Goal: Task Accomplishment & Management: Complete application form

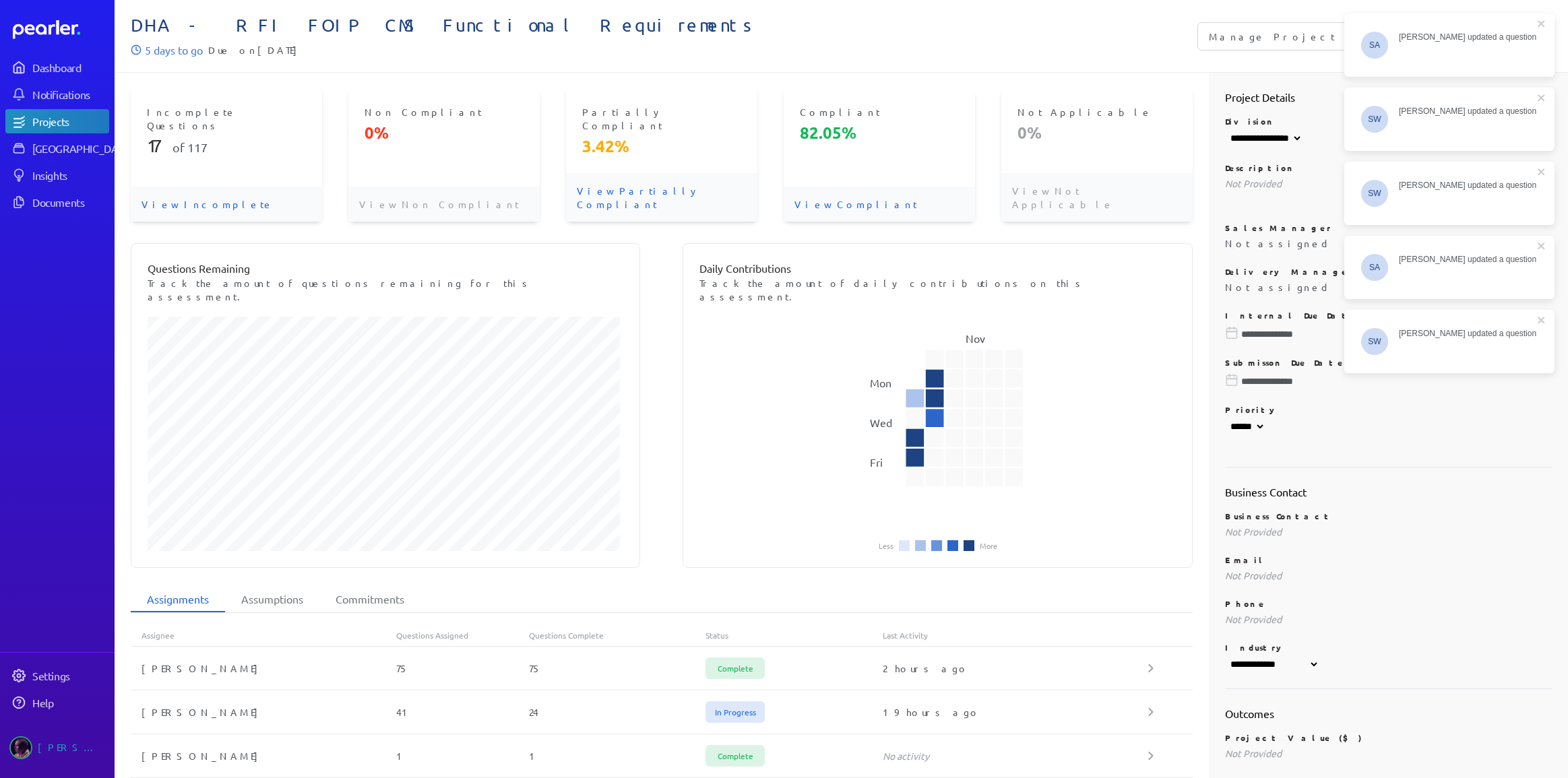
select select "**********"
select select "******"
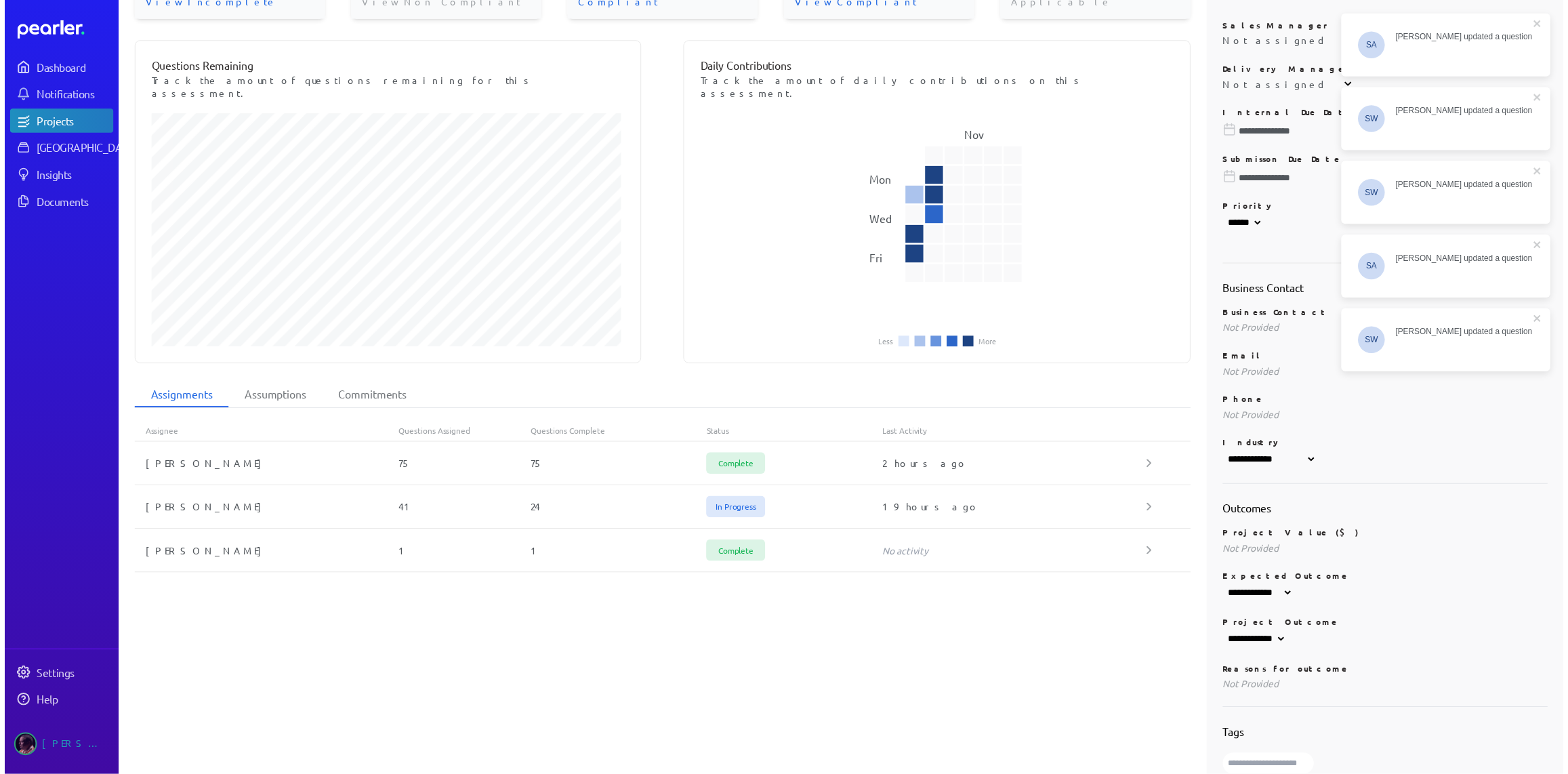
scroll to position [222, 0]
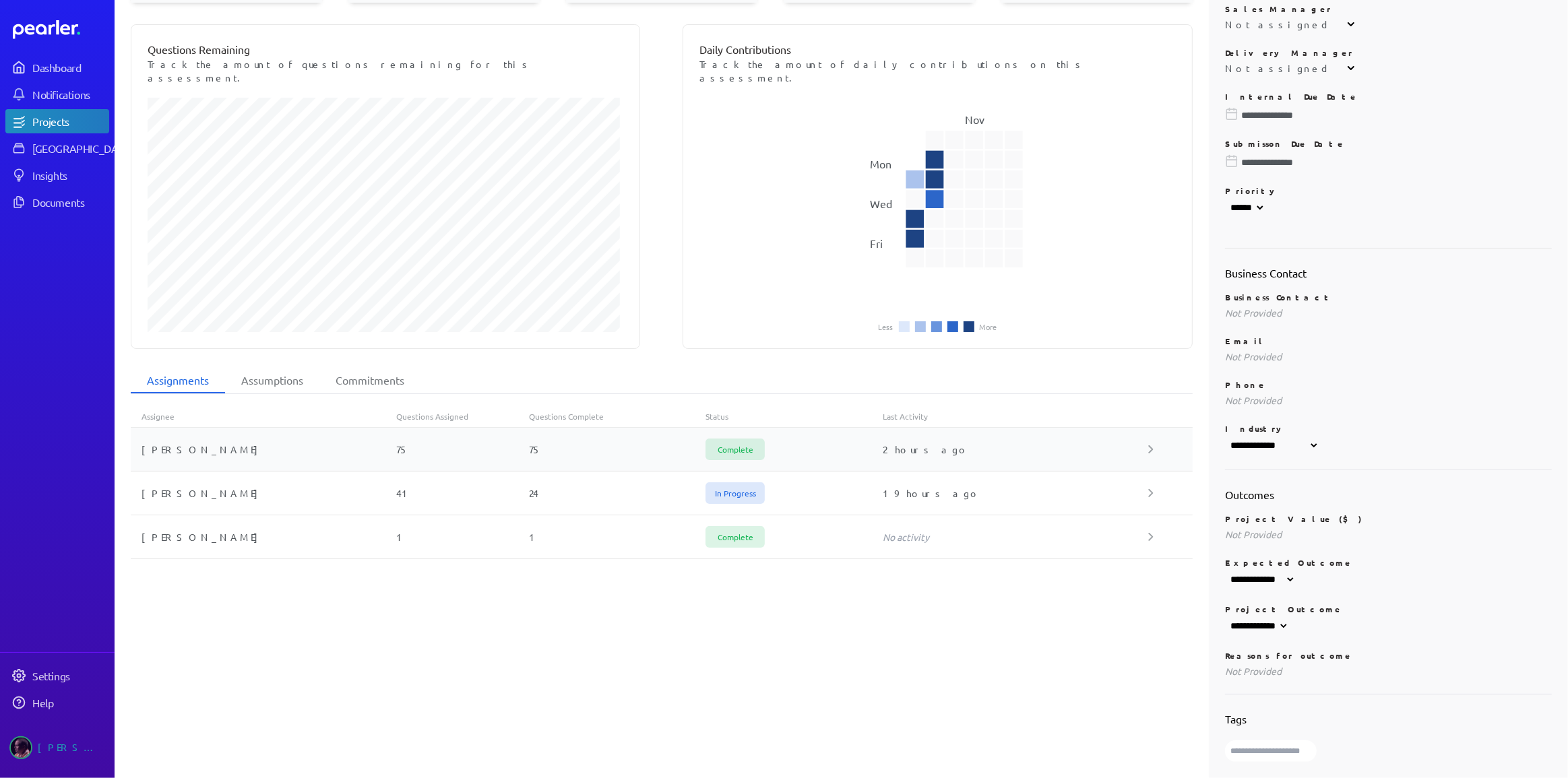
click at [156, 442] on div "[PERSON_NAME]" at bounding box center [263, 449] width 265 height 13
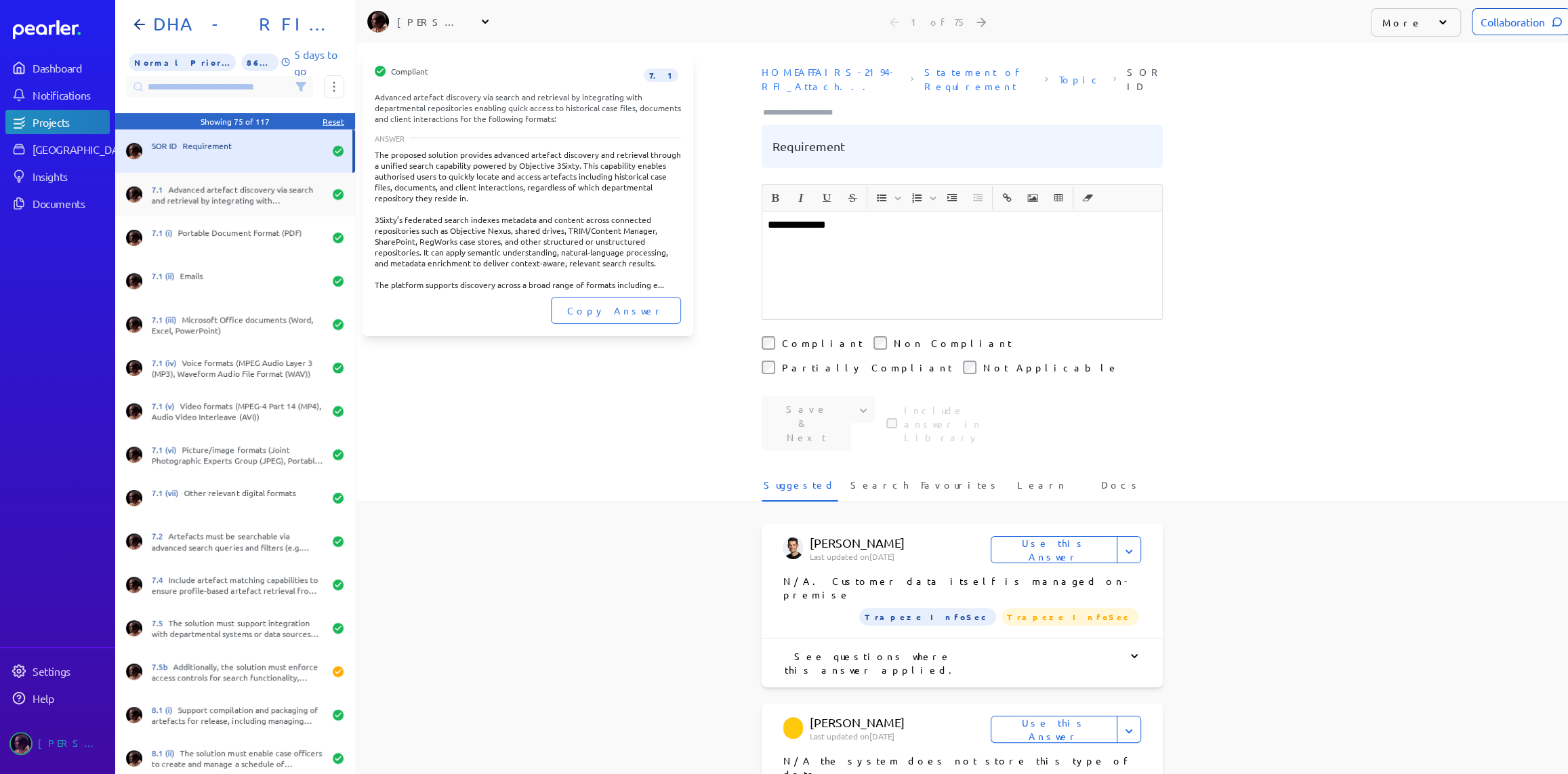
click at [205, 189] on div "7.1 Advanced artefact discovery via search and retrieval by integrating with de…" at bounding box center [238, 194] width 172 height 22
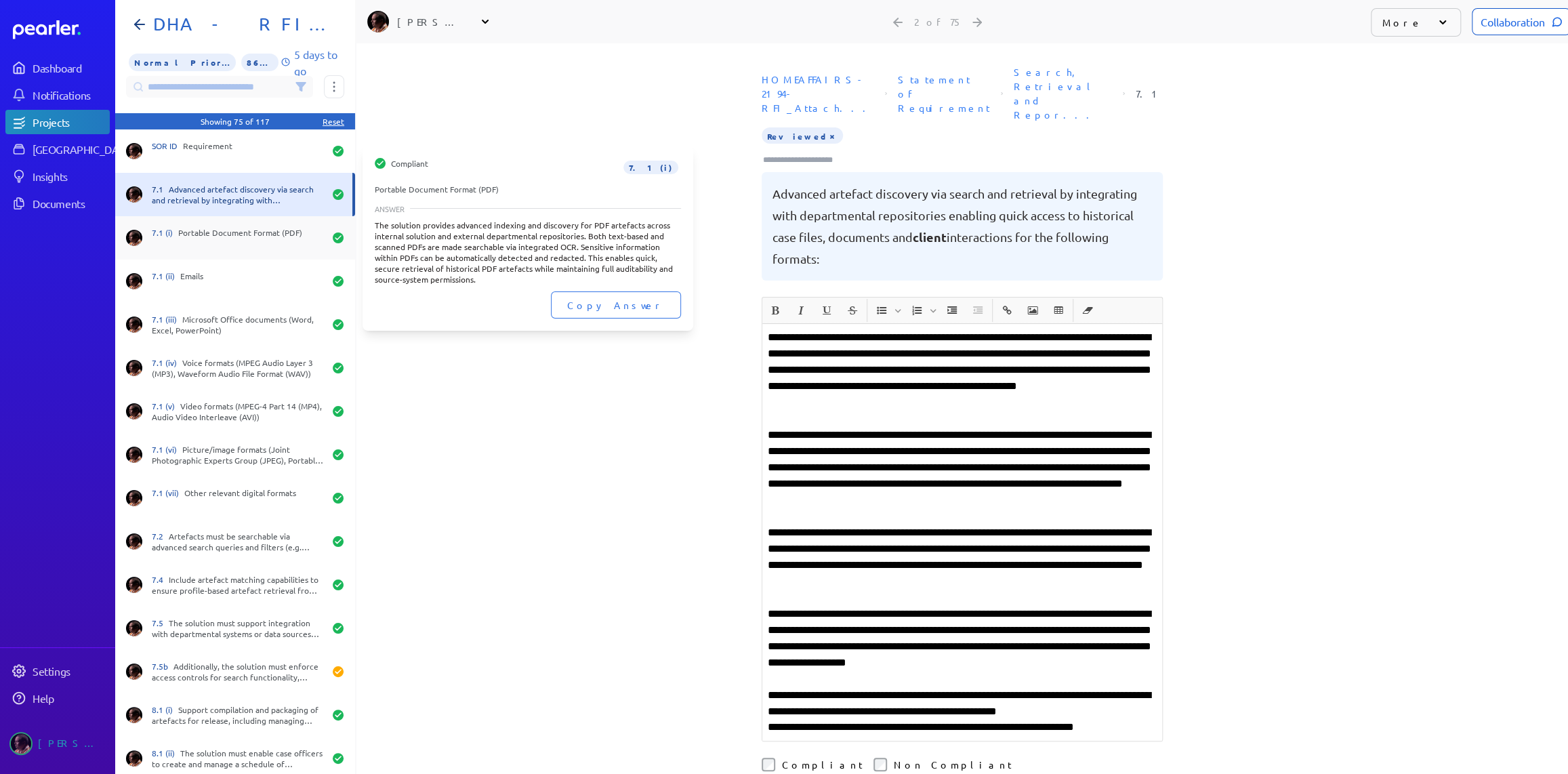
click at [197, 233] on div "7.1 (i) Portable Document Format (PDF)" at bounding box center [238, 238] width 172 height 22
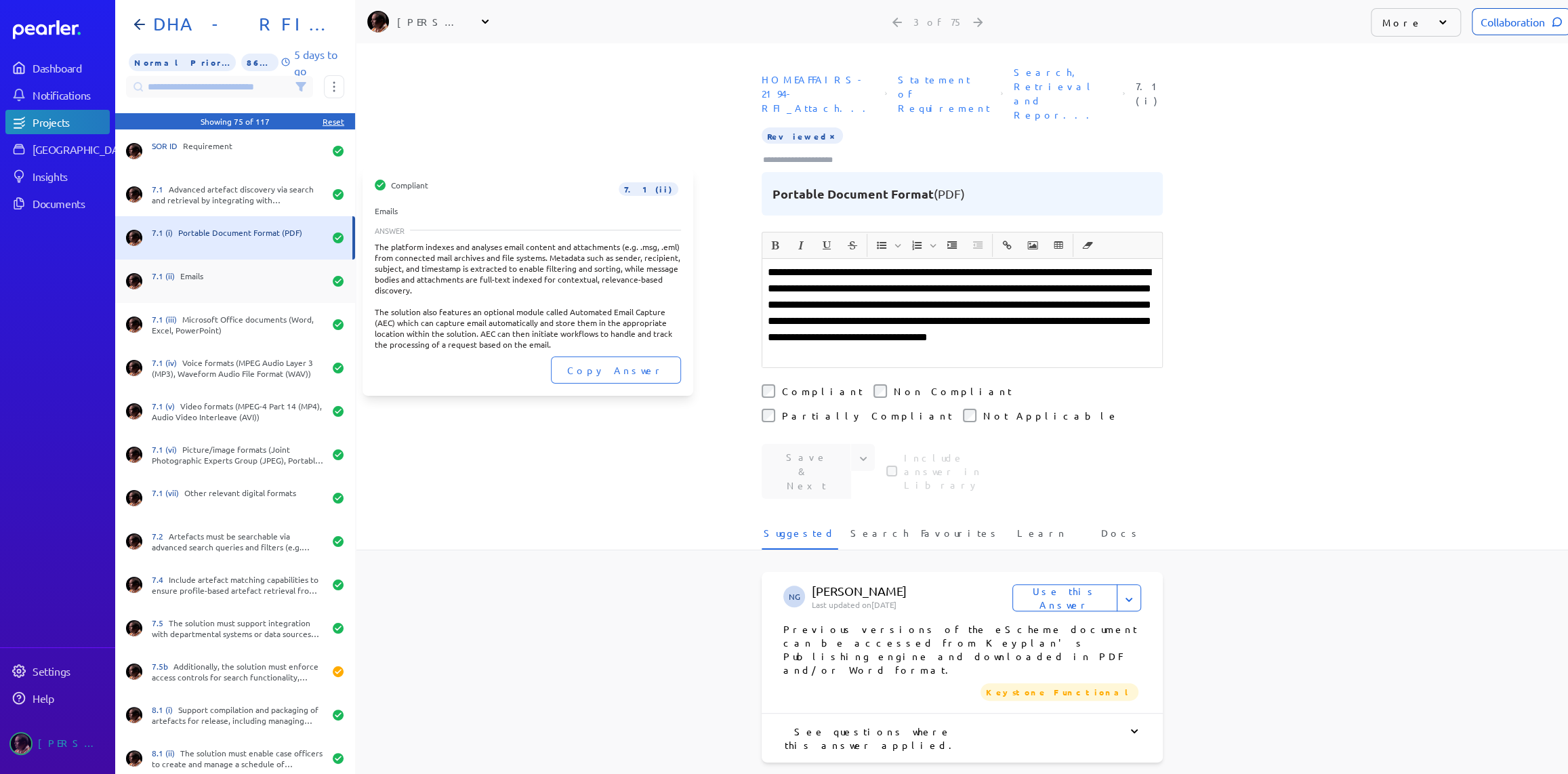
click at [195, 274] on div "7.1 (ii) Emails" at bounding box center [238, 281] width 172 height 22
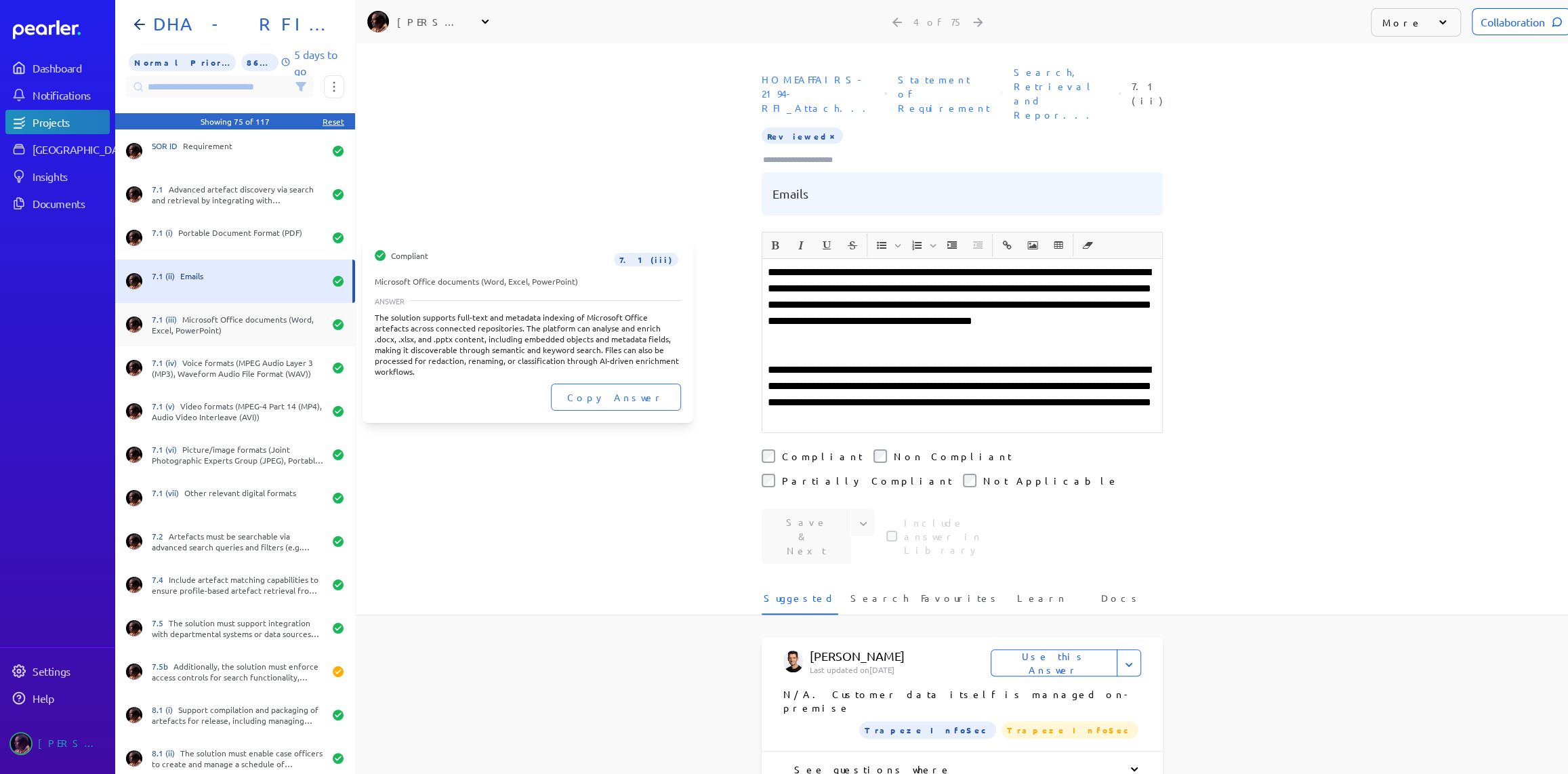
click at [200, 317] on div "7.1 (iii) Microsoft Office documents (Word, Excel, PowerPoint)" at bounding box center [238, 324] width 172 height 22
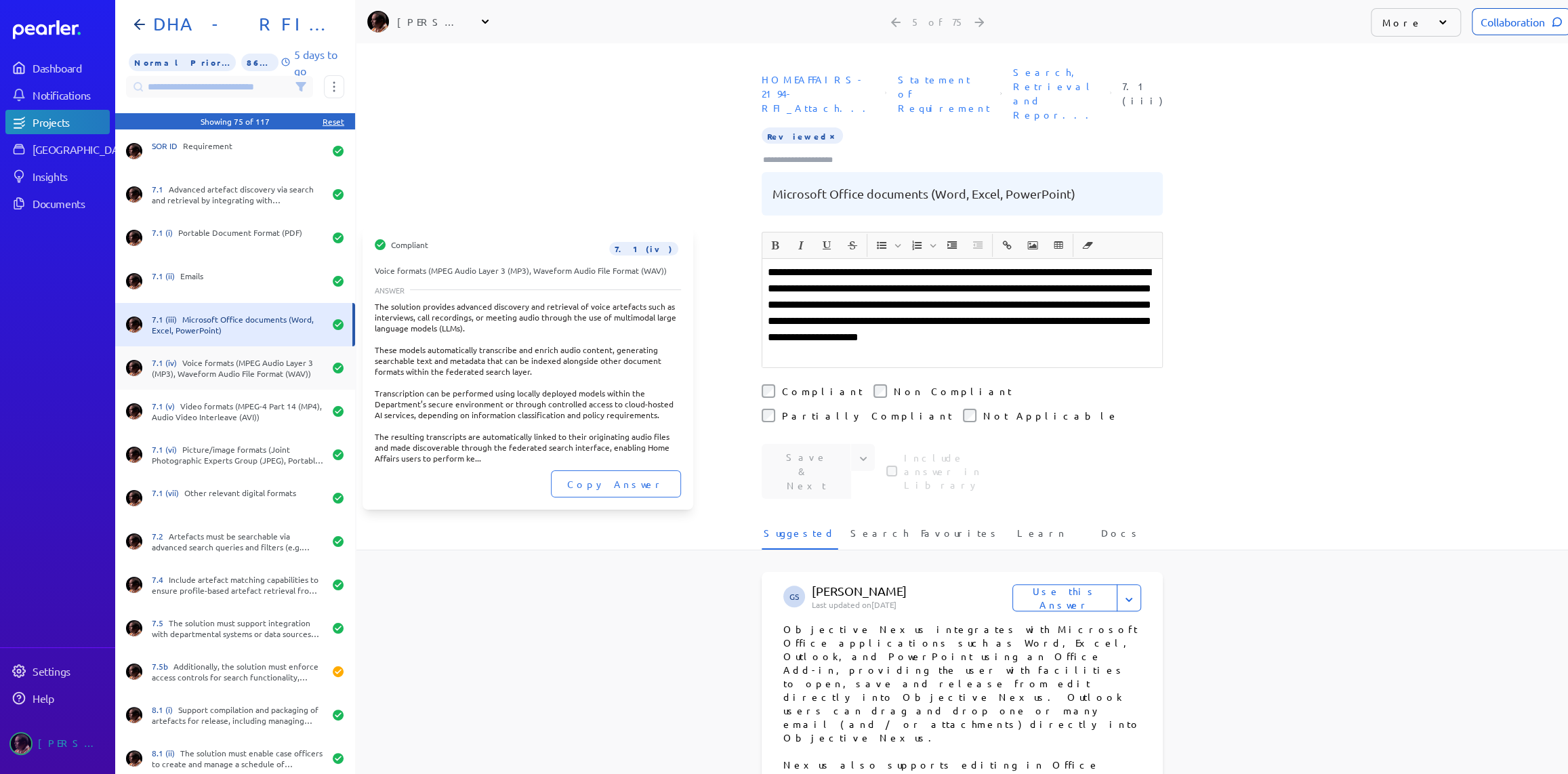
click at [189, 362] on div "7.1 (iv) Voice formats (MPEG Audio Layer 3 (MP3), Waveform Audio File Format (W…" at bounding box center [238, 368] width 172 height 22
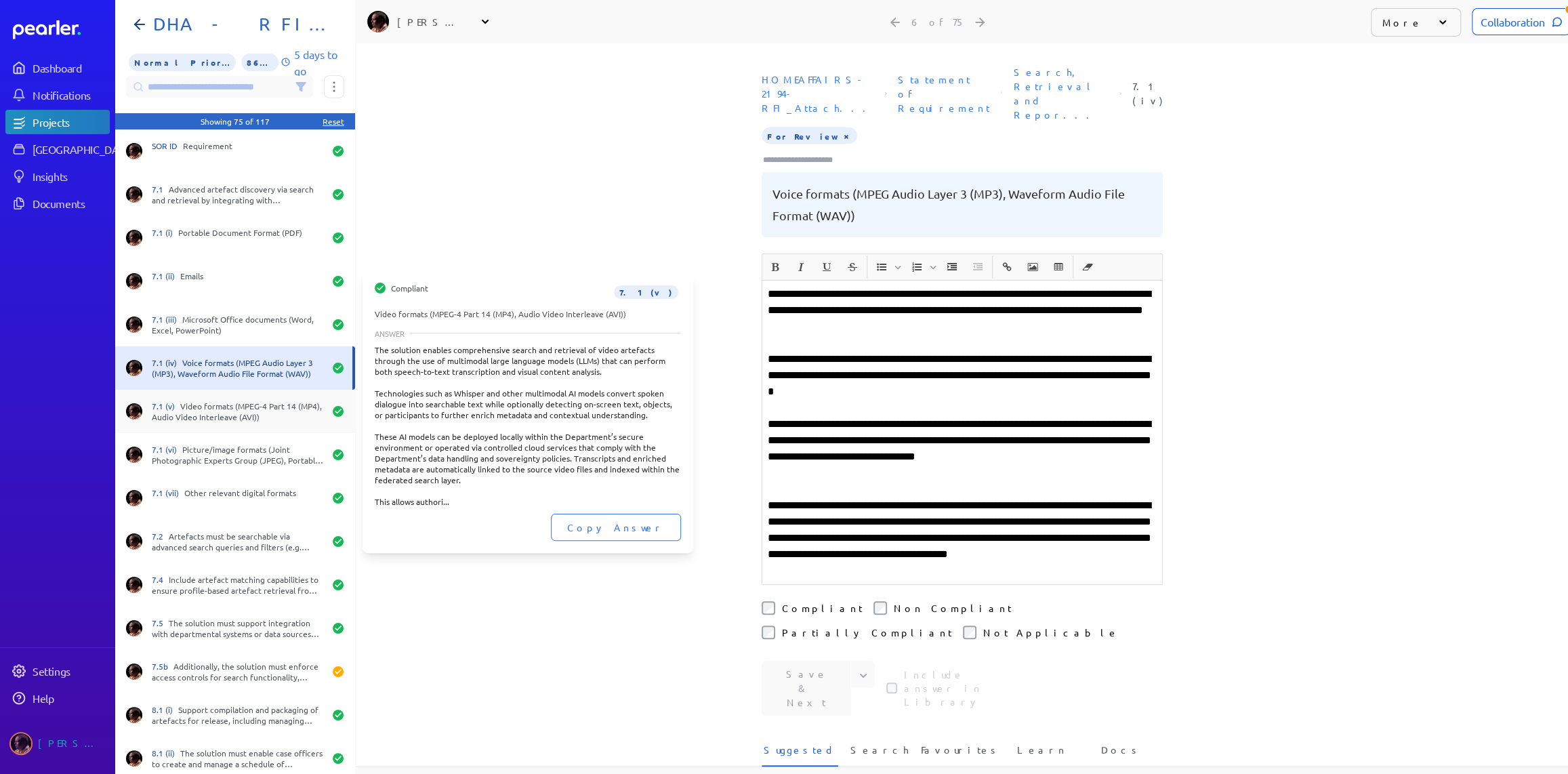
scroll to position [0, 11]
click at [194, 401] on div "7.1 (v) Video formats (MPEG-4 Part 14 (MP4), Audio Video Interleave (AVI))" at bounding box center [238, 411] width 172 height 22
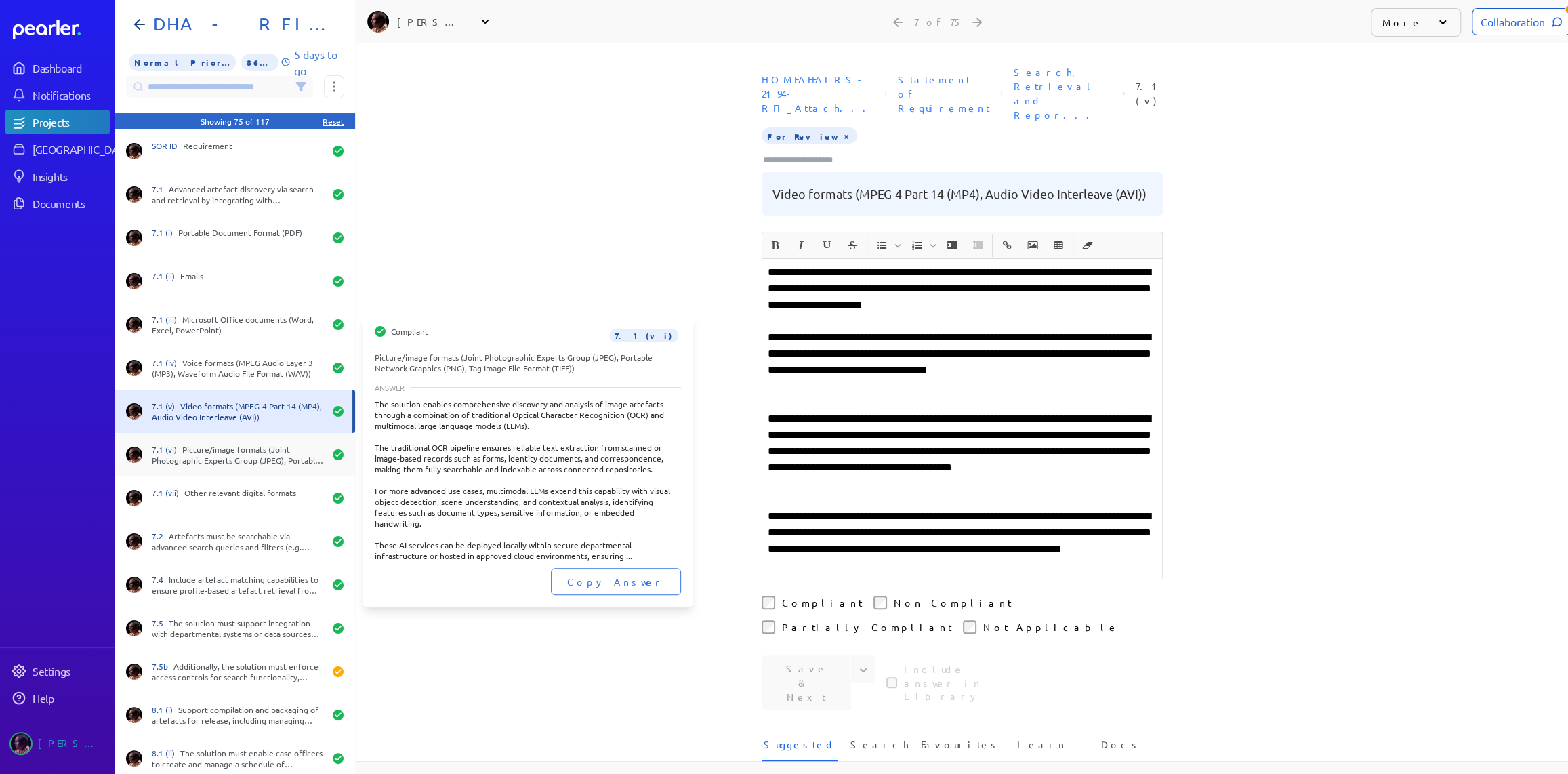
click at [195, 444] on div "7.1 (vi) Picture/image formats (Joint Photographic Experts Group (JPEG), Portab…" at bounding box center [238, 454] width 172 height 22
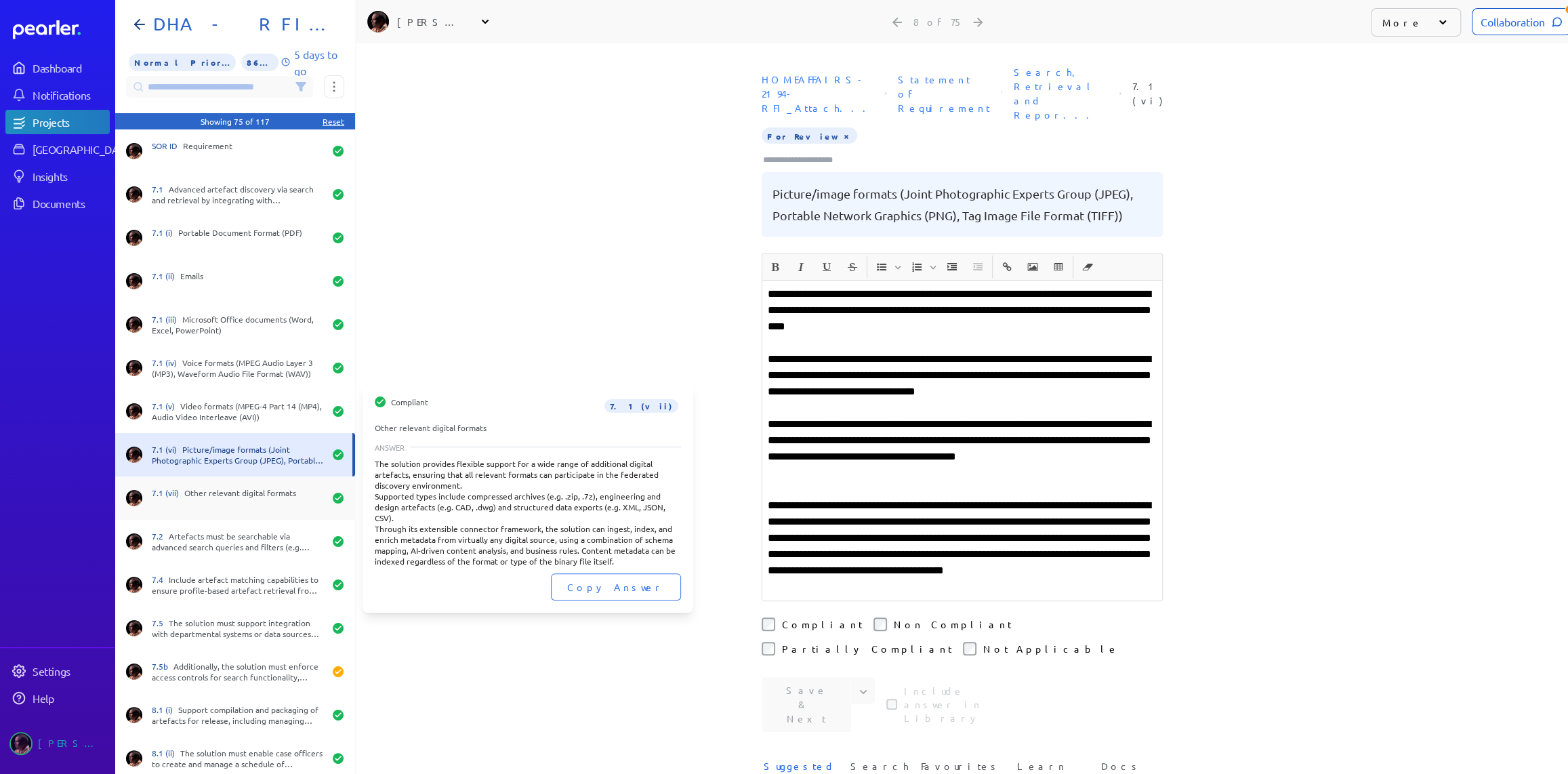
click at [197, 498] on div "7.1 (vii) Other relevant digital formats" at bounding box center [238, 498] width 172 height 22
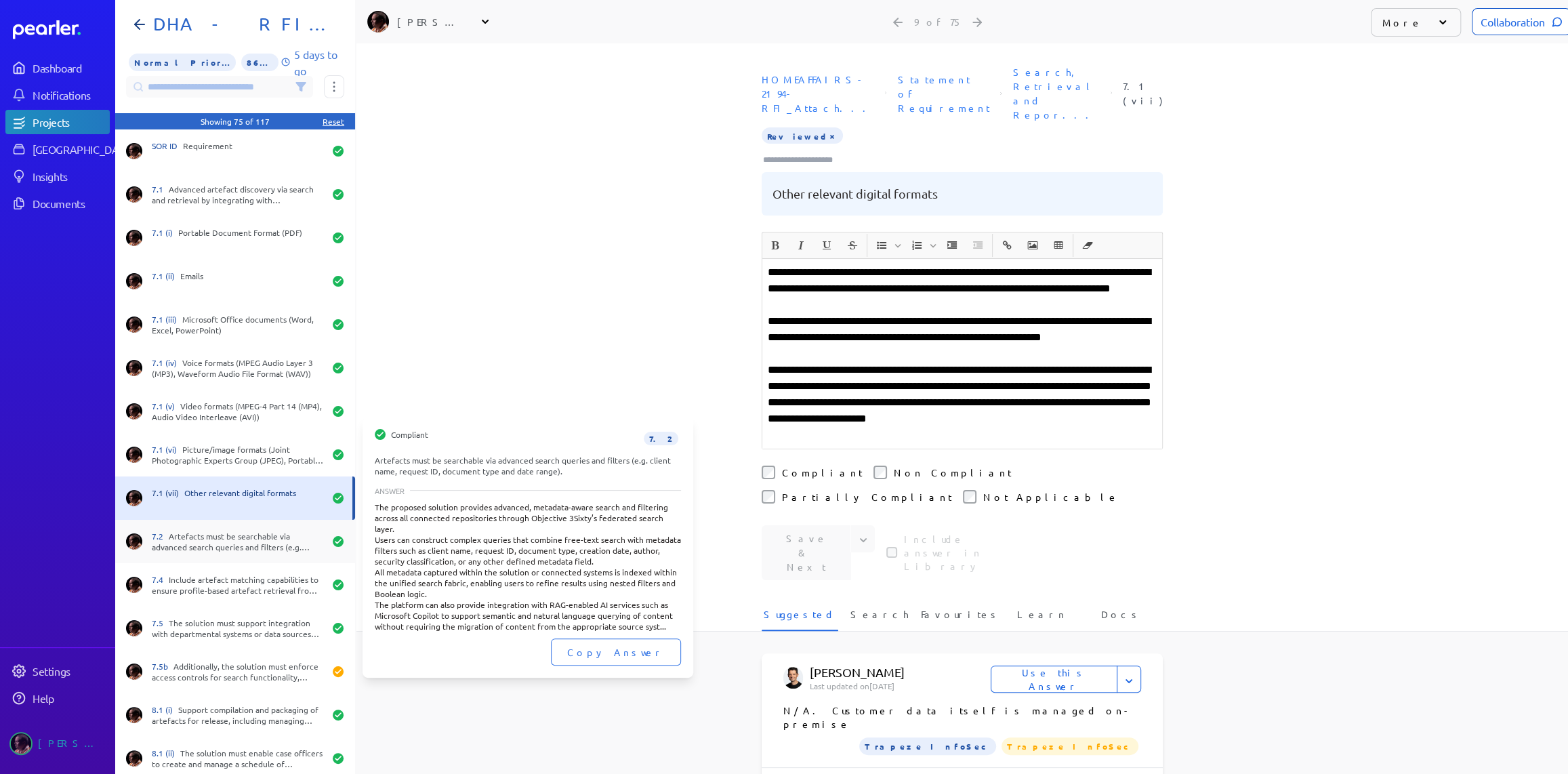
click at [197, 545] on div "7.2 Artefacts must be searchable via advanced search queries and filters (e.g. …" at bounding box center [238, 541] width 172 height 22
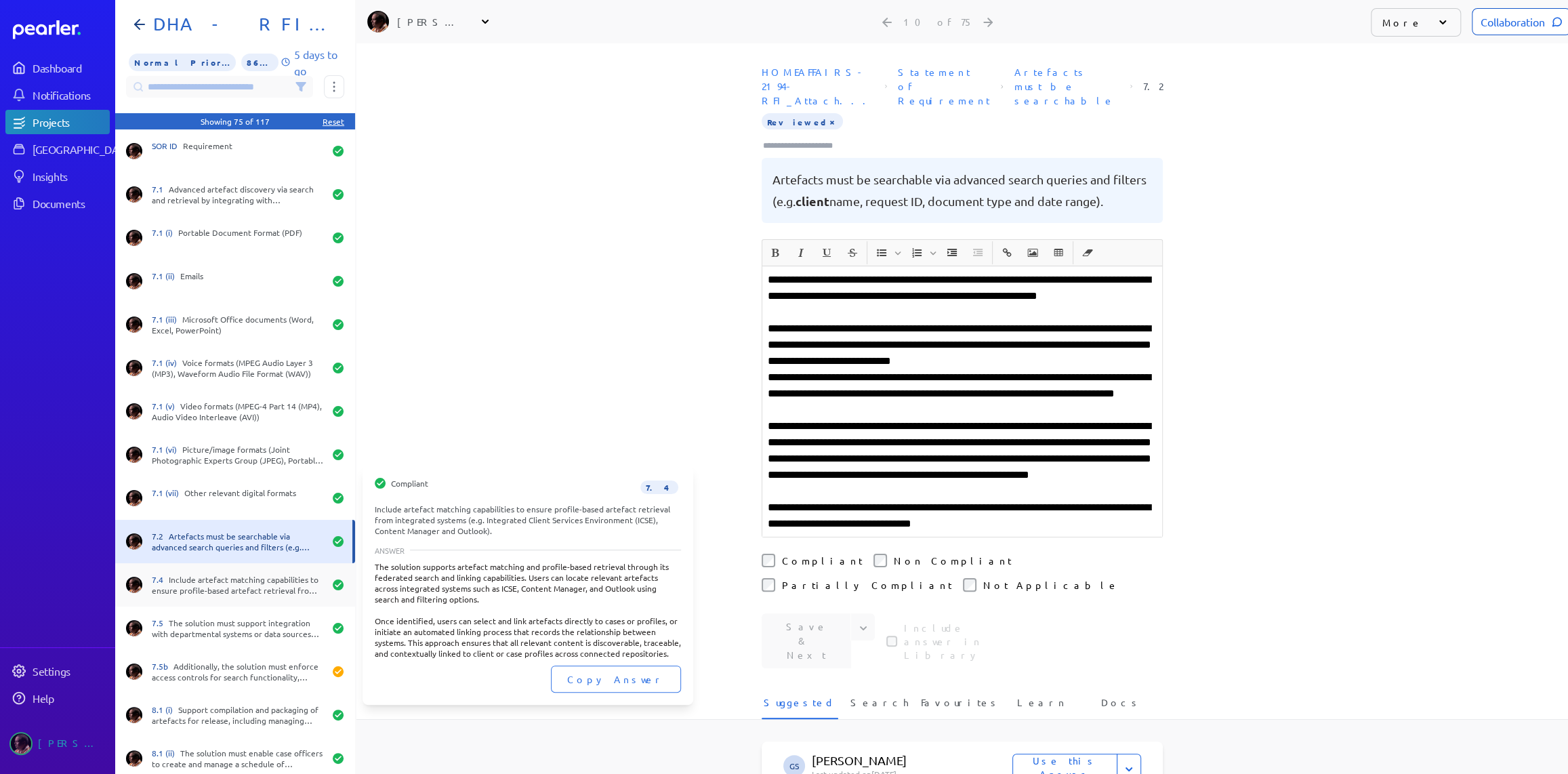
click at [203, 593] on div "7.4 Include artefact matching capabilities to ensure profile-based artefact ret…" at bounding box center [238, 585] width 172 height 22
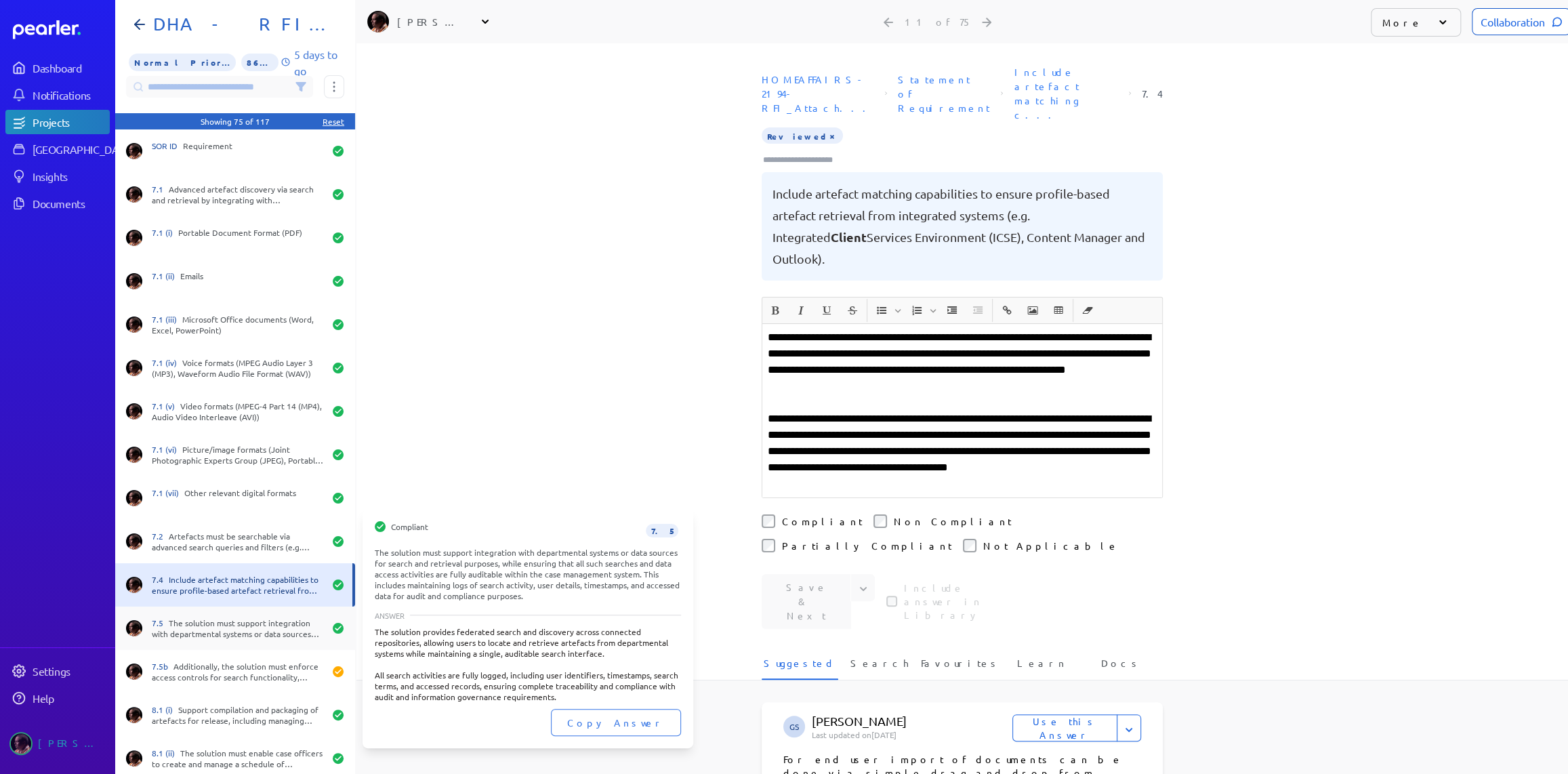
click at [212, 628] on div "7.5 The solution must support integration with departmental systems or data sou…" at bounding box center [238, 628] width 172 height 22
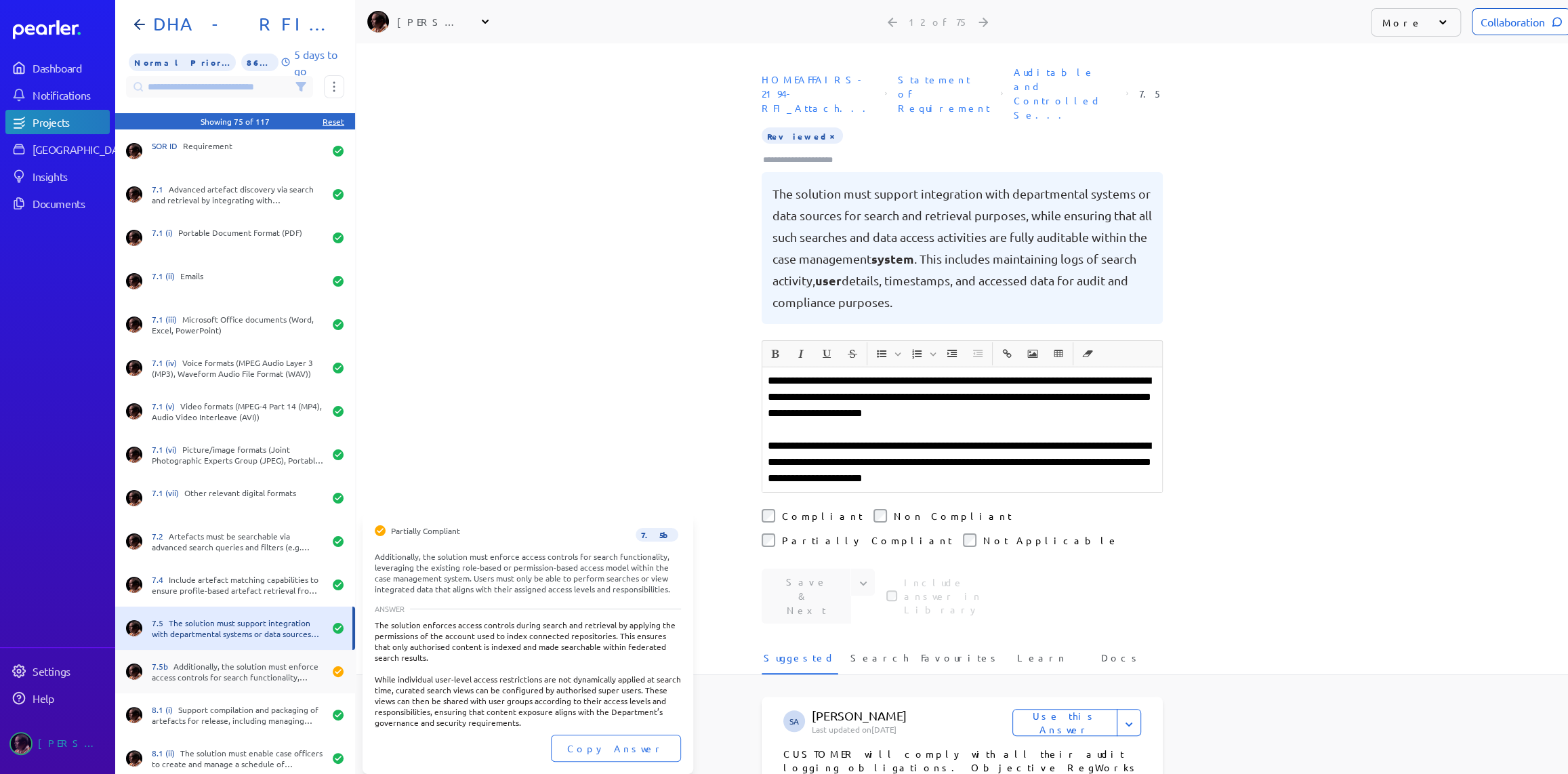
click at [205, 663] on div "7.5b Additionally, the solution must enforce access controls for search functio…" at bounding box center [238, 671] width 172 height 22
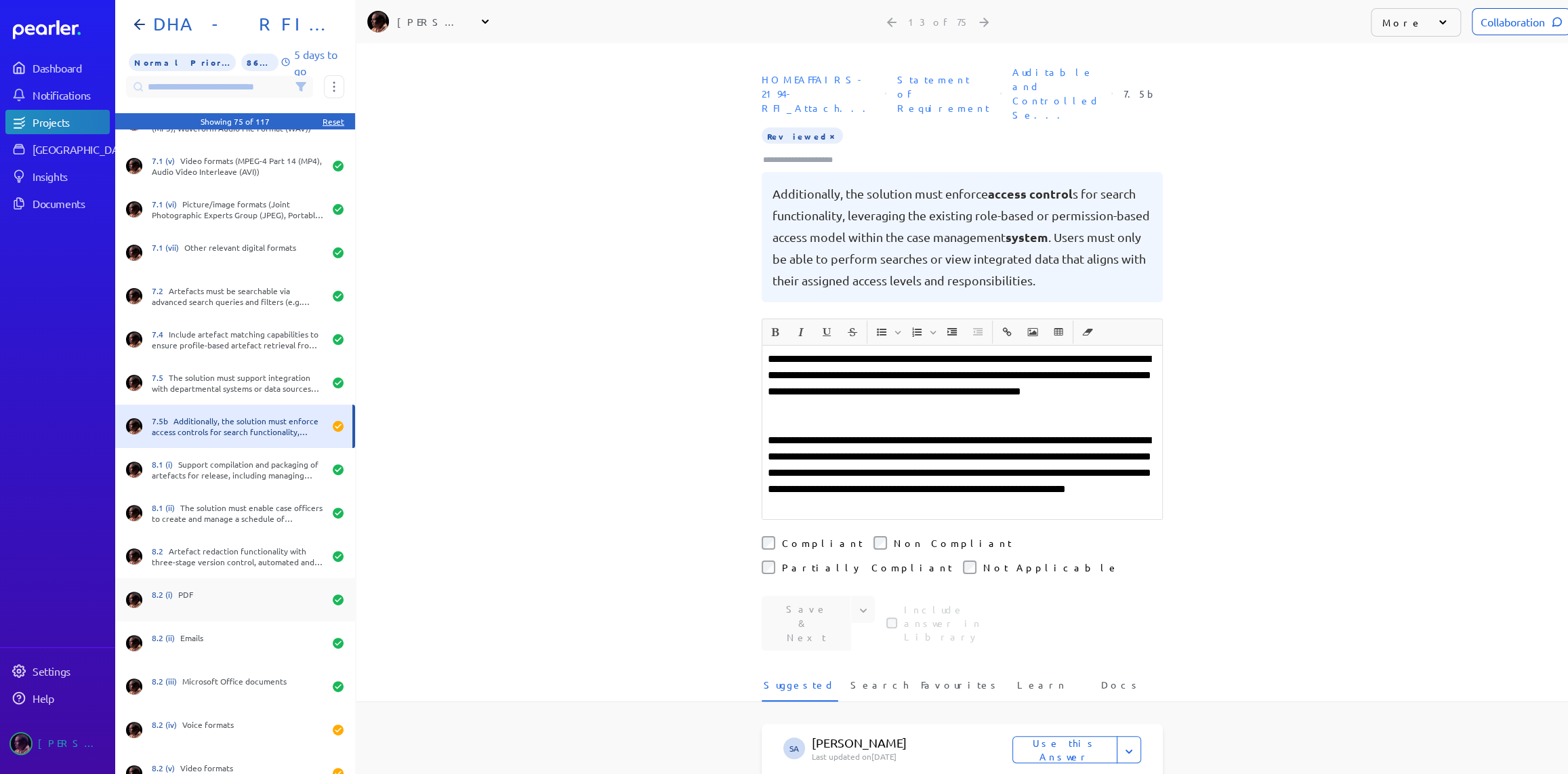
scroll to position [246, 0]
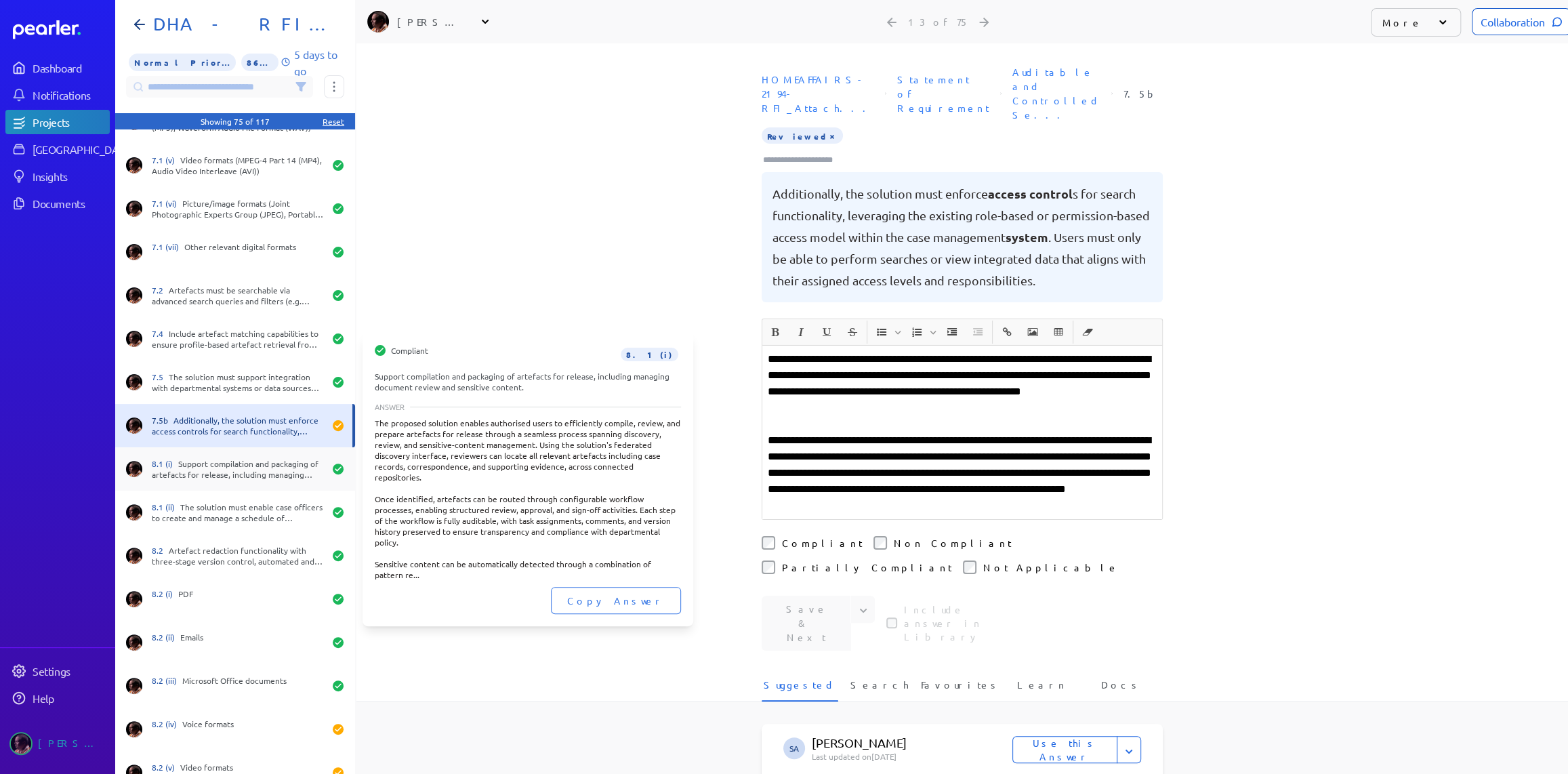
click at [236, 468] on div "8.1 (i) Support compilation and packaging of artefacts for release, including m…" at bounding box center [238, 469] width 172 height 22
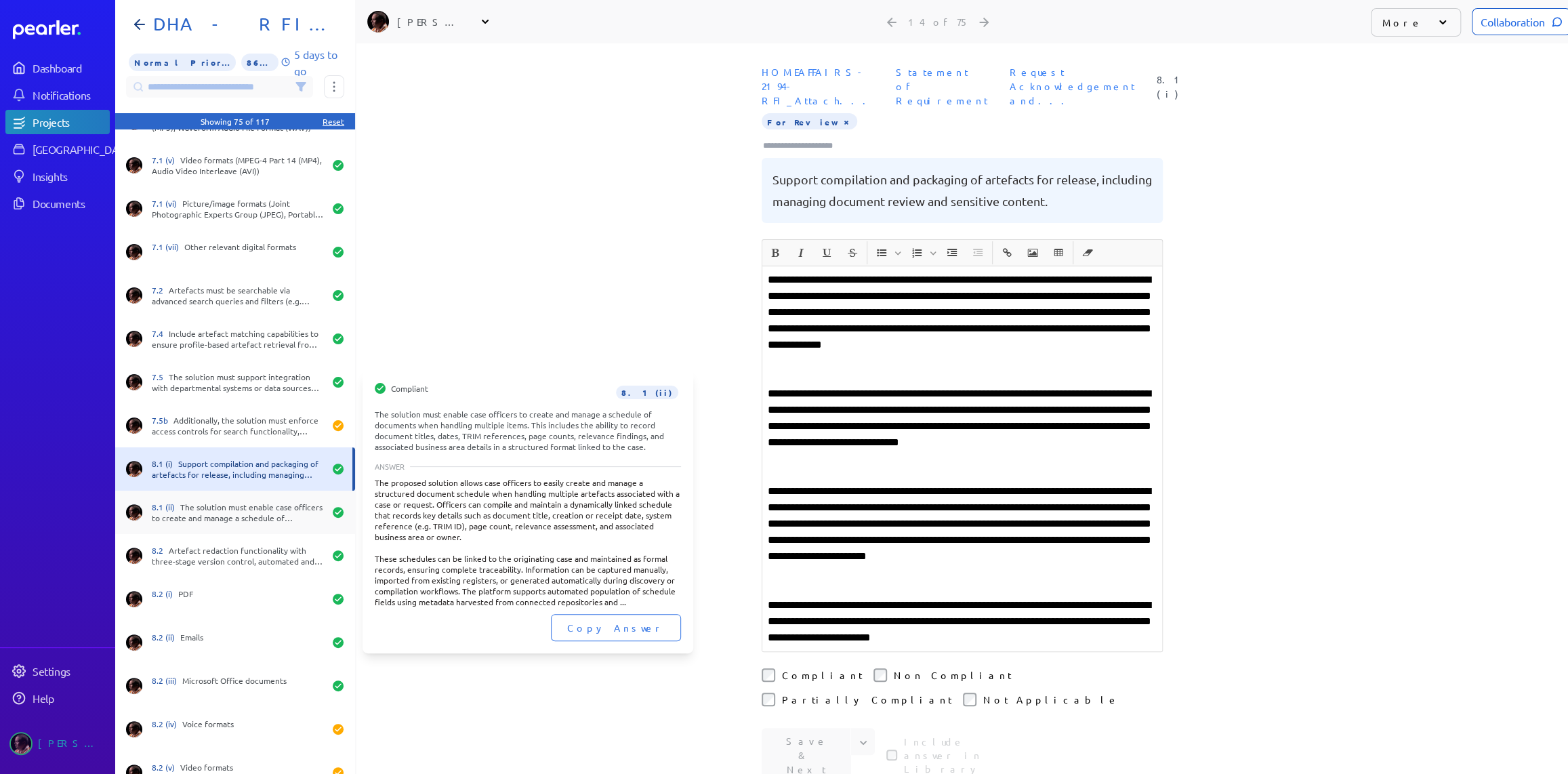
click at [227, 495] on div "8.1 (ii) The solution must enable case officers to create and manage a schedule…" at bounding box center [235, 512] width 240 height 43
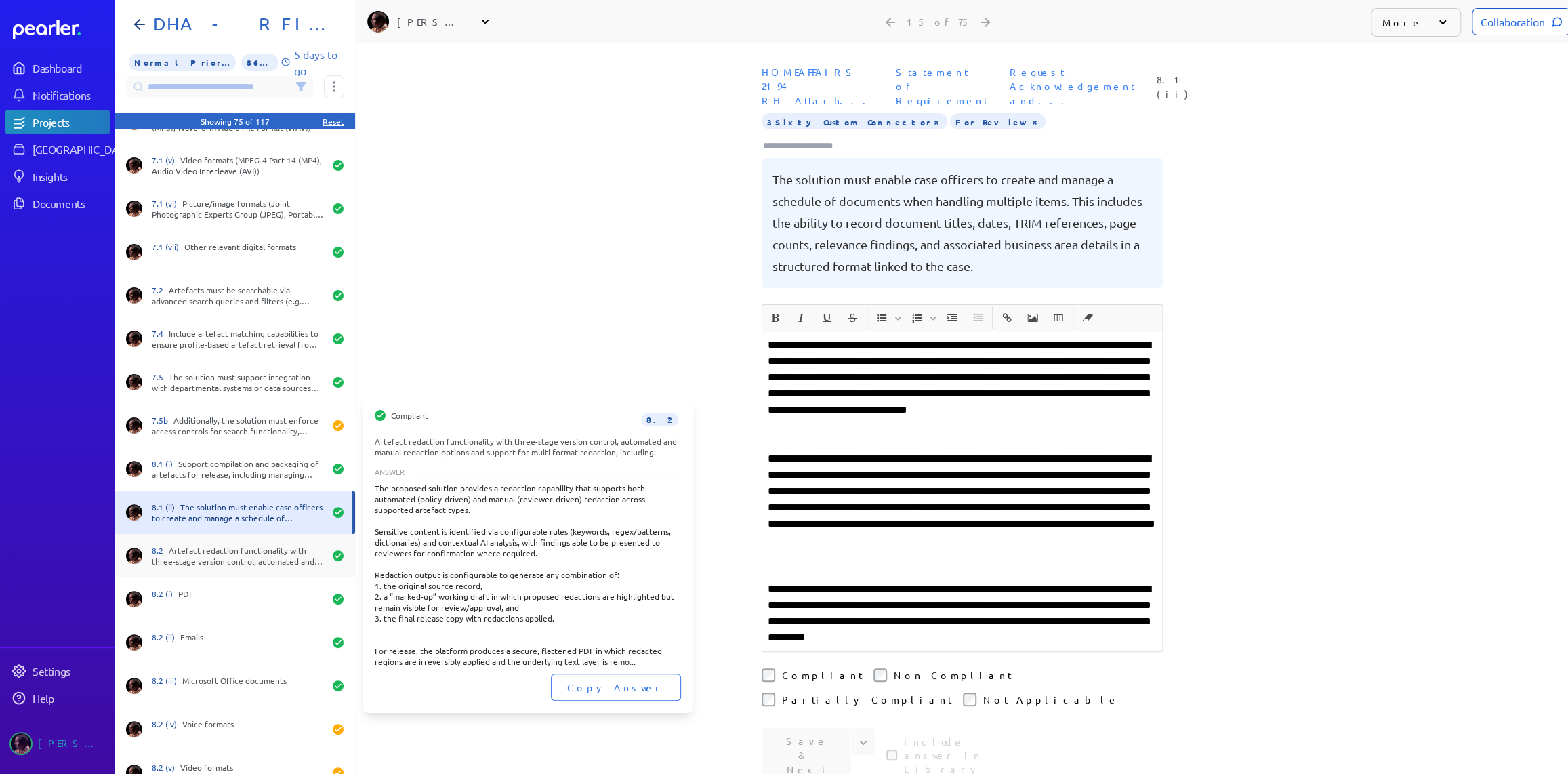
click at [209, 554] on div "8.2 Artefact redaction functionality with three-stage version control, automate…" at bounding box center [238, 556] width 172 height 22
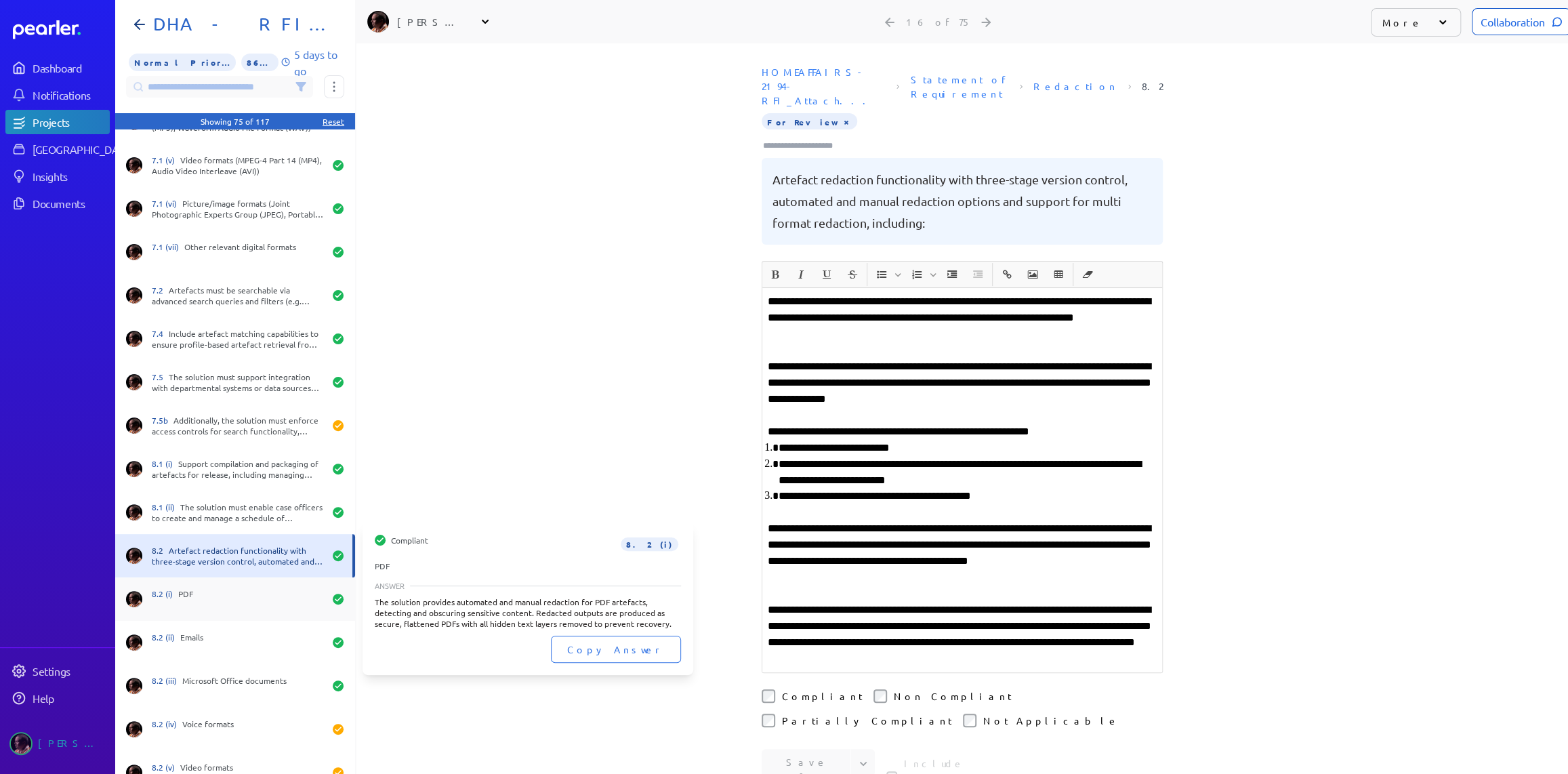
click at [195, 600] on div "8.2 (i) PDF" at bounding box center [238, 599] width 172 height 22
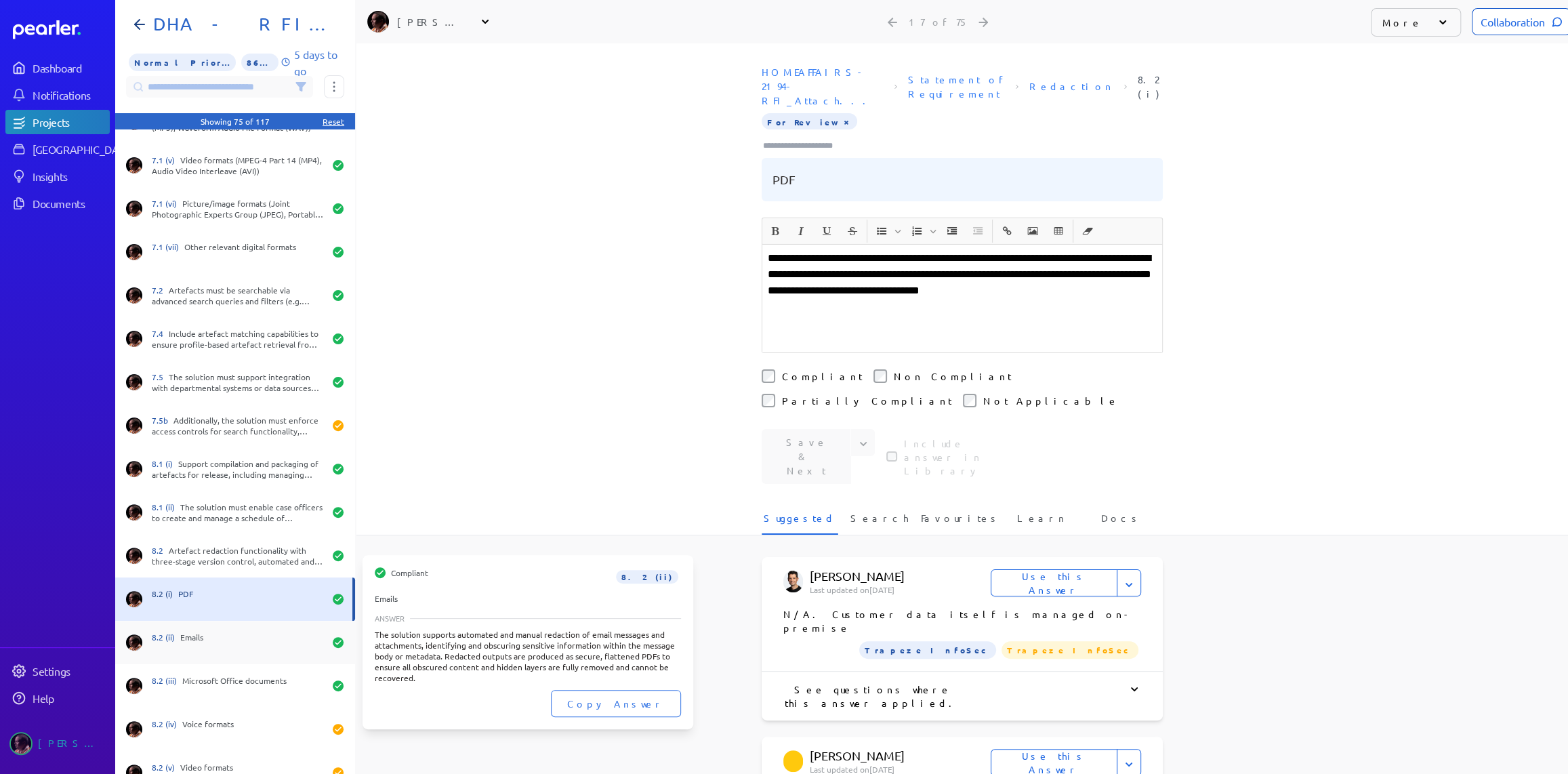
click at [190, 645] on div "8.2 (ii) Emails" at bounding box center [238, 642] width 172 height 22
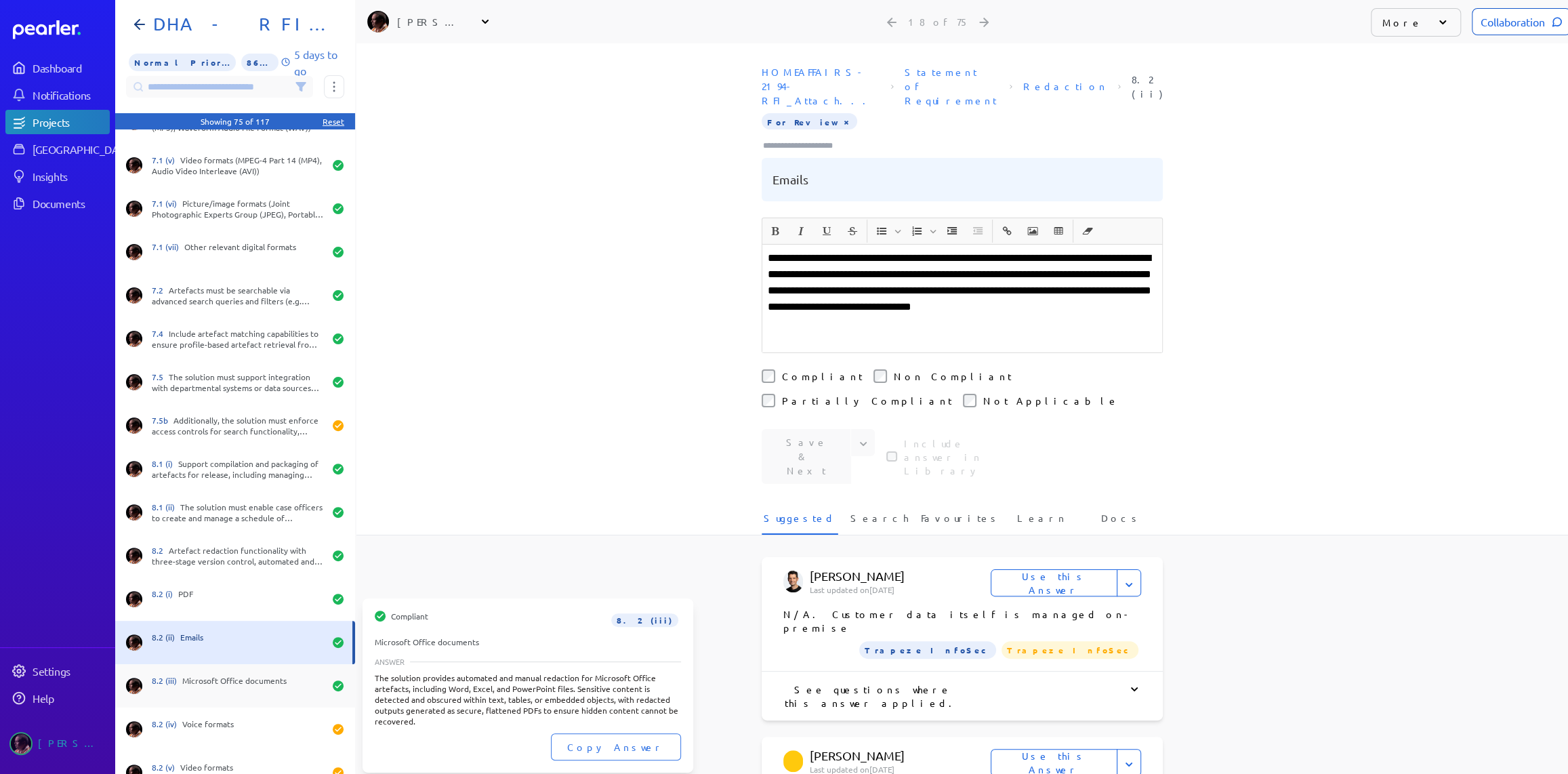
click at [189, 682] on div "8.2 (iii) Microsoft Office documents" at bounding box center [238, 685] width 172 height 22
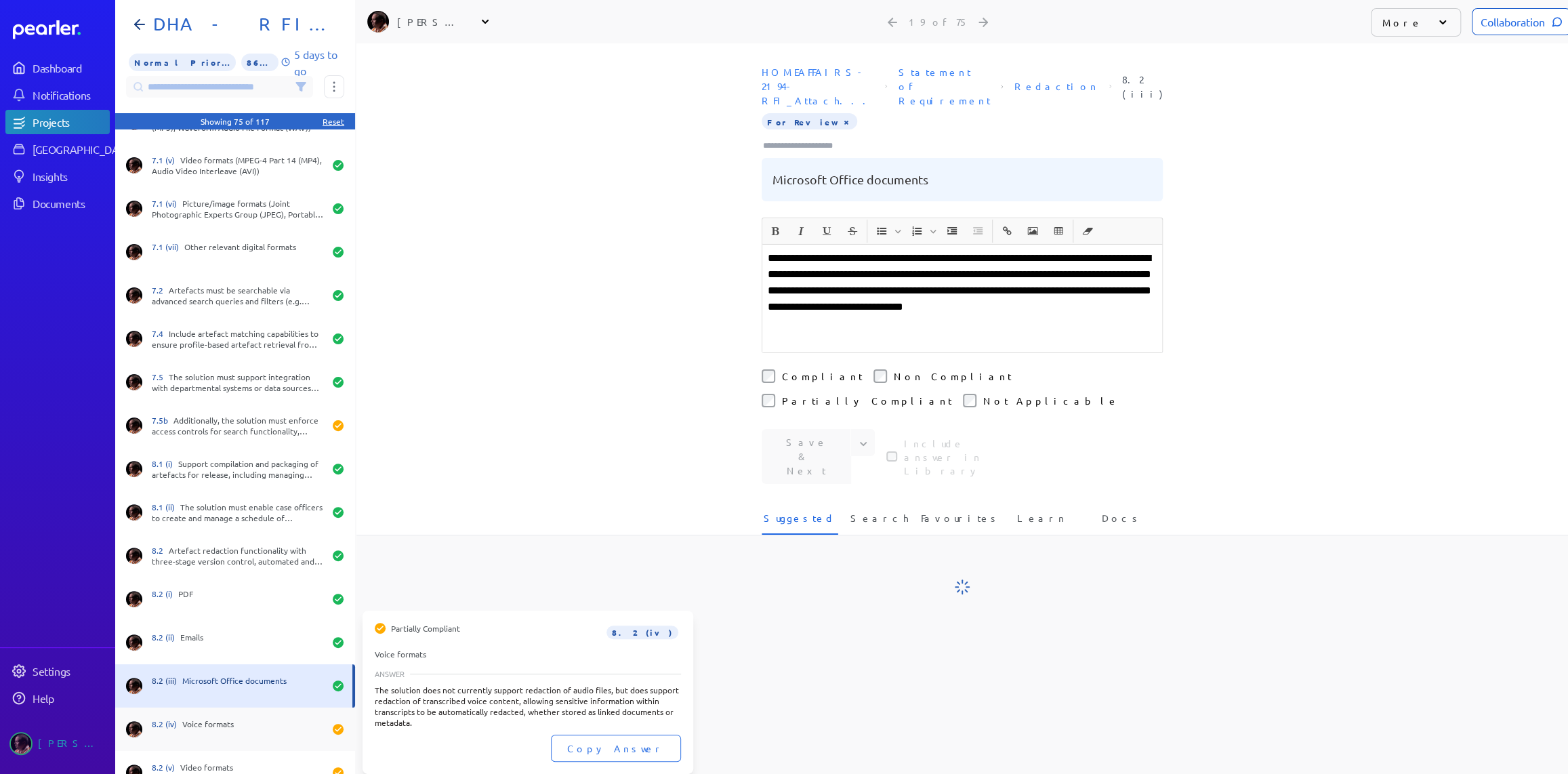
click at [196, 727] on div "8.2 (iv) Voice formats" at bounding box center [238, 729] width 172 height 22
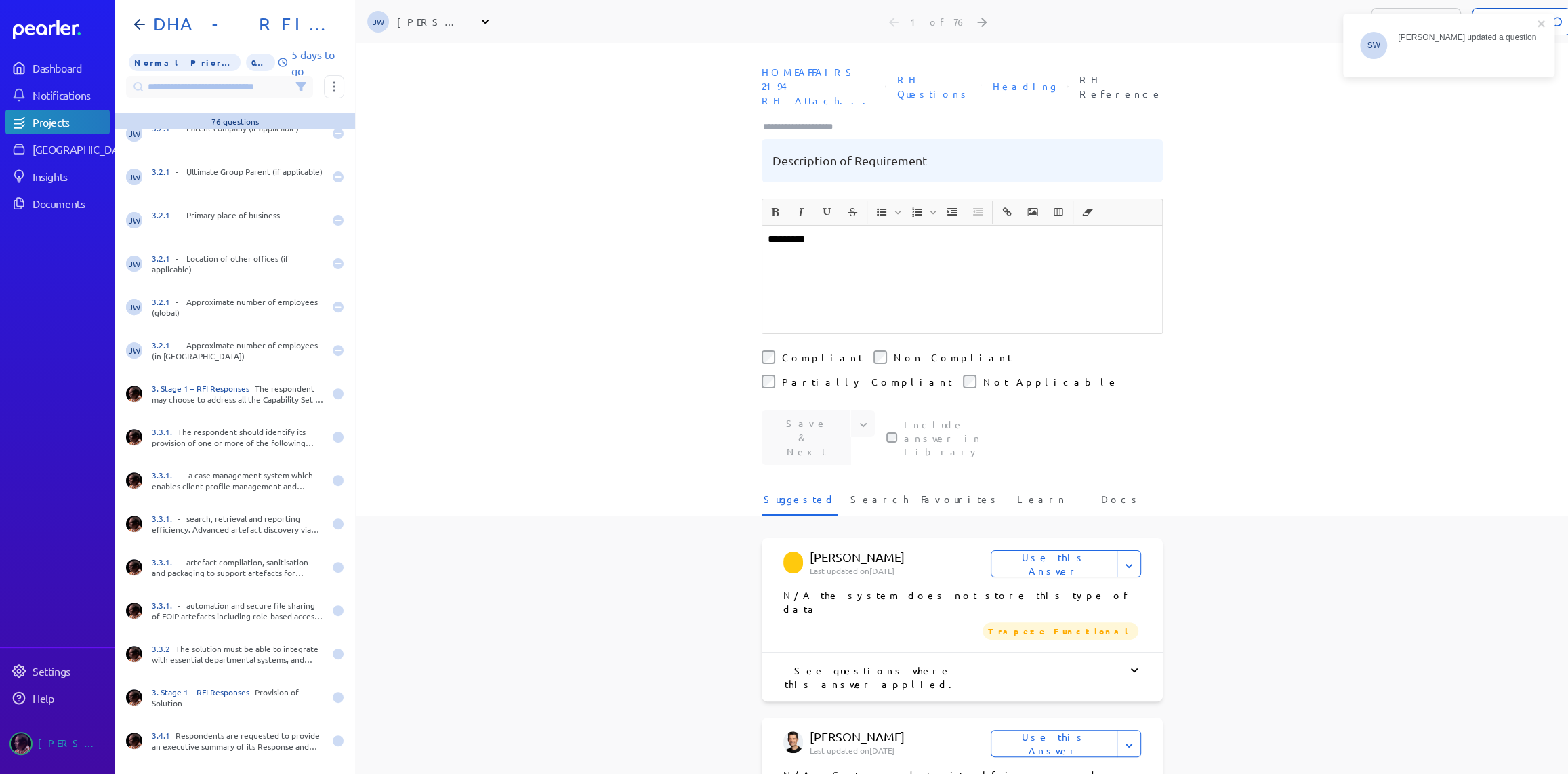
scroll to position [369, 0]
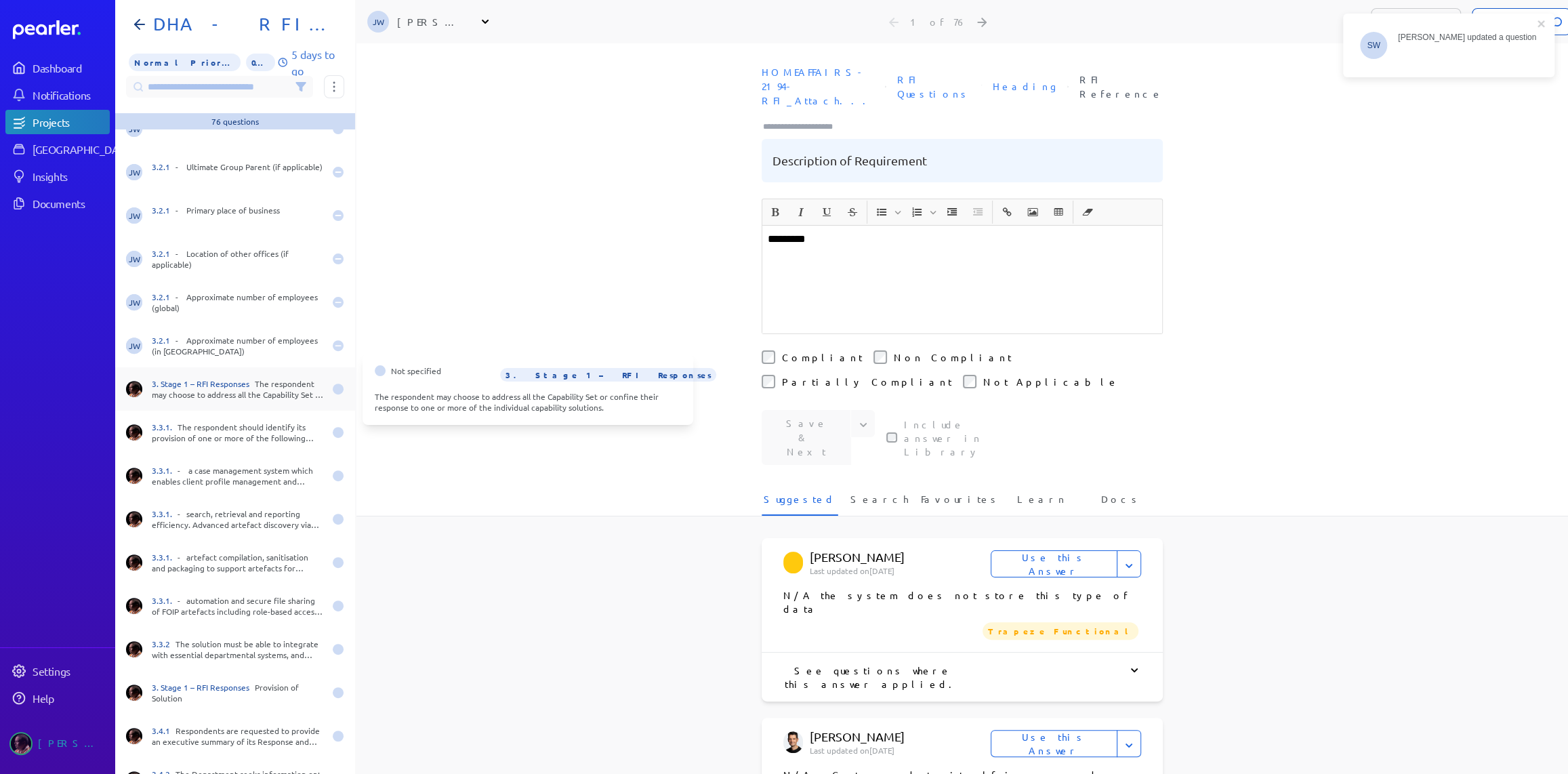
click at [189, 391] on div "3. Stage 1 – RFI Responses The respondent may choose to address all the Capabil…" at bounding box center [238, 388] width 172 height 22
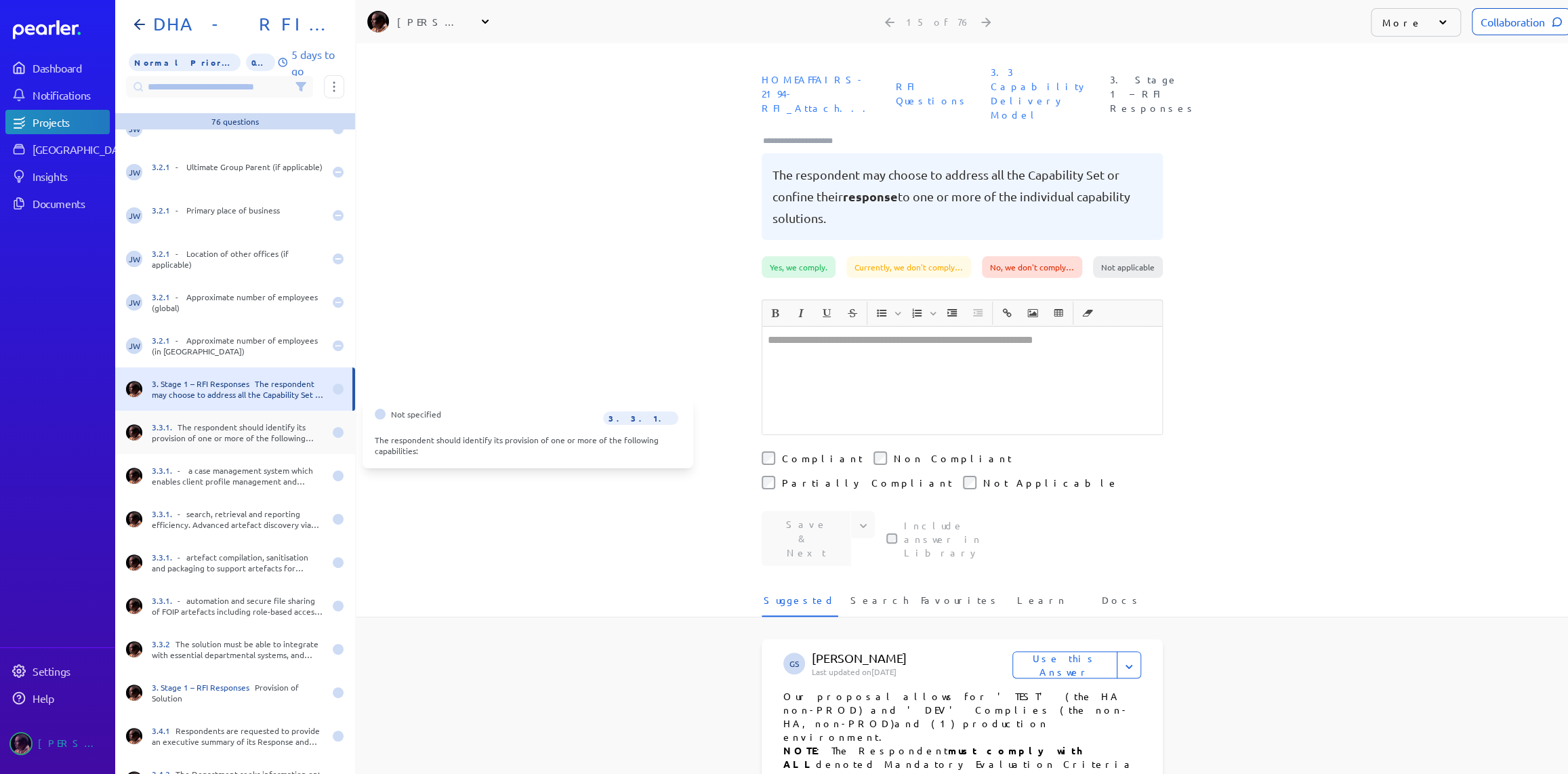
click at [210, 430] on div "3.3.1. The respondent should identify its provision of one or more of the follo…" at bounding box center [238, 432] width 172 height 22
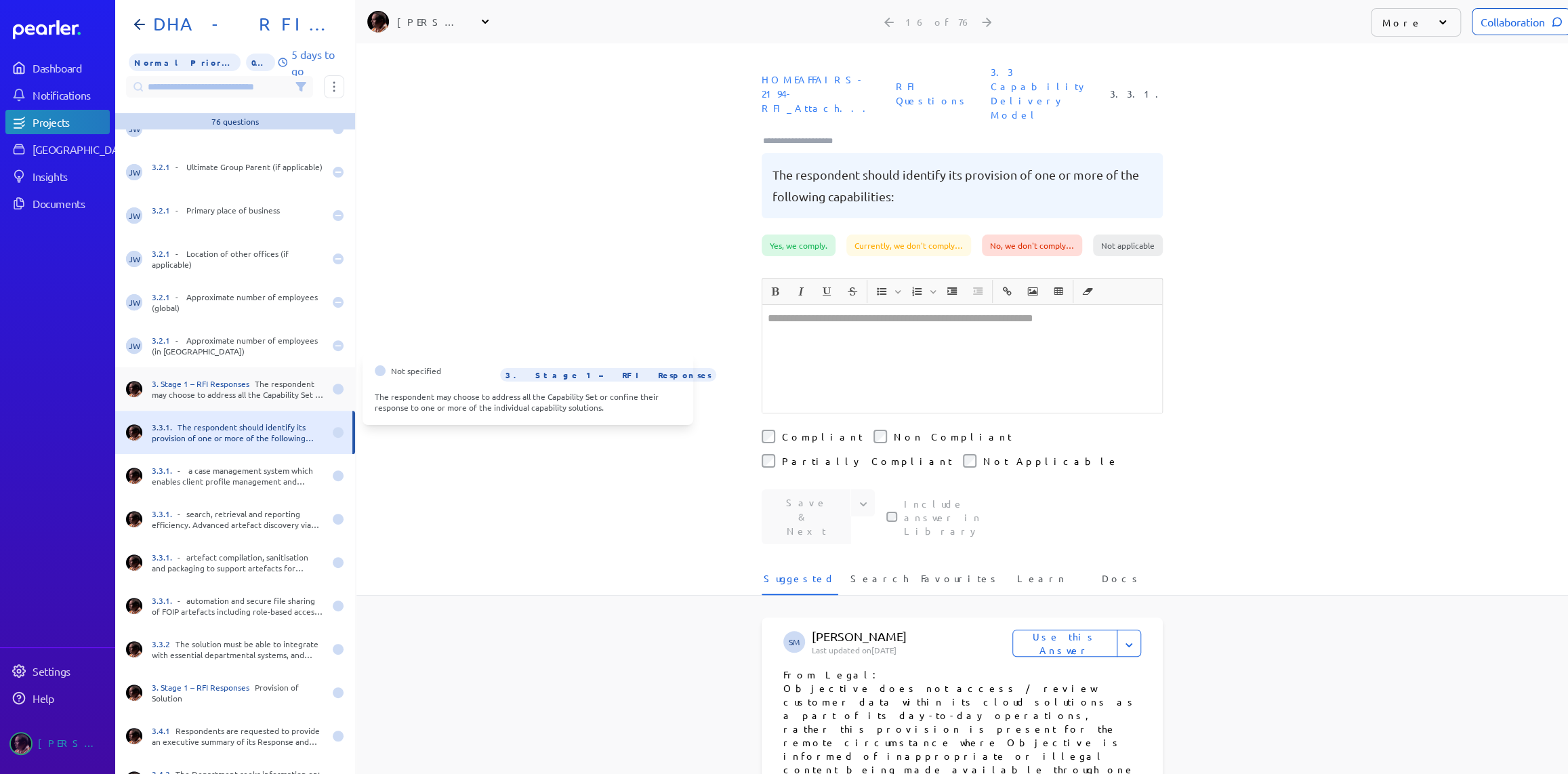
click at [212, 392] on div "3. Stage 1 – RFI Responses The respondent may choose to address all the Capabil…" at bounding box center [238, 388] width 172 height 22
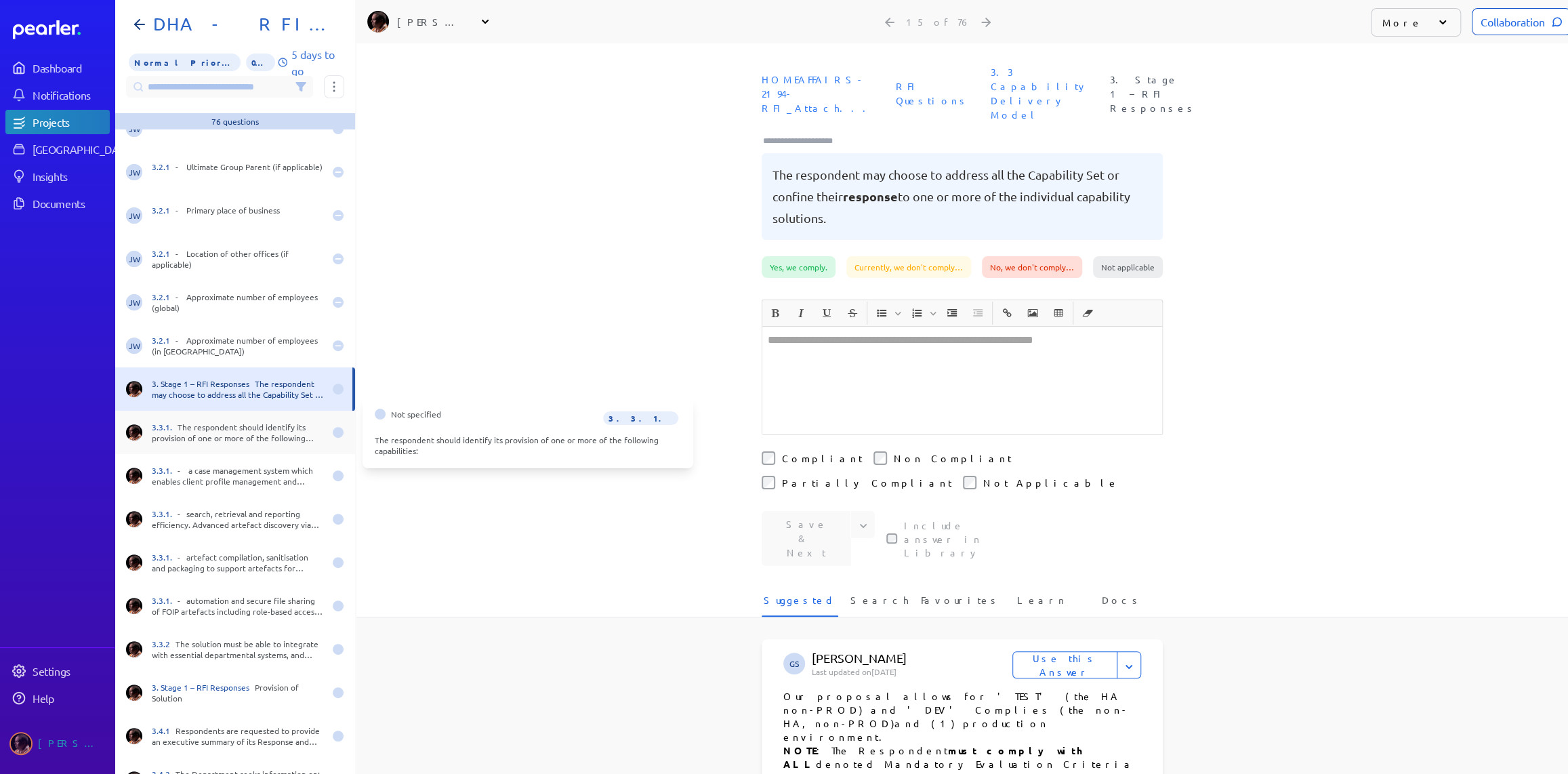
click at [201, 424] on div "3.3.1. The respondent should identify its provision of one or more of the follo…" at bounding box center [238, 432] width 172 height 22
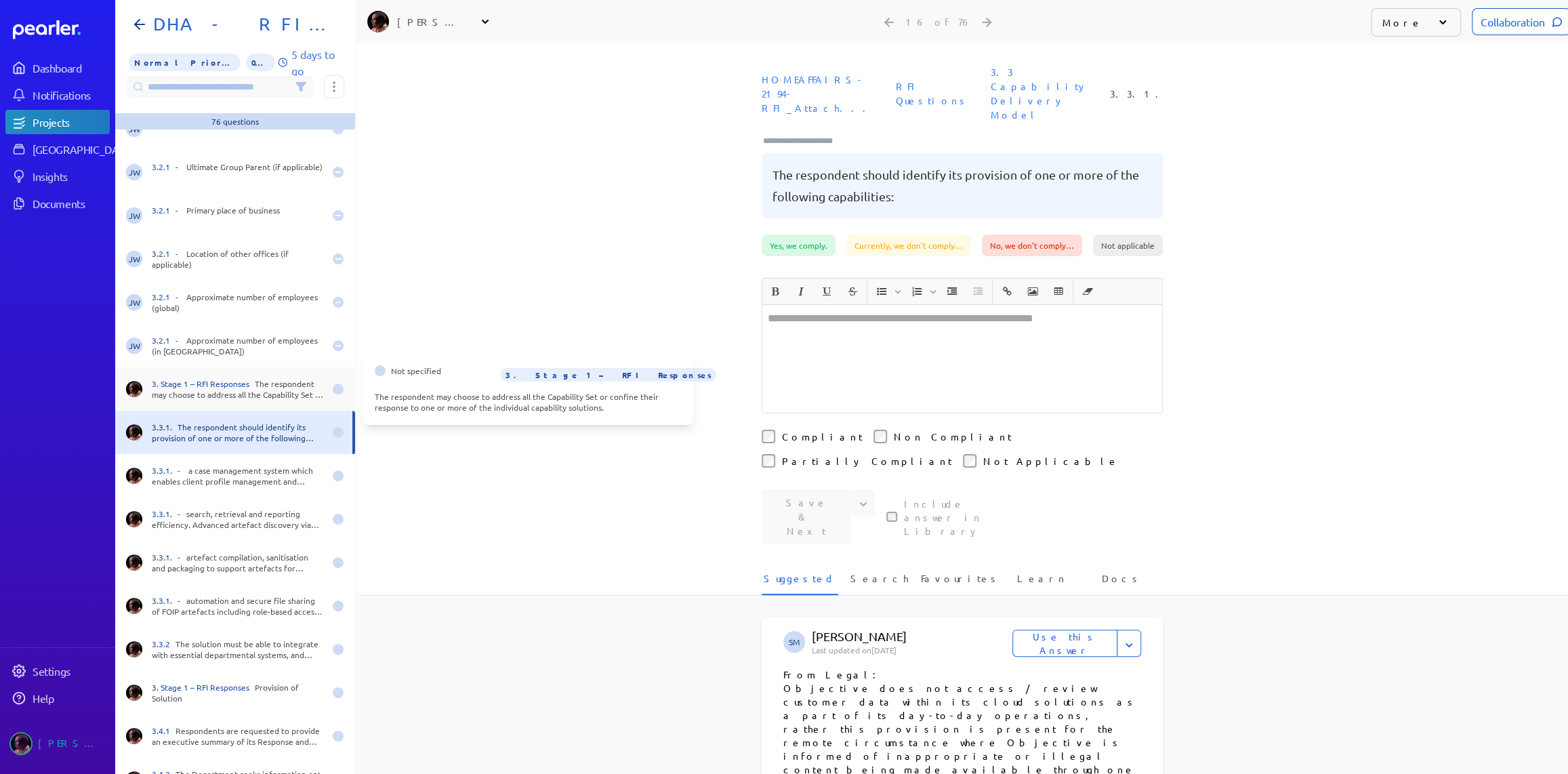
click at [222, 396] on div "3. Stage 1 – RFI Responses The respondent may choose to address all the Capabil…" at bounding box center [238, 388] width 172 height 22
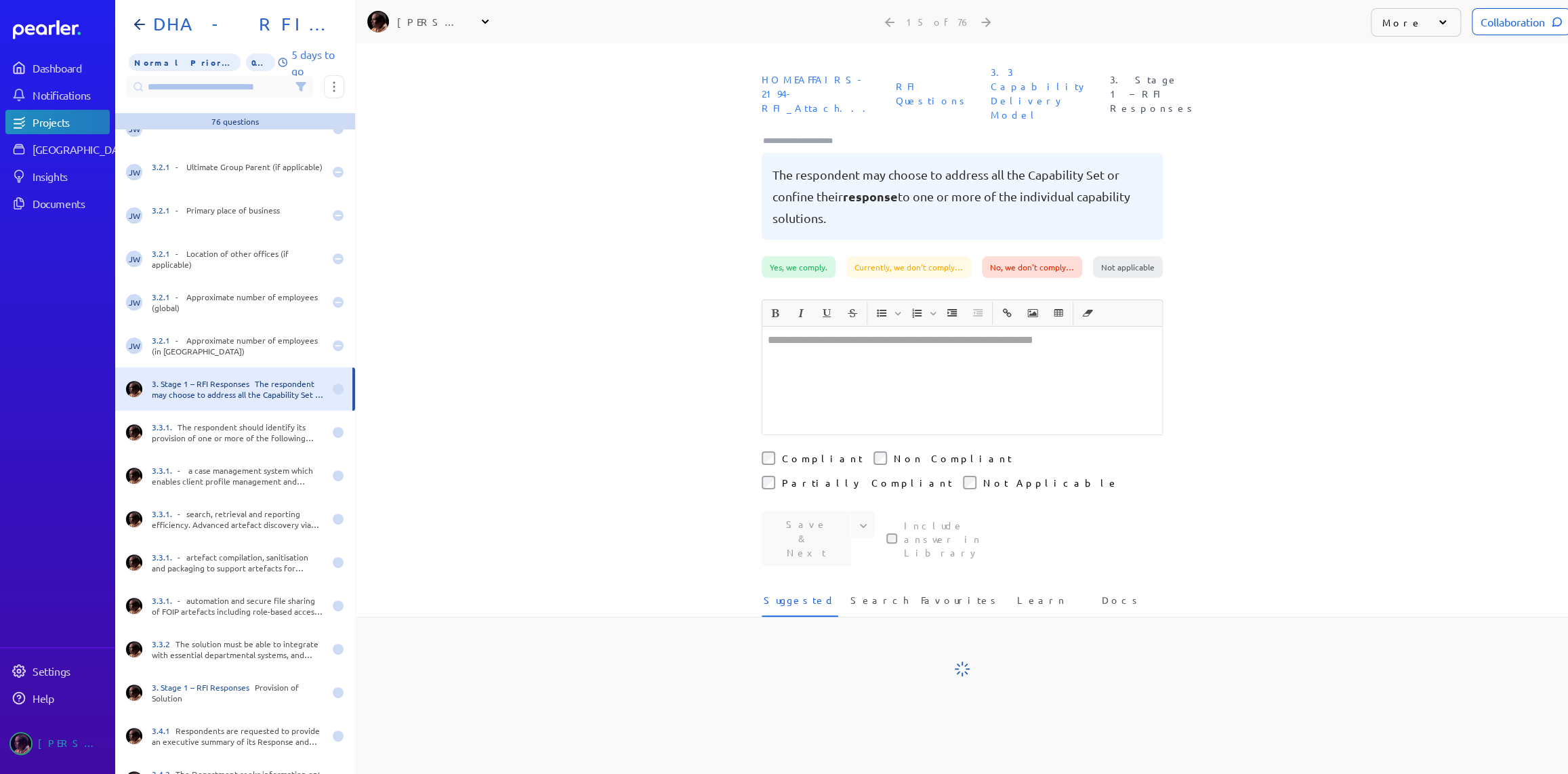
click at [882, 349] on div at bounding box center [962, 380] width 399 height 108
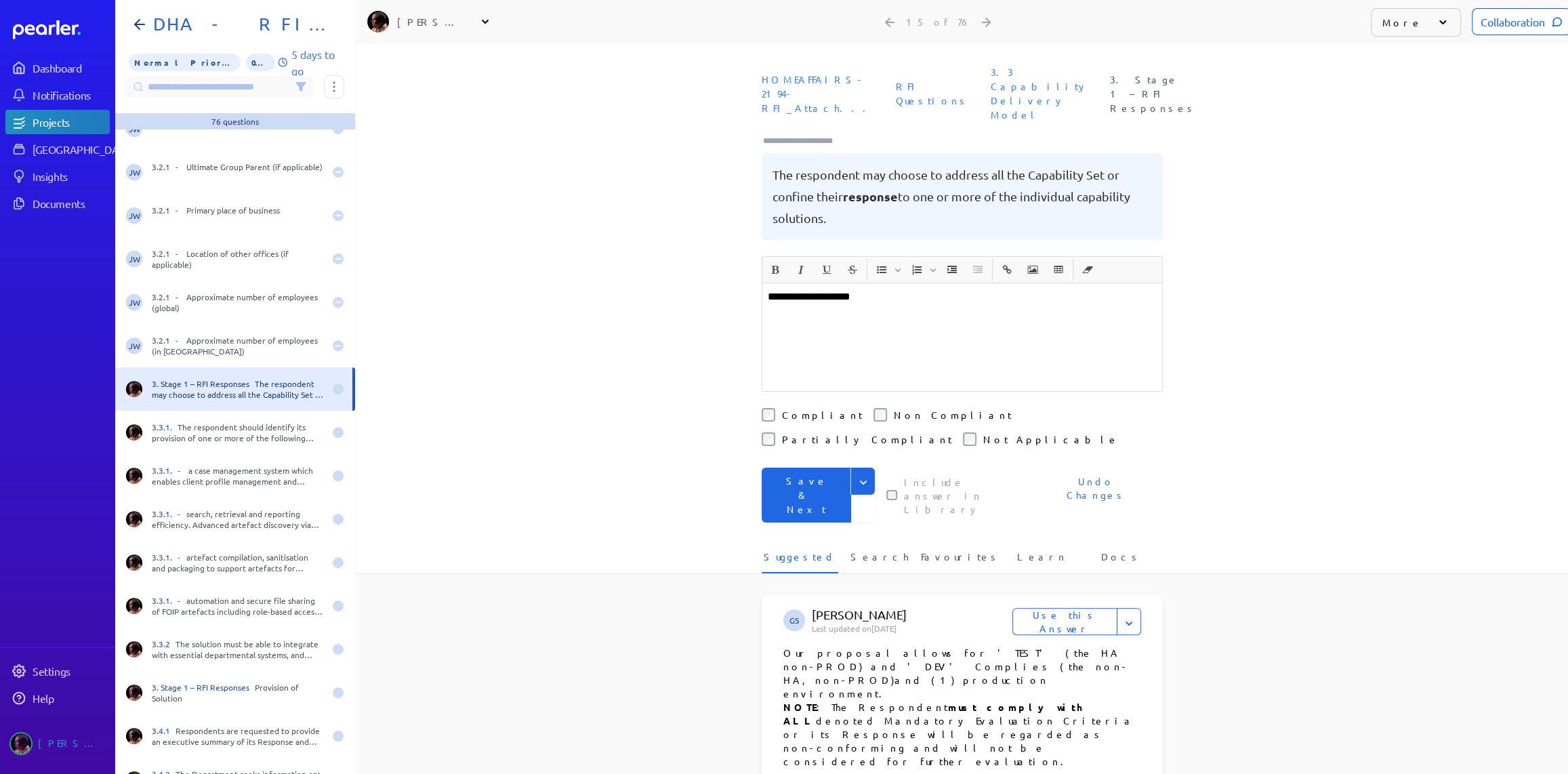
click at [817, 468] on button "Save & Next" at bounding box center [806, 495] width 89 height 55
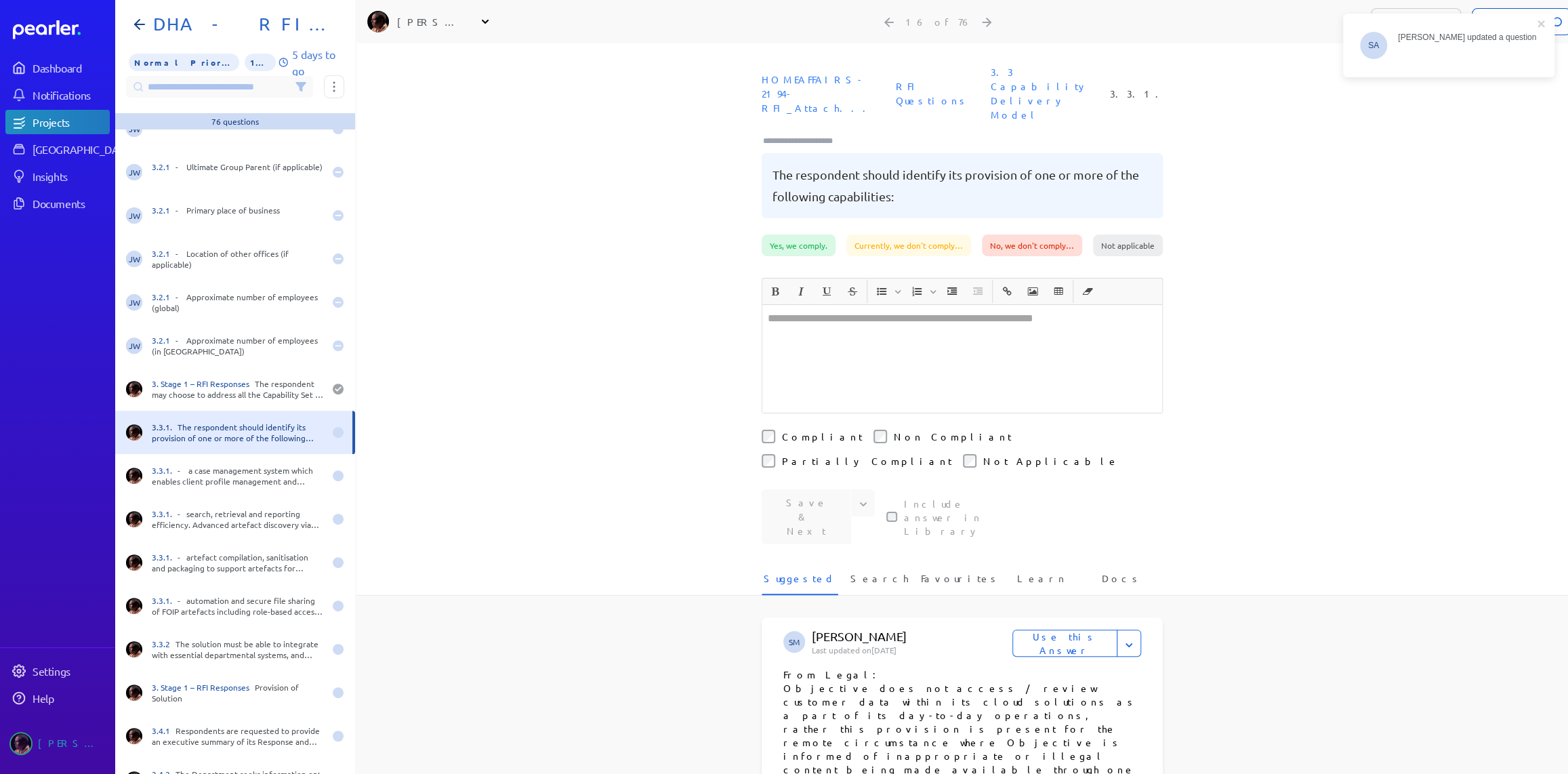
click at [823, 330] on div at bounding box center [962, 359] width 399 height 108
click at [874, 327] on div at bounding box center [962, 359] width 399 height 108
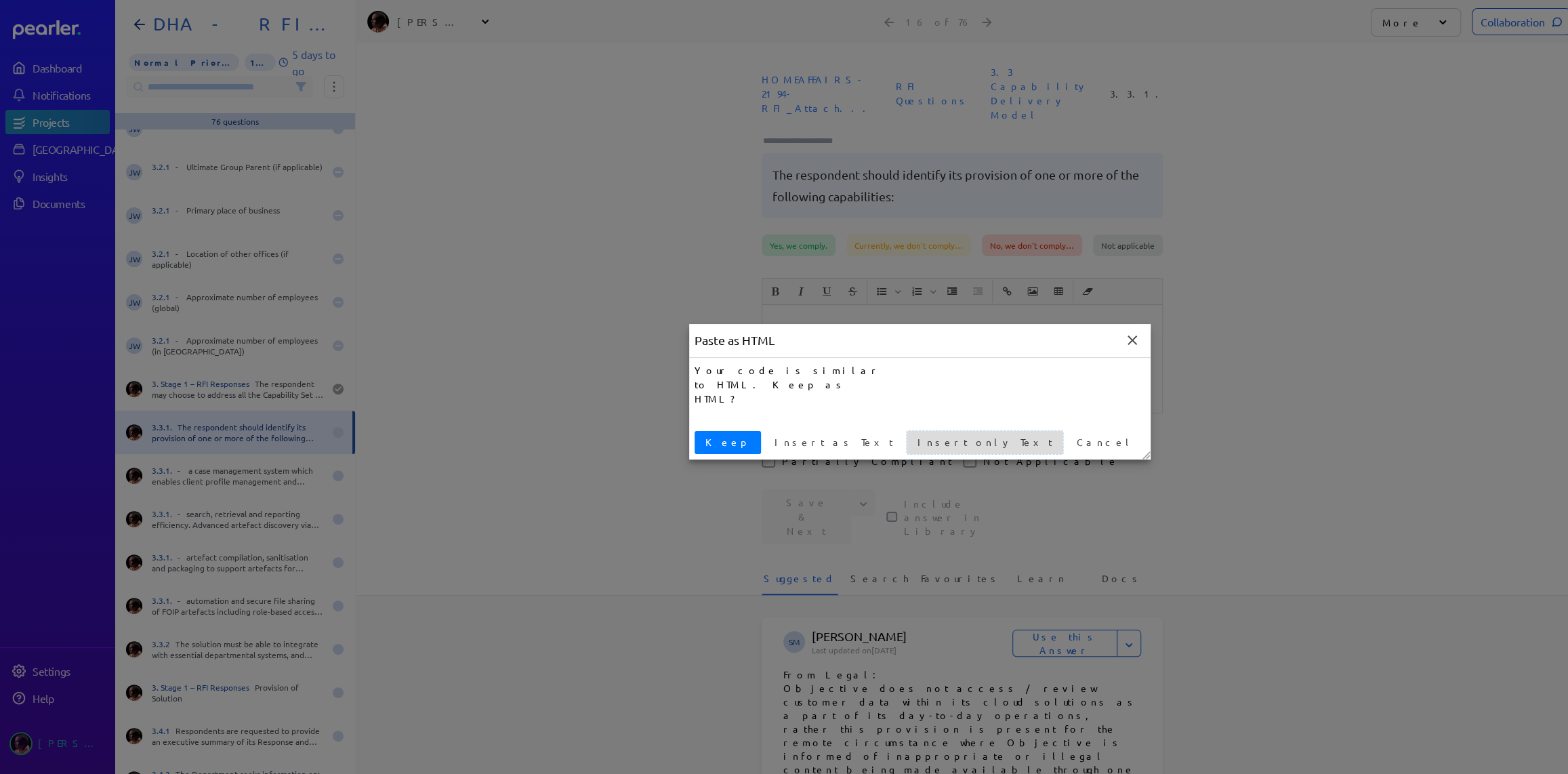
click at [912, 447] on span "Insert only Text" at bounding box center [984, 442] width 145 height 14
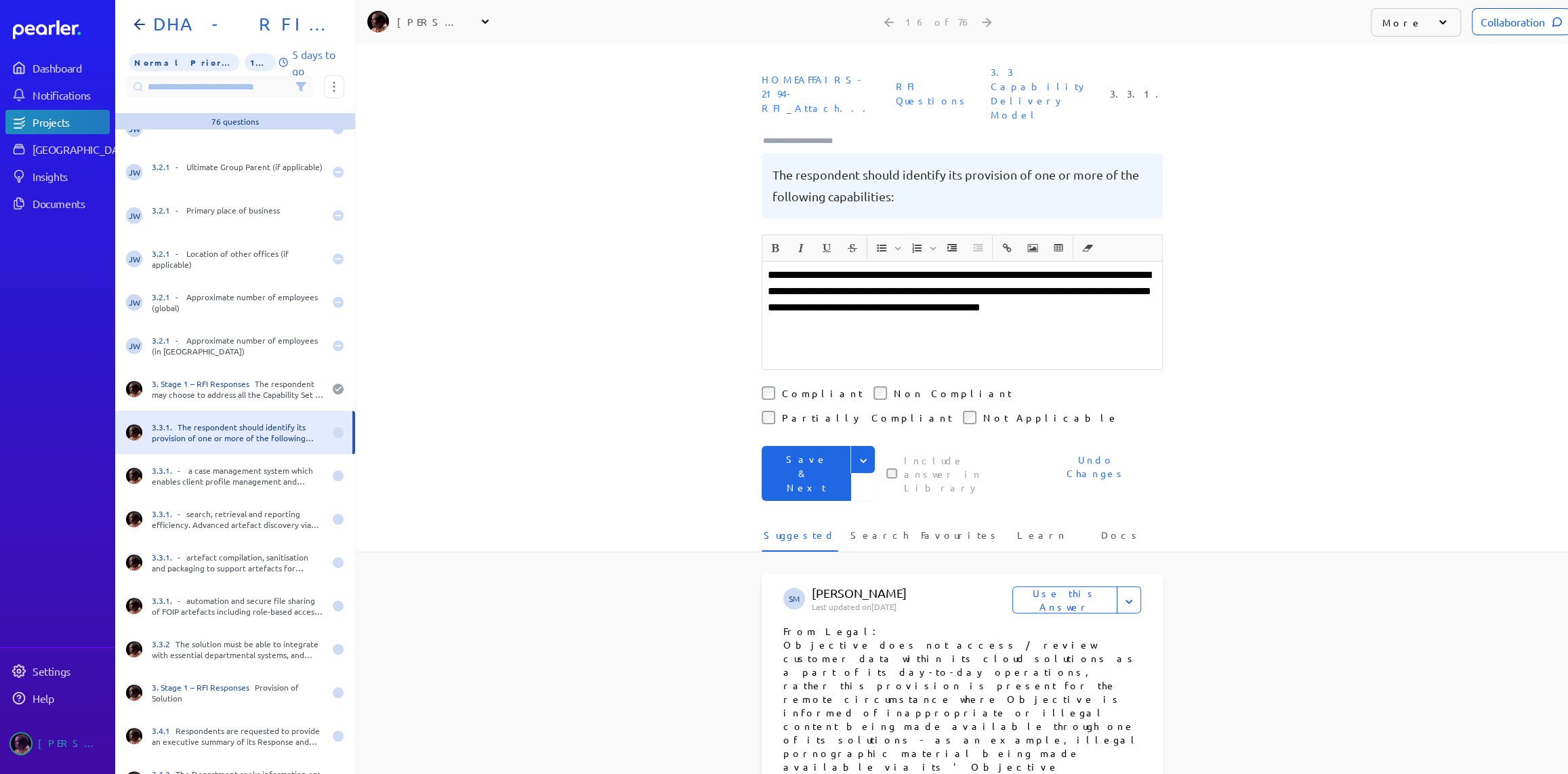
click at [856, 454] on icon "Expand" at bounding box center [863, 461] width 13 height 13
click at [808, 475] on button "Save" at bounding box center [818, 488] width 114 height 27
click at [821, 134] on input "Type here to add tags" at bounding box center [803, 141] width 84 height 13
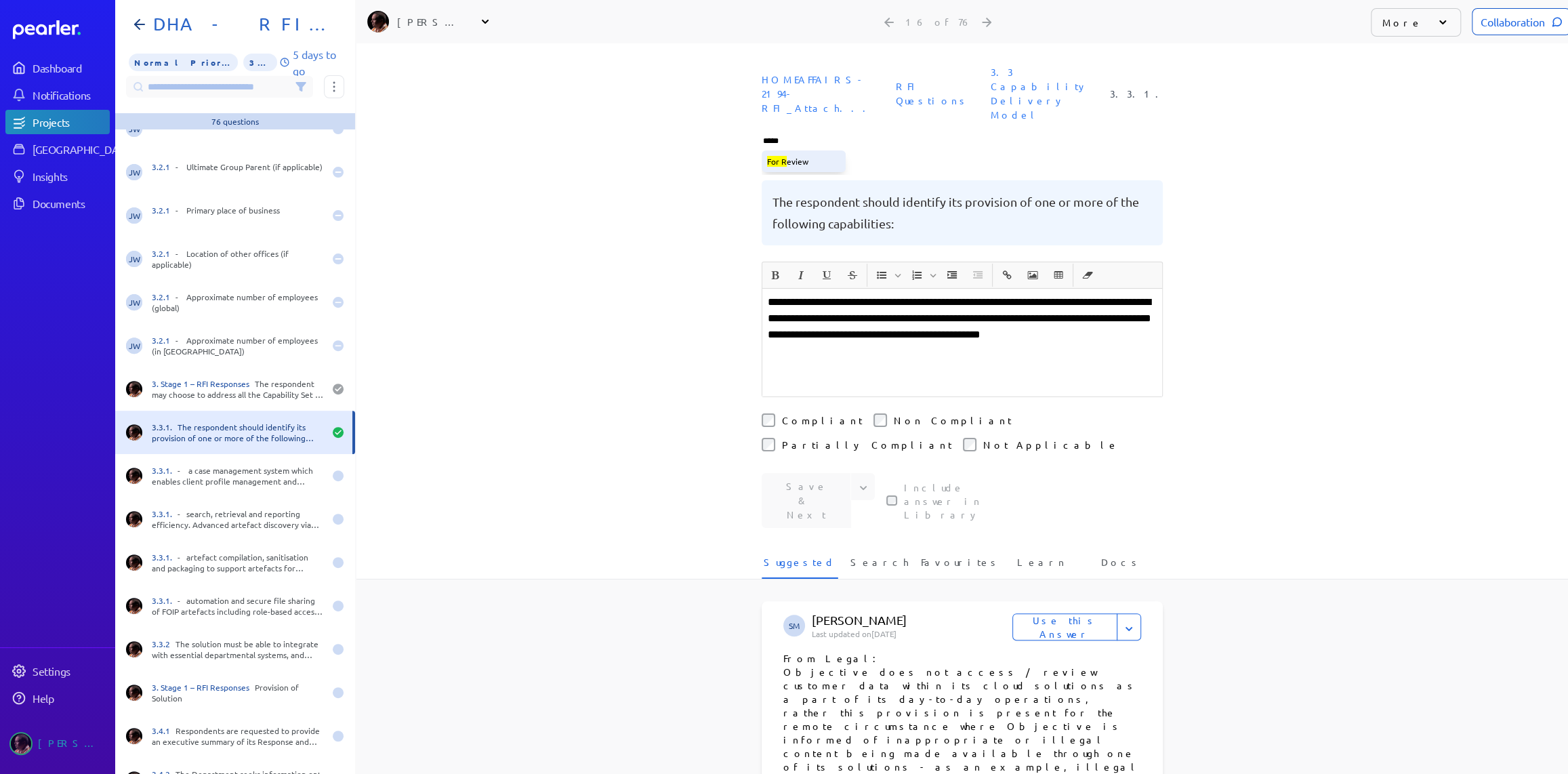
type input "******"
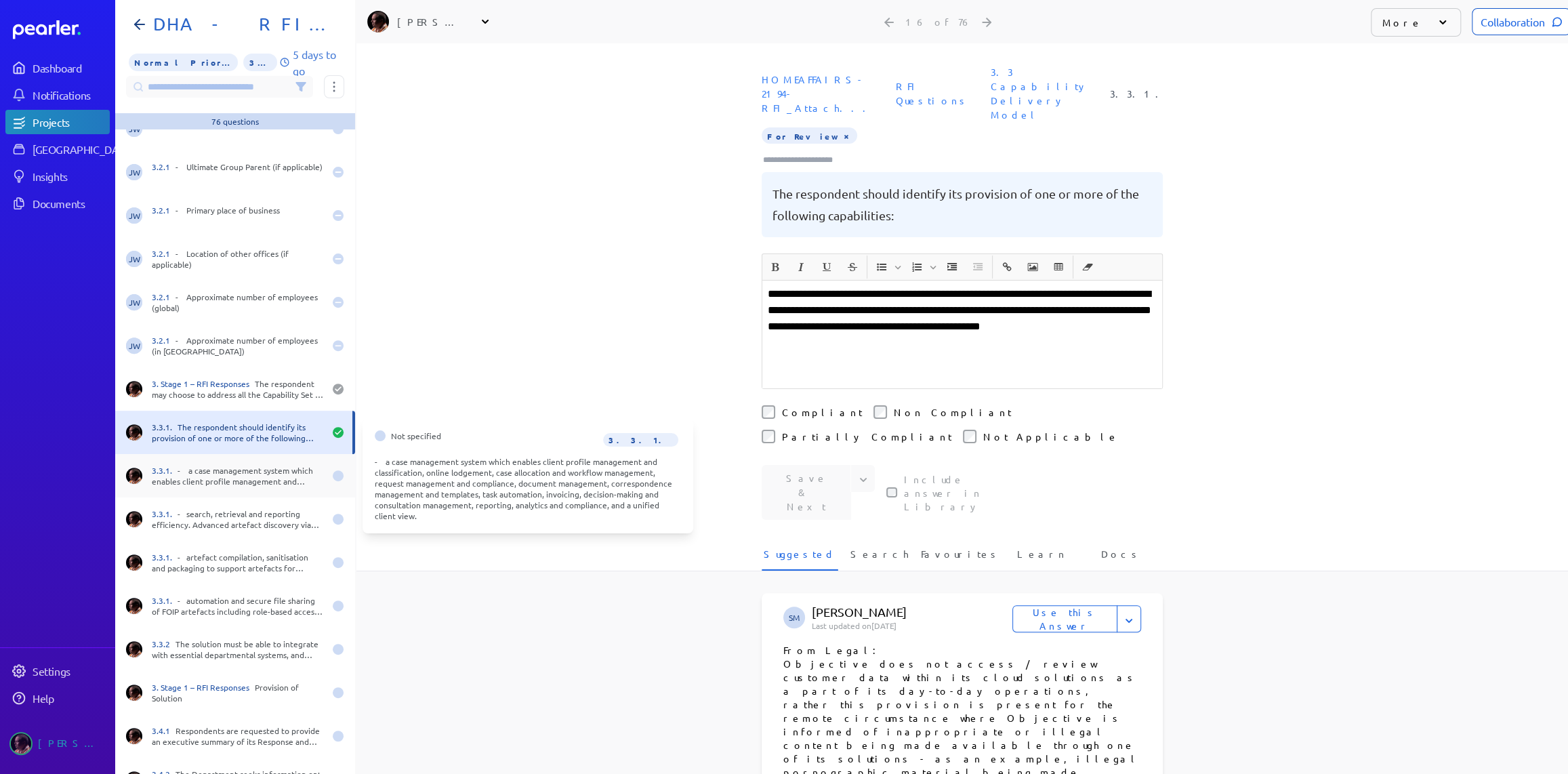
click at [206, 471] on div "3.3.1. - a case management system which enables client profile management and c…" at bounding box center [238, 476] width 172 height 22
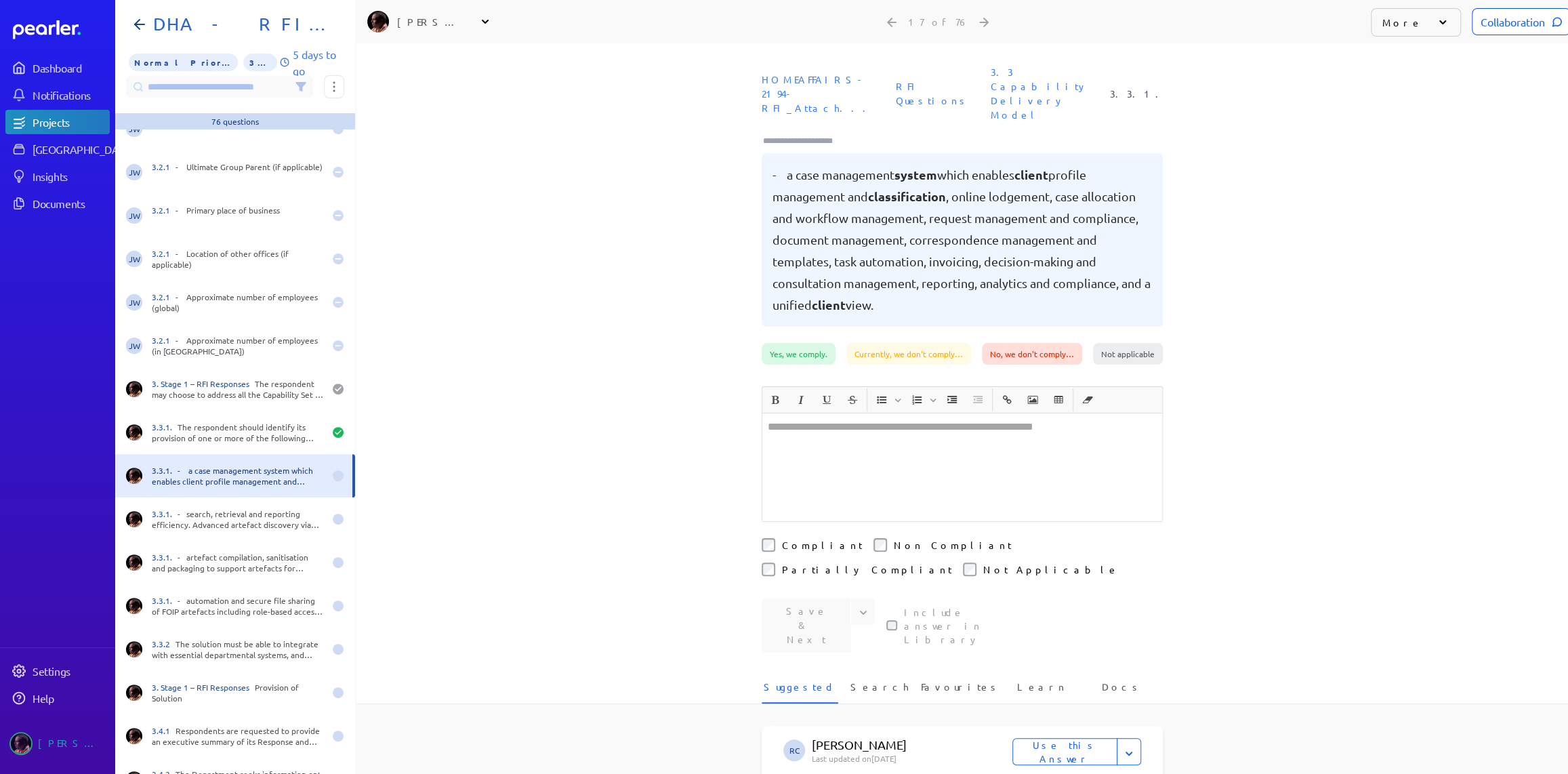
click at [846, 414] on div at bounding box center [962, 468] width 399 height 108
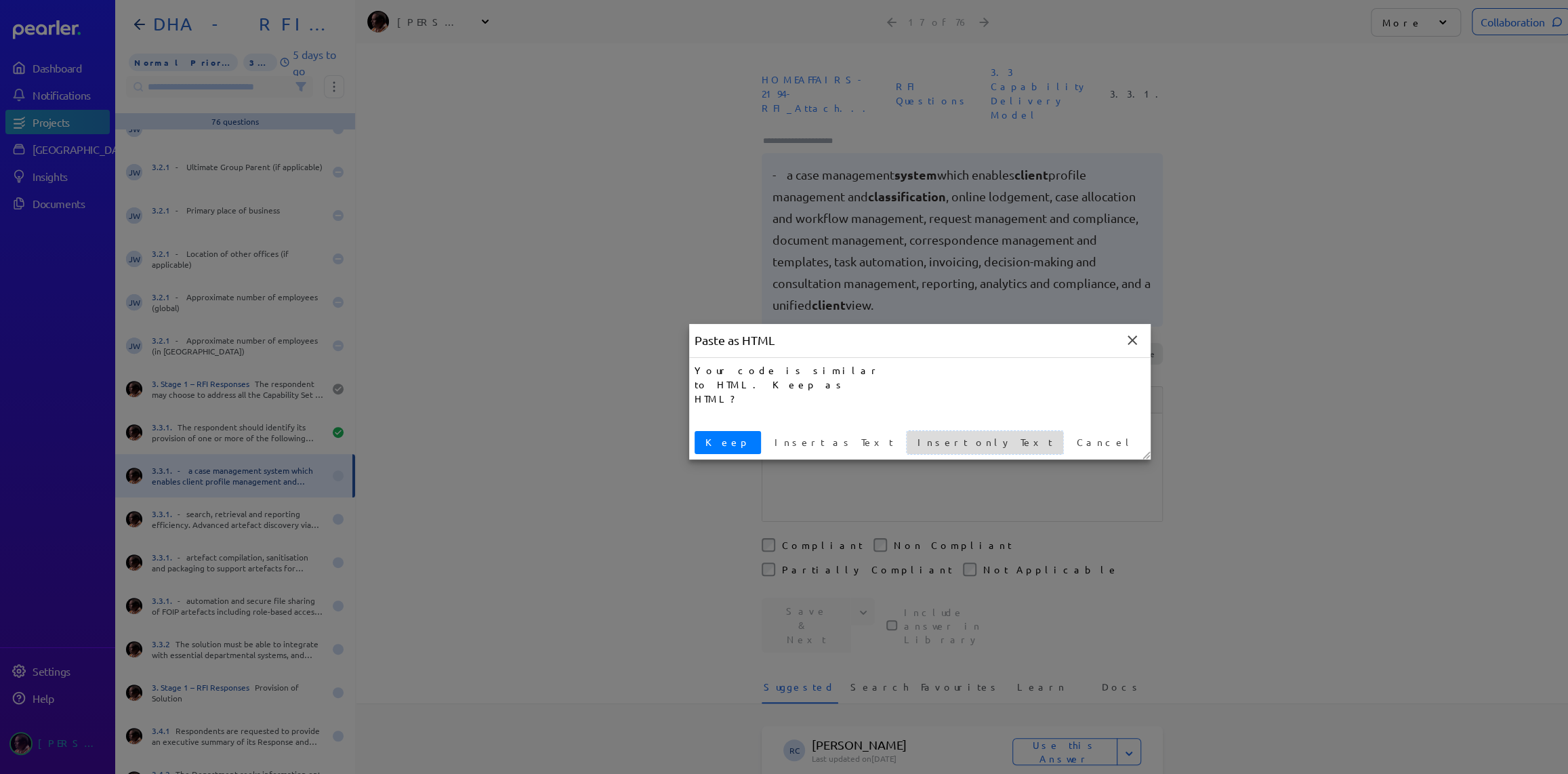
click at [912, 447] on span "Insert only Text" at bounding box center [984, 442] width 145 height 14
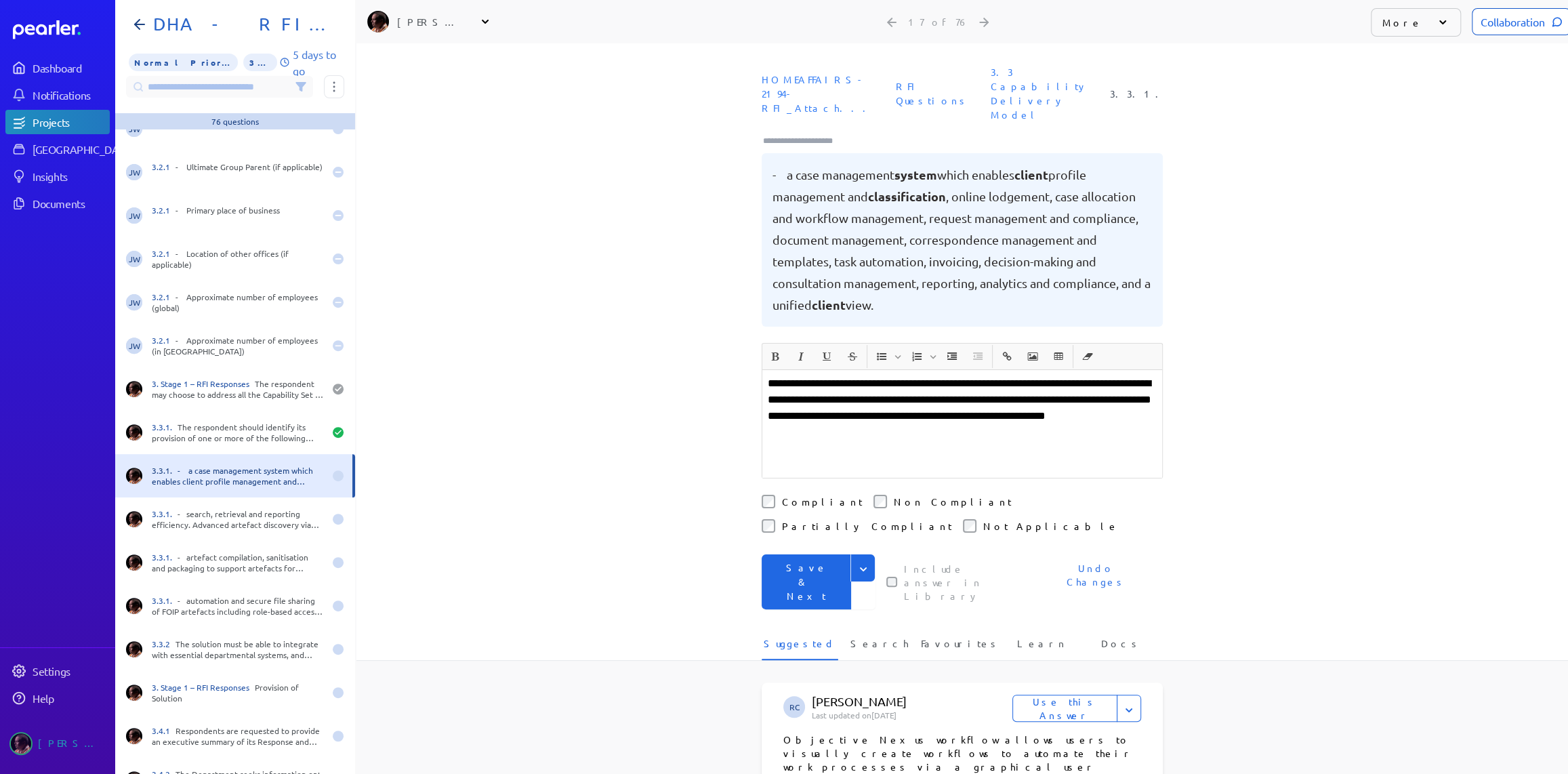
click at [771, 495] on li "Compliant" at bounding box center [812, 502] width 101 height 13
click at [857, 563] on icon "Expand" at bounding box center [863, 570] width 13 height 13
drag, startPoint x: 805, startPoint y: 540, endPoint x: 807, endPoint y: 519, distance: 21.1
click at [805, 584] on button "Save" at bounding box center [818, 597] width 114 height 27
click at [813, 134] on input "Type here to add tags" at bounding box center [803, 141] width 84 height 13
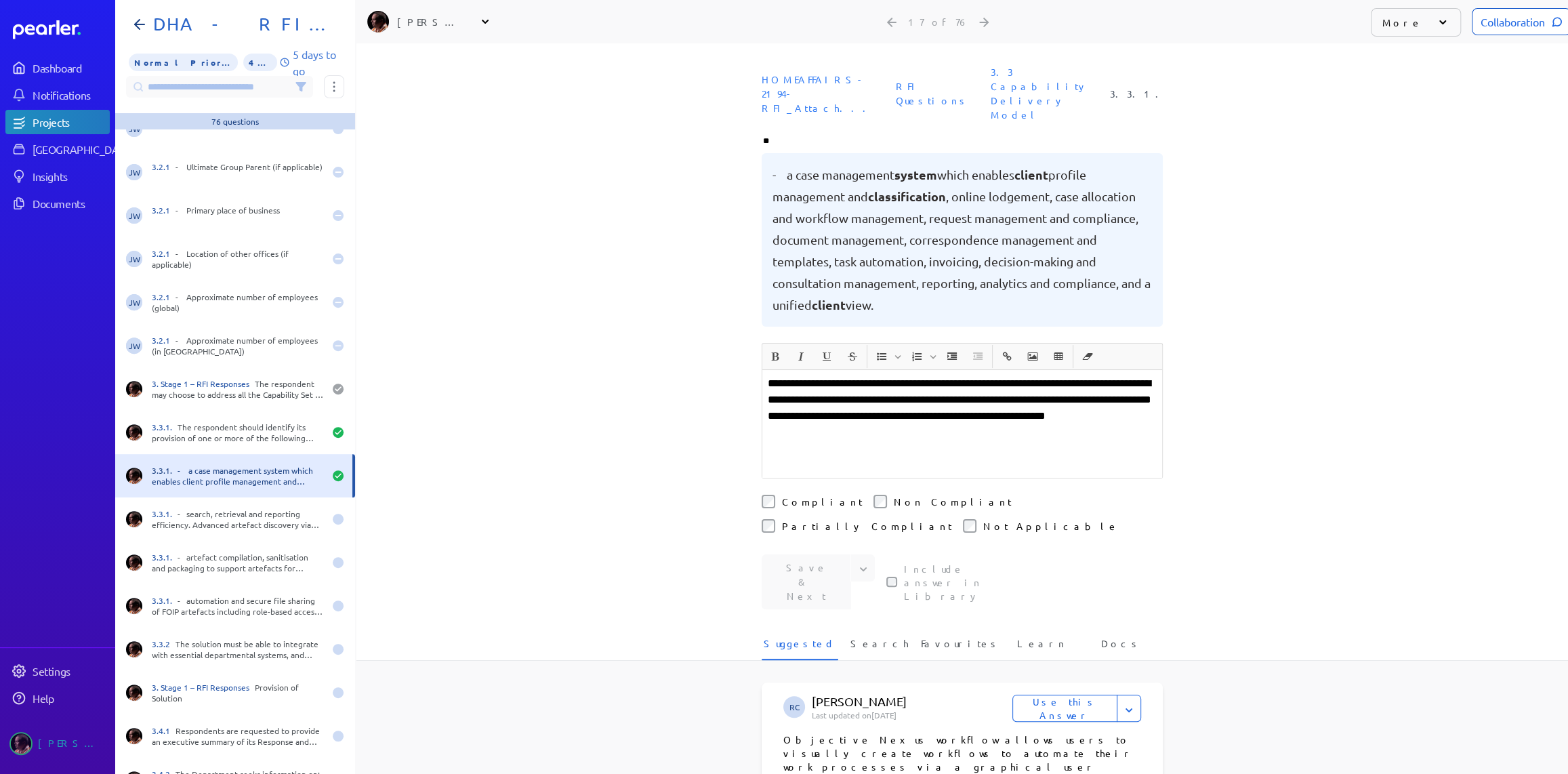
type input "***"
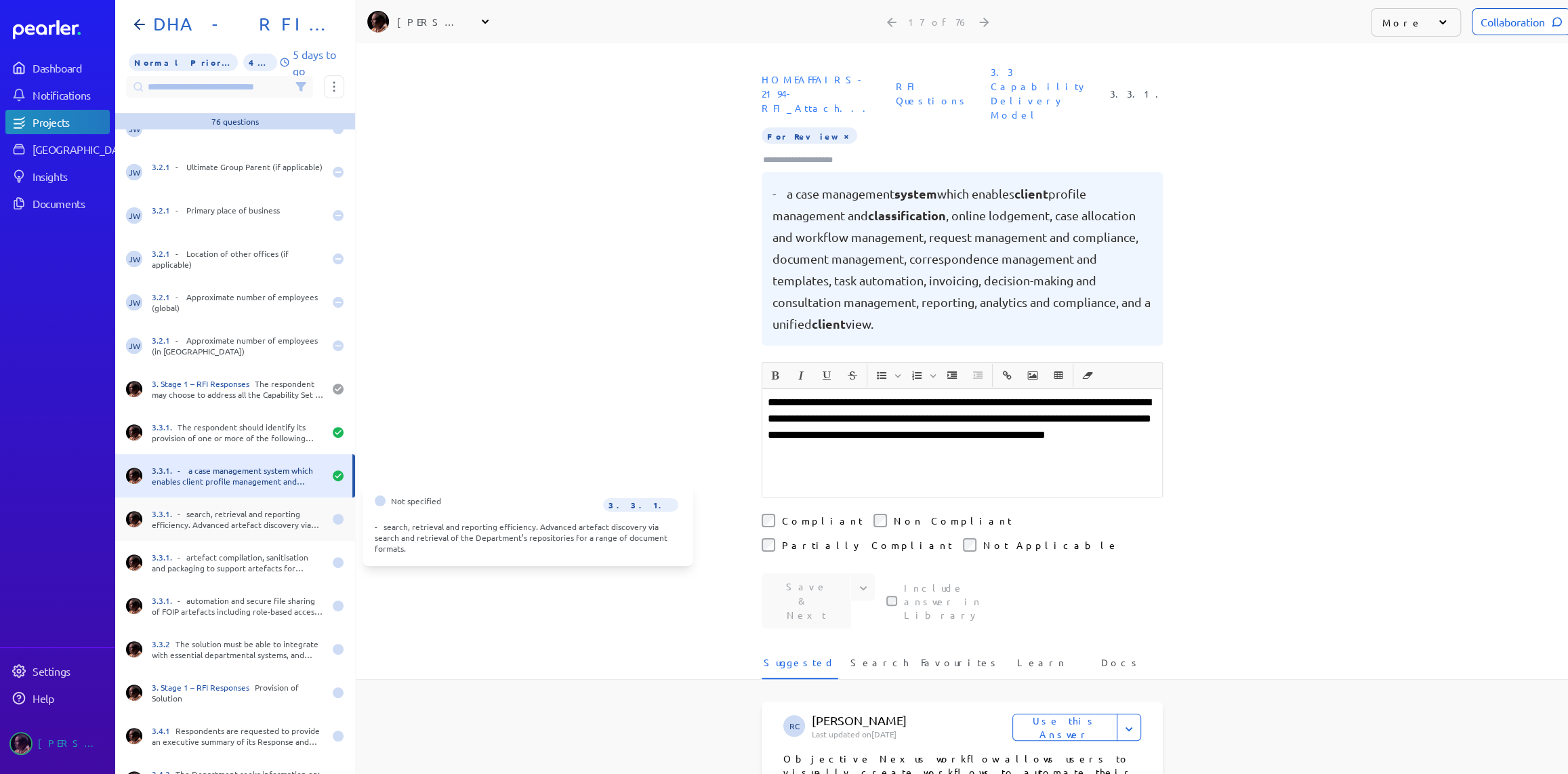
click at [245, 517] on div "3.3.1. - search, retrieval and reporting efficiency. Advanced artefact discover…" at bounding box center [238, 519] width 172 height 22
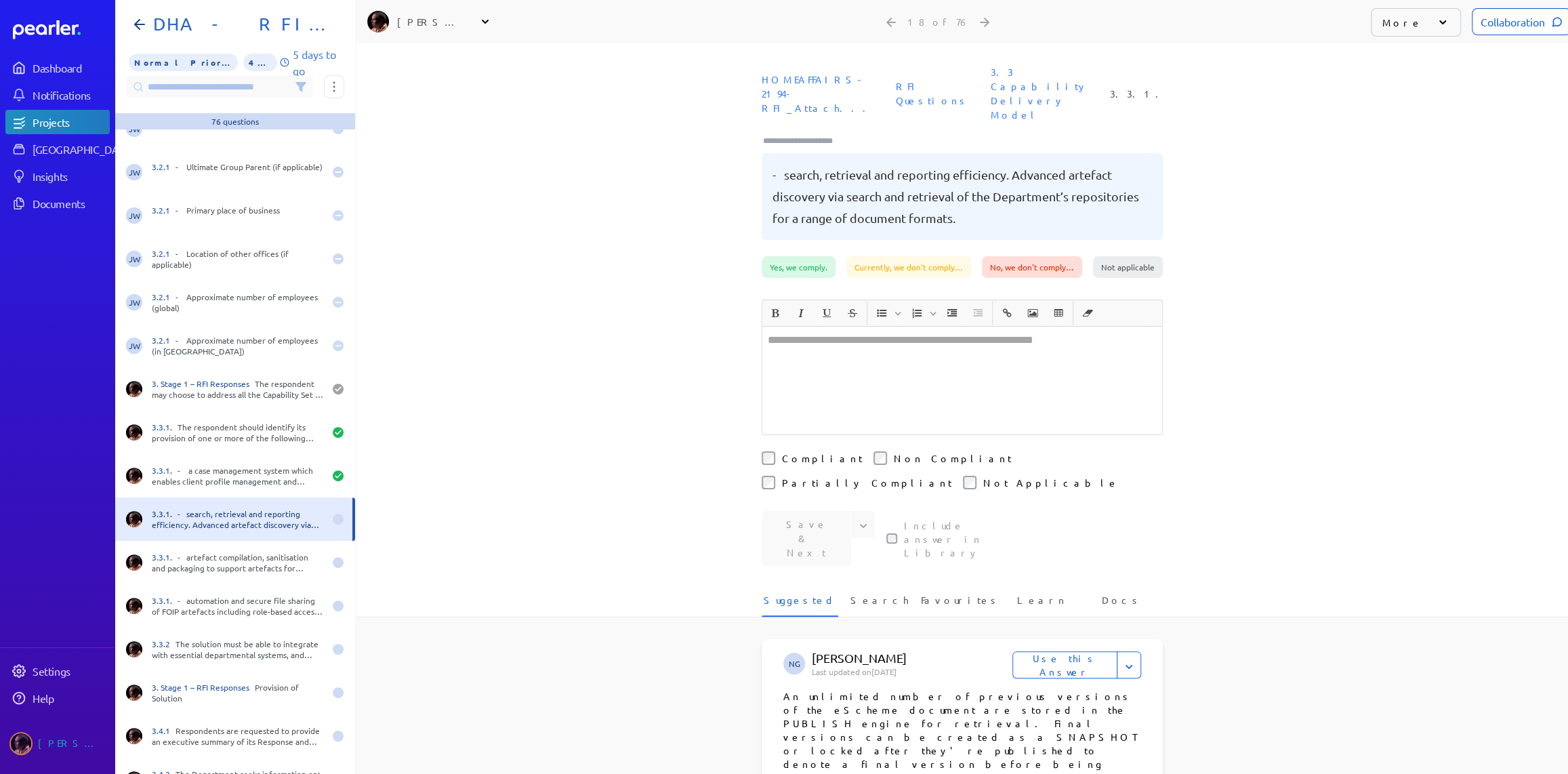
click at [918, 329] on div at bounding box center [962, 380] width 399 height 108
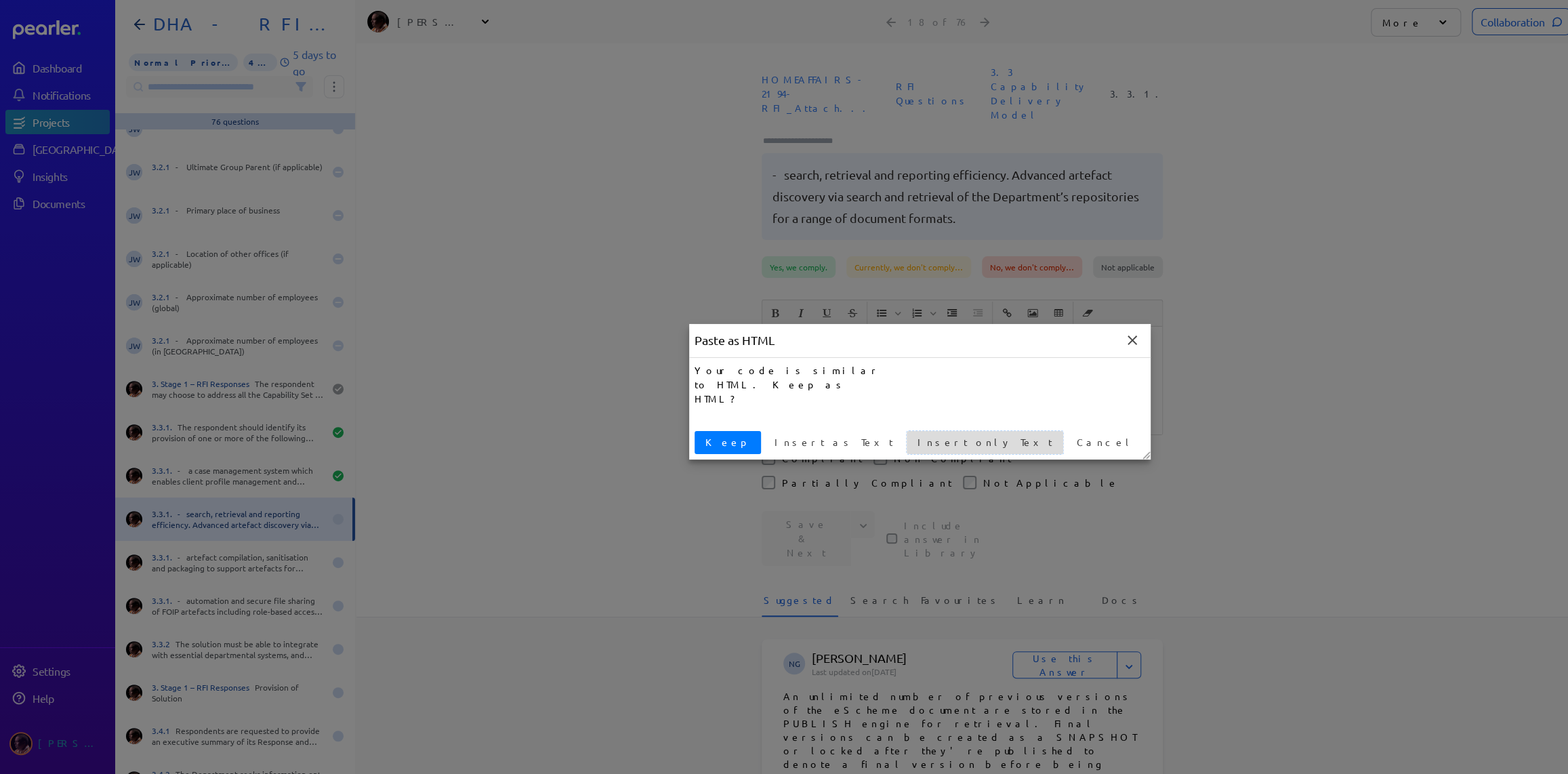
click at [912, 438] on span "Insert only Text" at bounding box center [984, 442] width 145 height 14
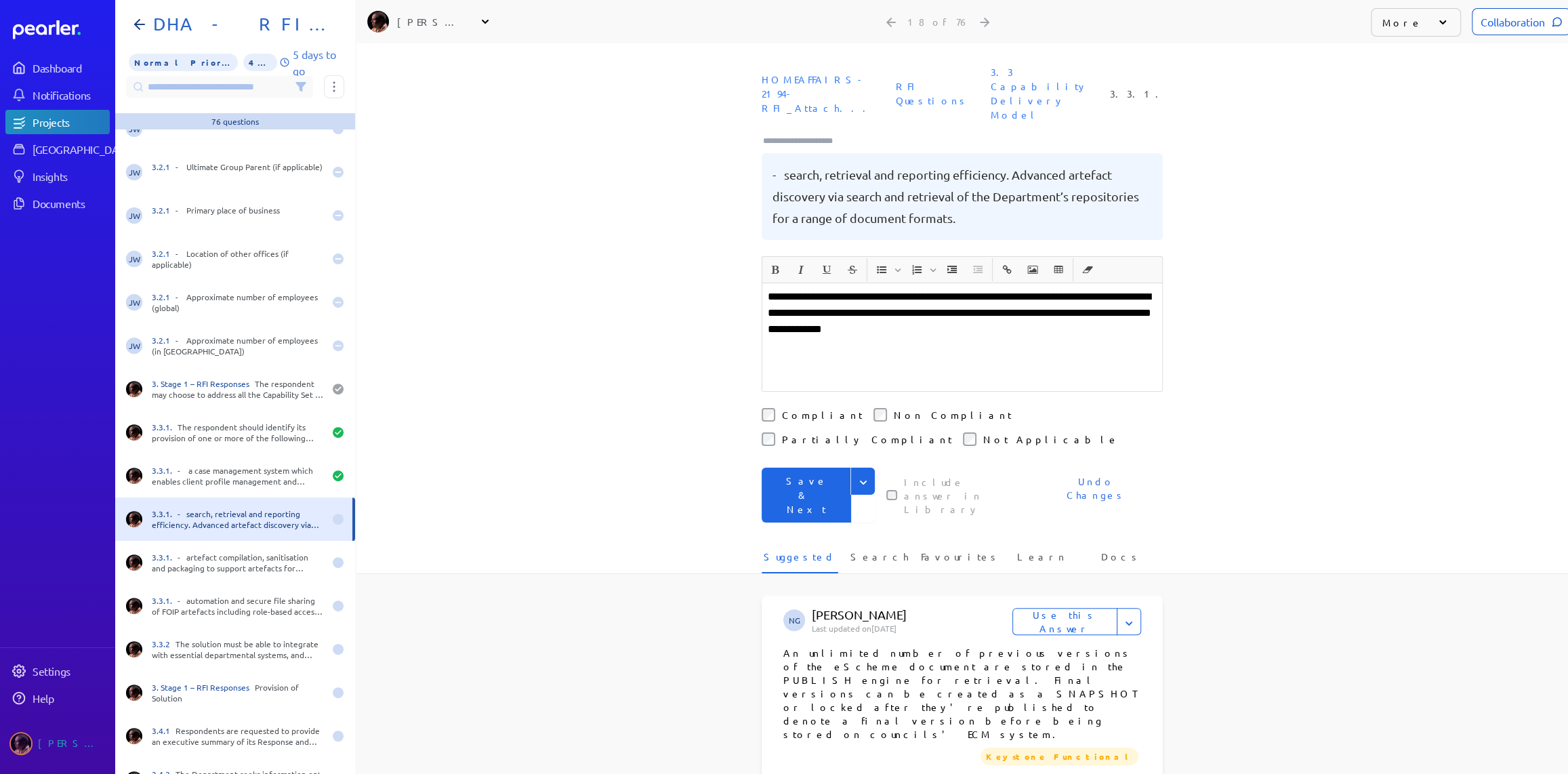
click at [795, 408] on label "Compliant" at bounding box center [822, 415] width 80 height 13
click at [857, 476] on icon "Expand" at bounding box center [863, 482] width 13 height 13
click at [794, 497] on button "Save" at bounding box center [818, 510] width 114 height 27
click at [817, 130] on div at bounding box center [803, 139] width 84 height 18
click at [818, 134] on input "Type here to add tags" at bounding box center [803, 141] width 84 height 13
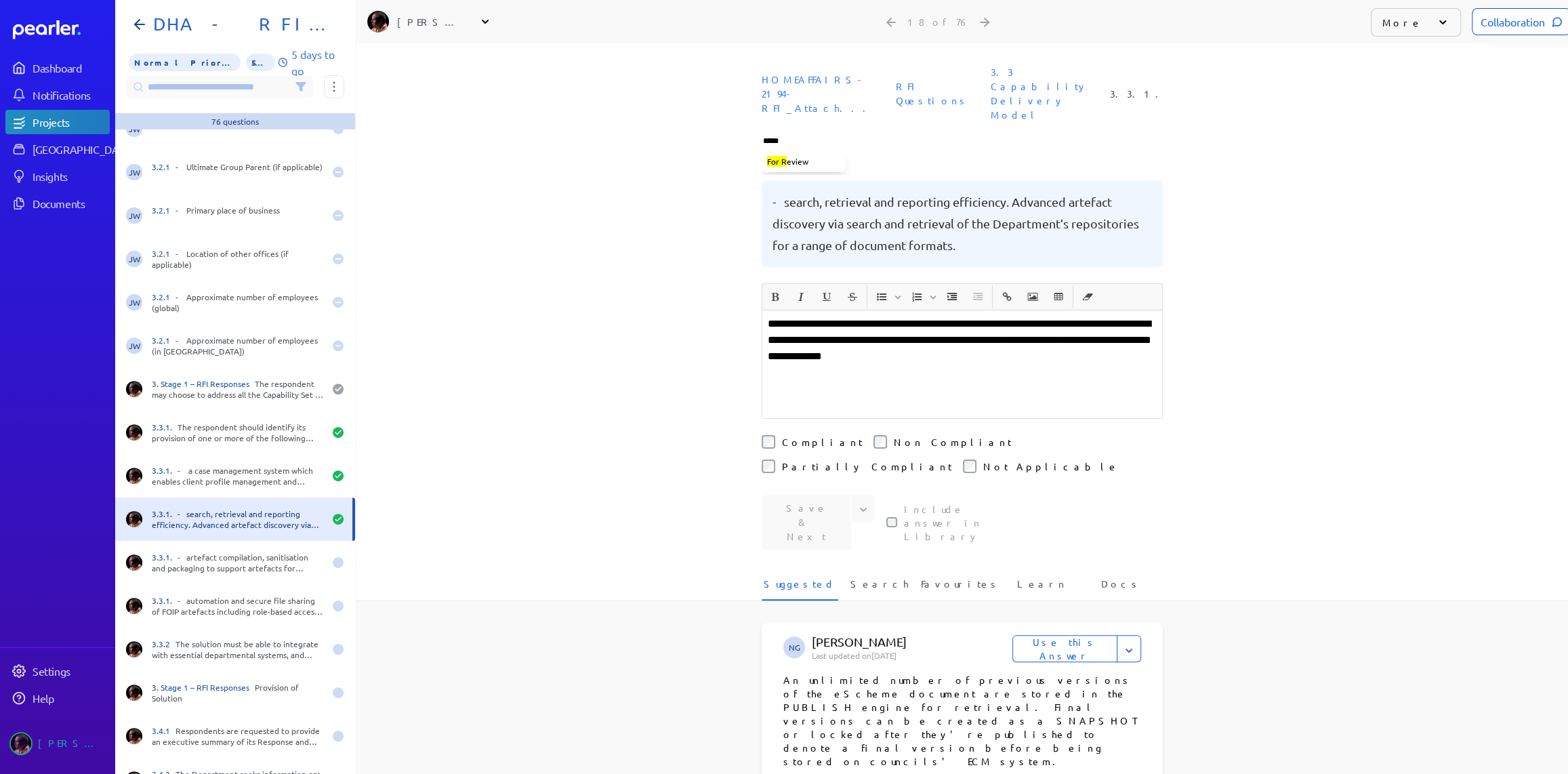
type input "******"
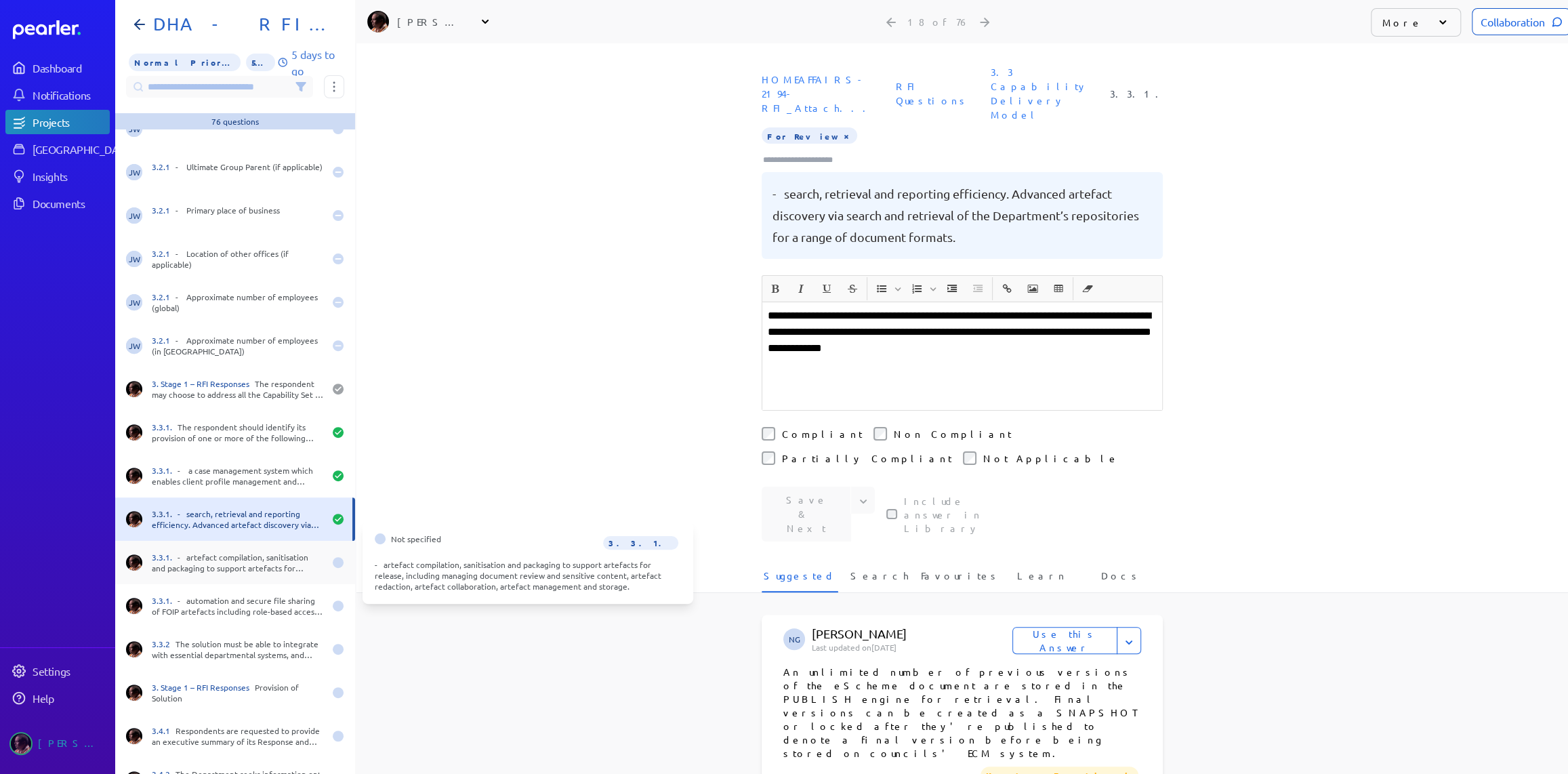
click at [253, 560] on div "3.3.1. - artefact compilation, sanitisation and packaging to support artefacts …" at bounding box center [238, 562] width 172 height 22
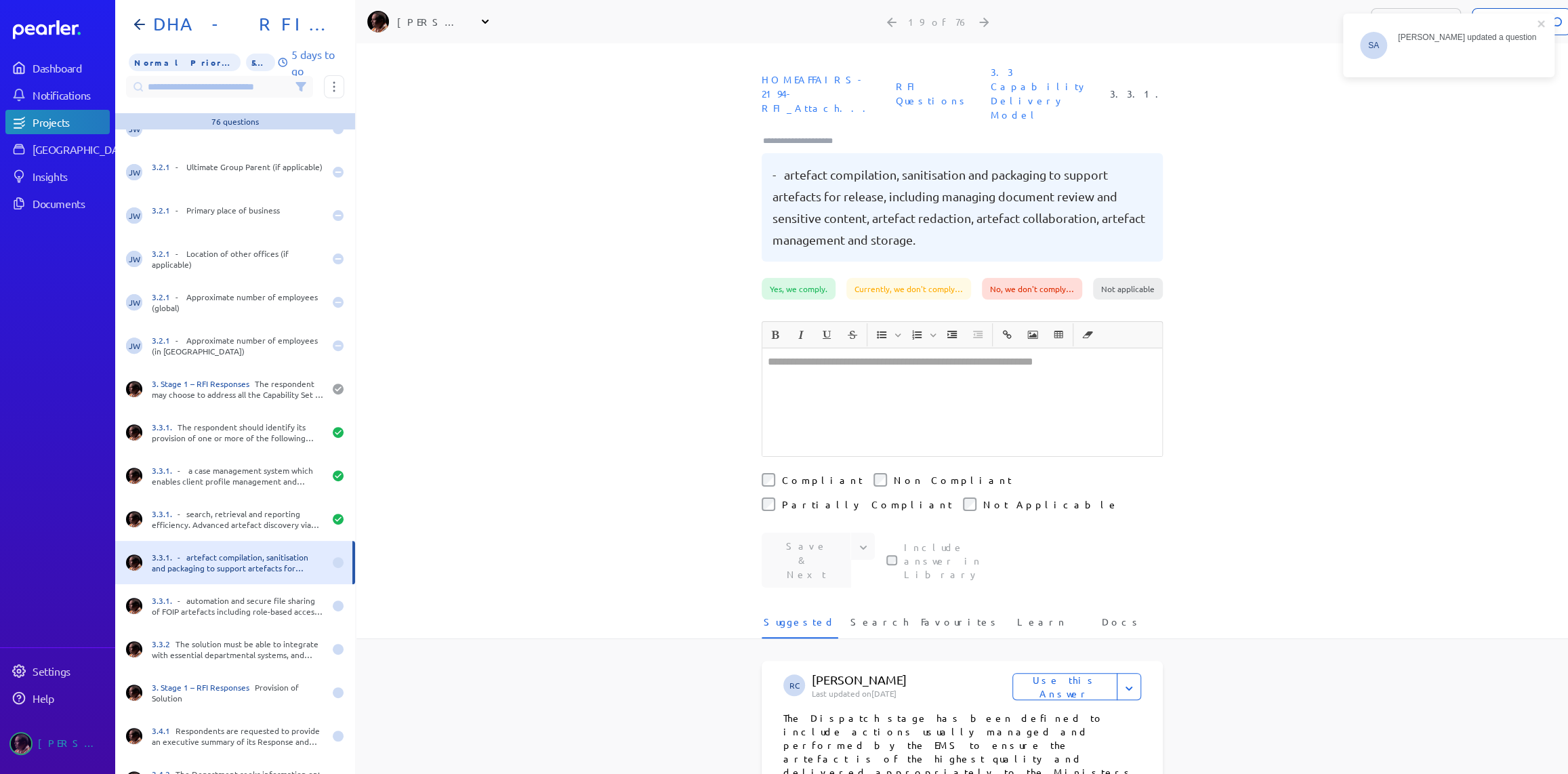
click at [912, 382] on div at bounding box center [962, 402] width 399 height 108
click at [914, 384] on div "﻿" at bounding box center [962, 402] width 399 height 108
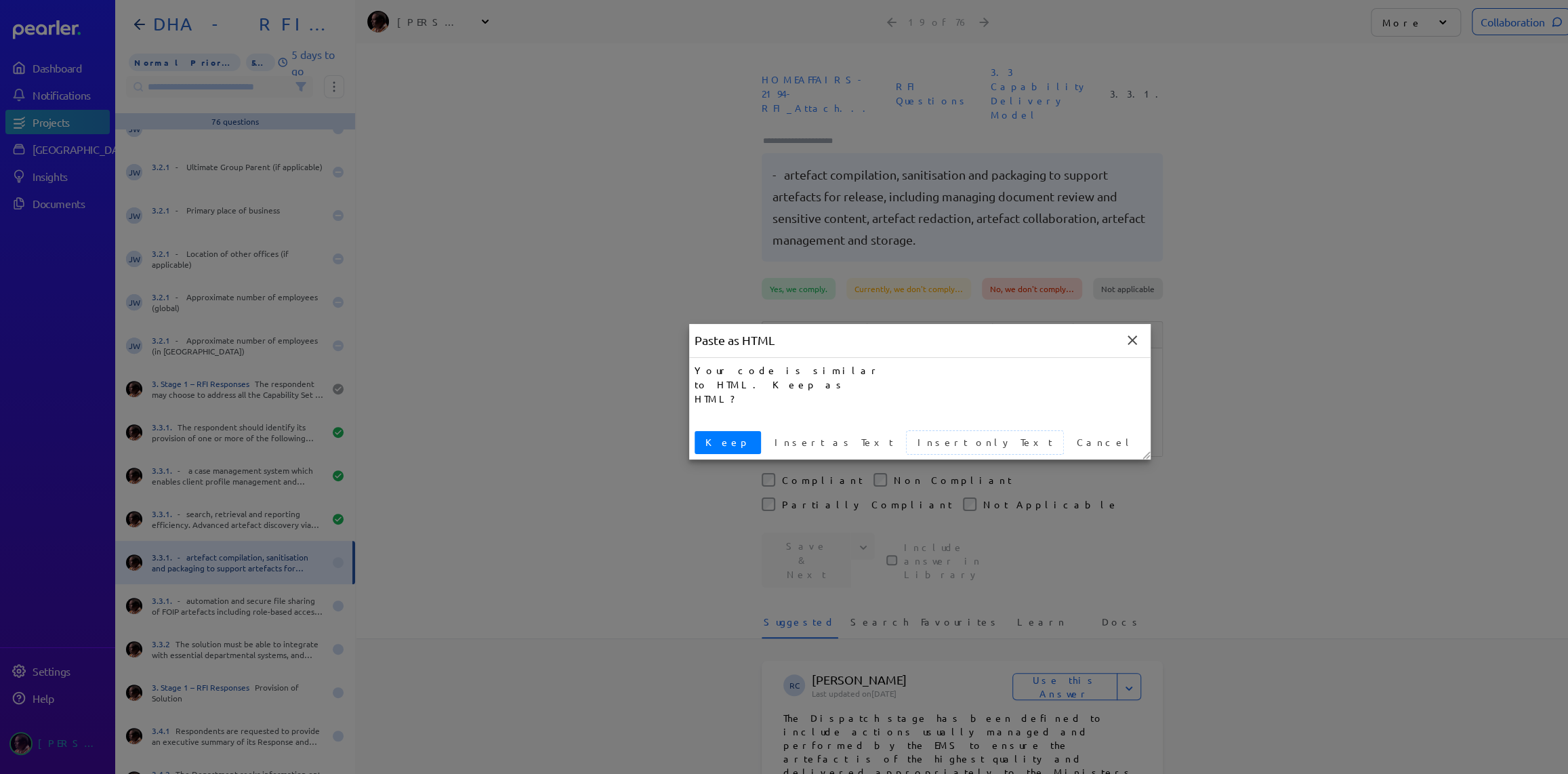
click at [912, 444] on span "Insert only Text" at bounding box center [984, 442] width 145 height 14
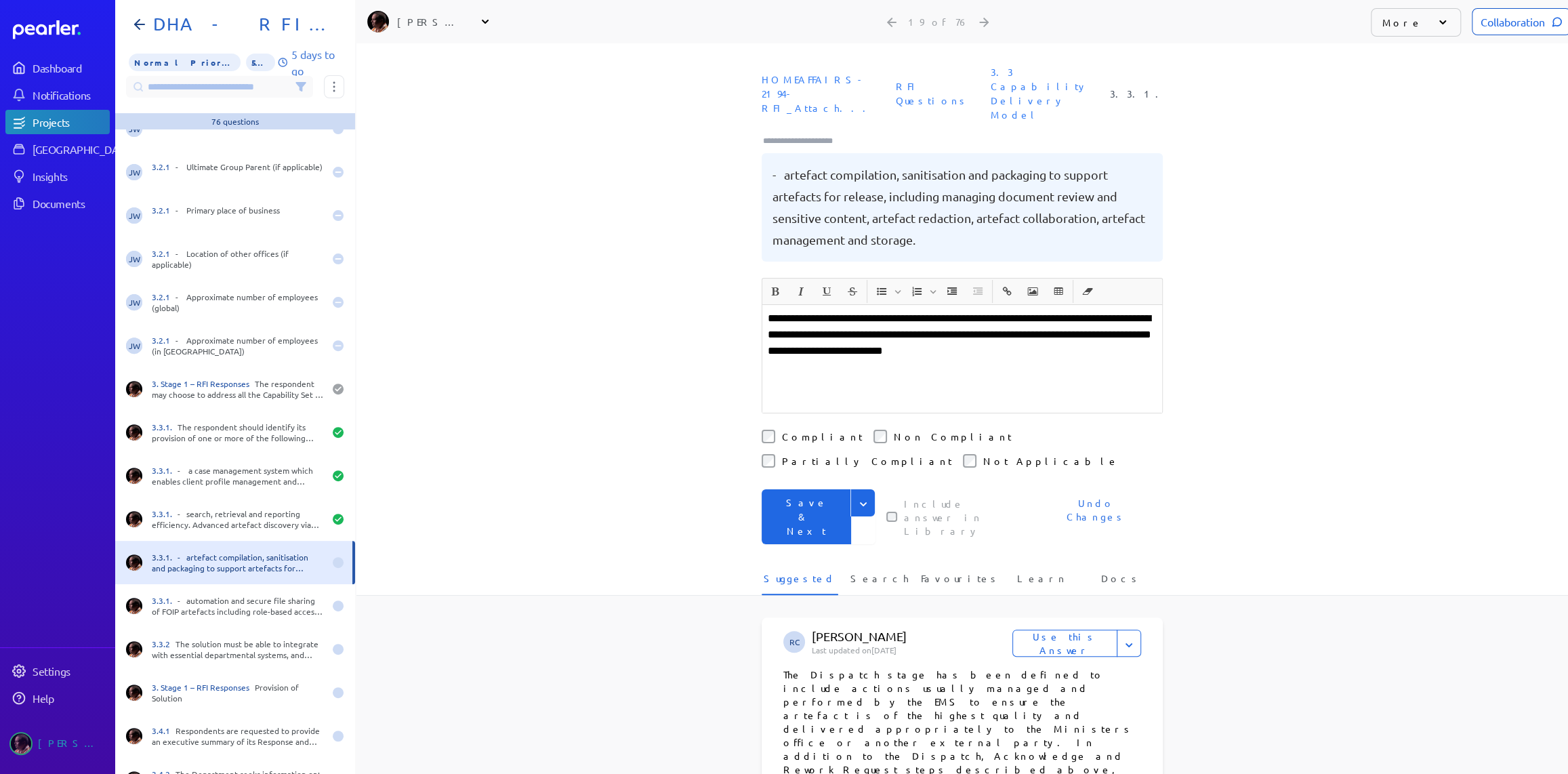
click at [795, 430] on label "Compliant" at bounding box center [822, 436] width 80 height 13
click at [858, 497] on icon "Expand" at bounding box center [863, 504] width 13 height 13
click at [805, 518] on button "Save" at bounding box center [818, 532] width 114 height 27
click at [789, 134] on input "Type here to add tags" at bounding box center [803, 141] width 84 height 13
type input "***"
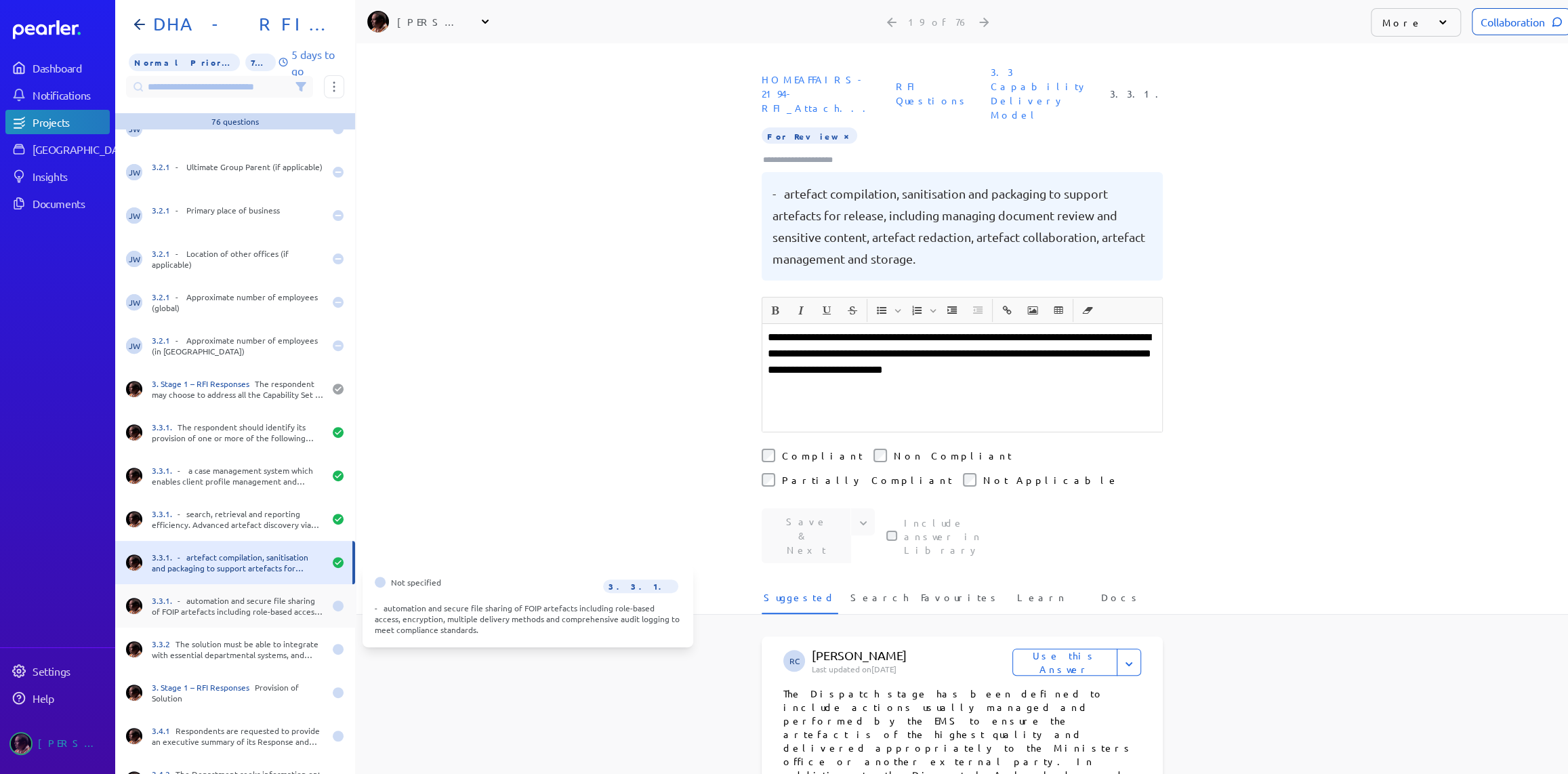
click at [293, 604] on div "3.3.1. - automation and secure file sharing of FOIP artefacts including role-ba…" at bounding box center [238, 605] width 172 height 22
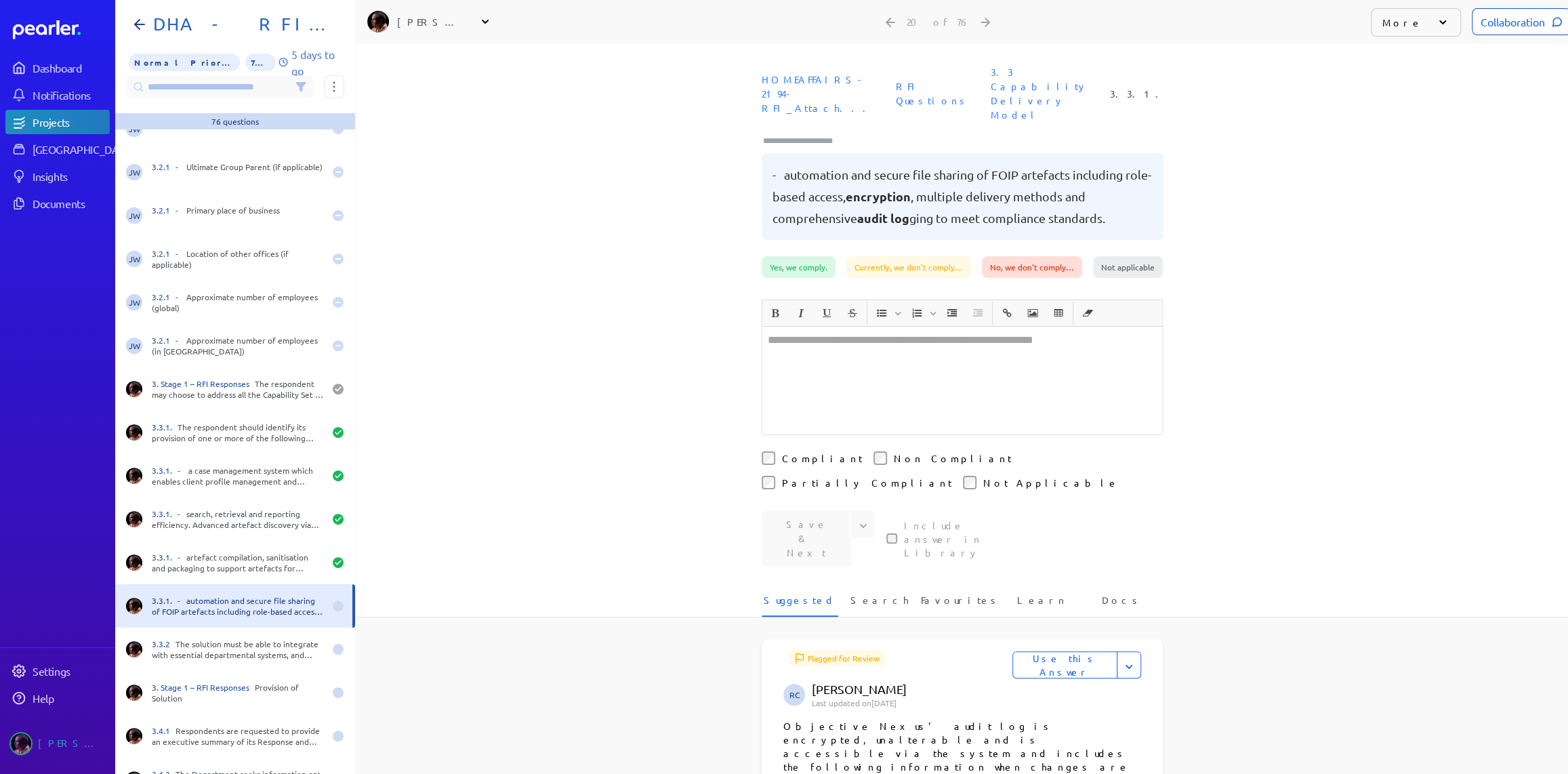
click at [920, 352] on div at bounding box center [962, 380] width 399 height 108
click at [946, 350] on div "﻿" at bounding box center [962, 380] width 399 height 108
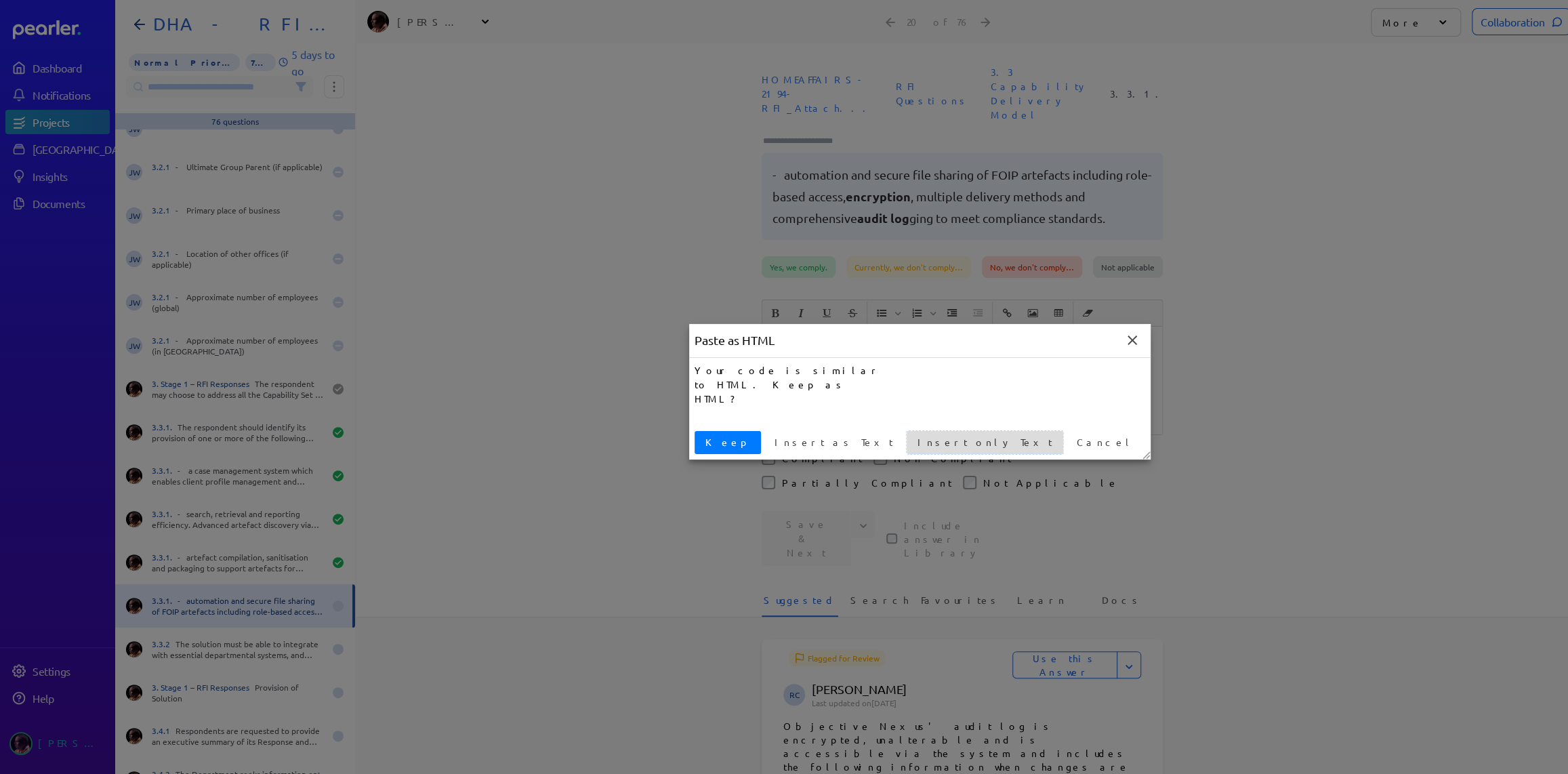
click at [912, 441] on span "Insert only Text" at bounding box center [984, 442] width 145 height 14
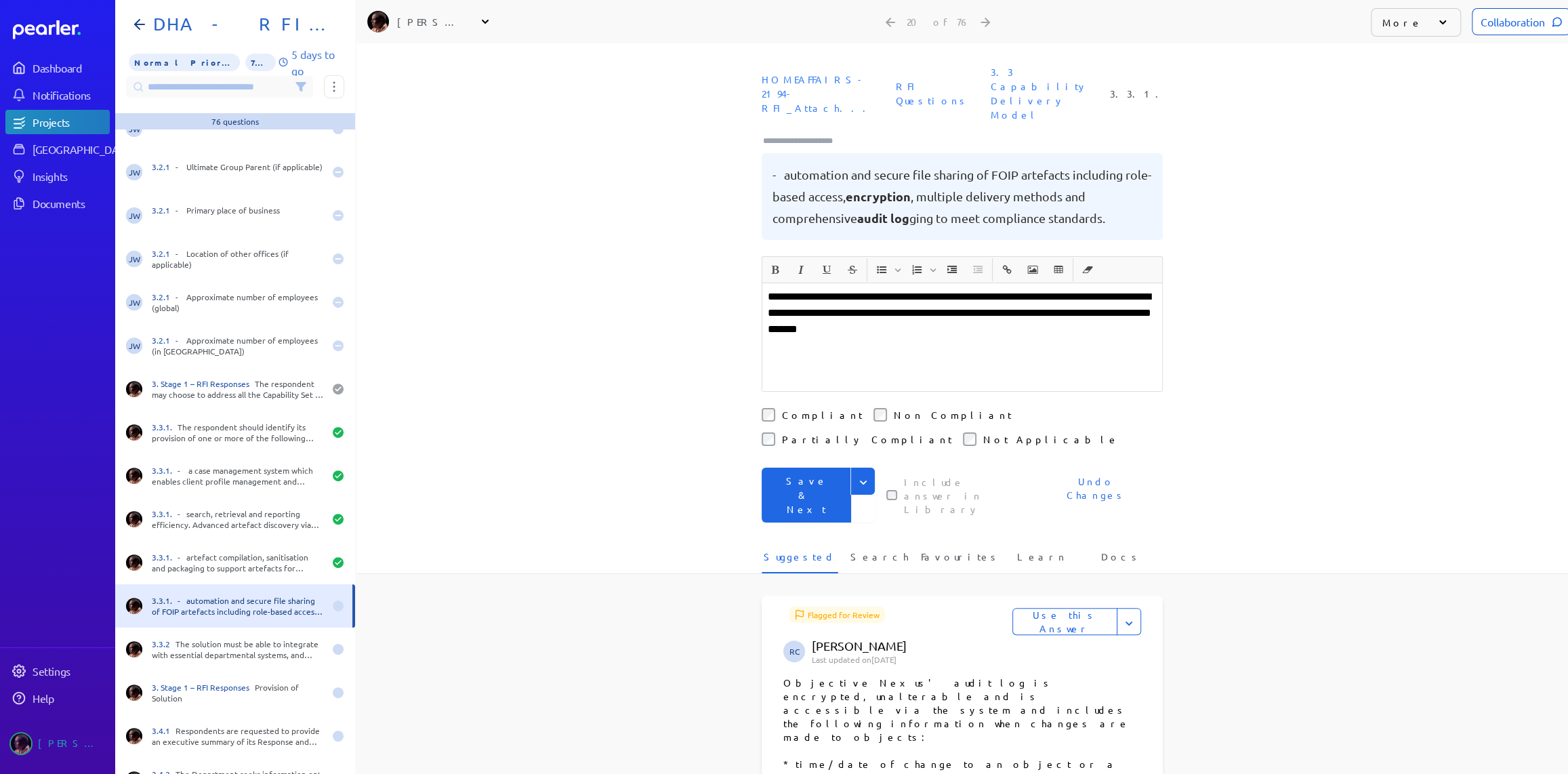
click at [859, 476] on icon "Expand" at bounding box center [863, 482] width 13 height 13
click at [802, 497] on button "Save" at bounding box center [818, 510] width 114 height 27
click at [797, 134] on input "Type here to add tags" at bounding box center [803, 141] width 84 height 13
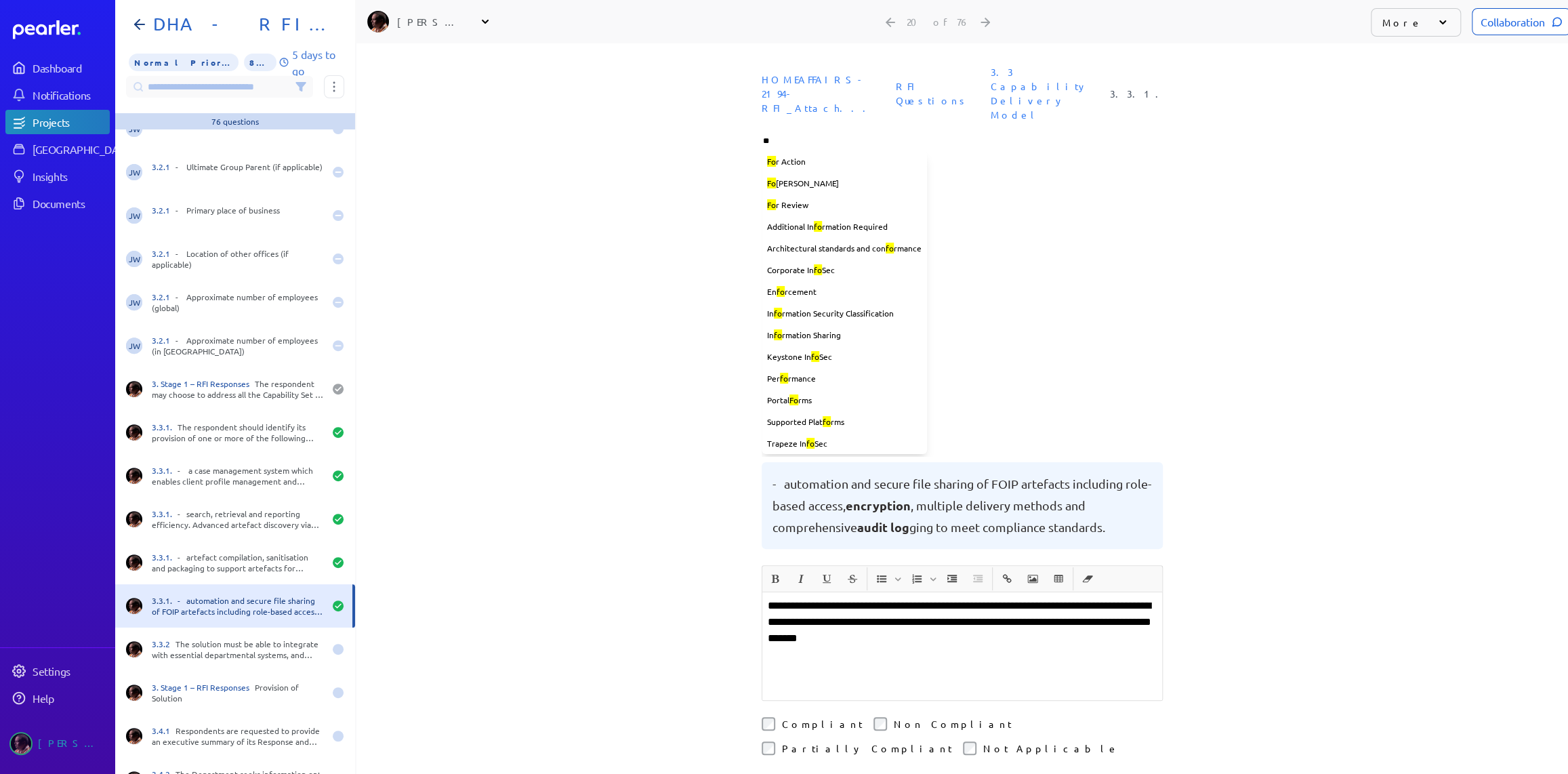
type input "***"
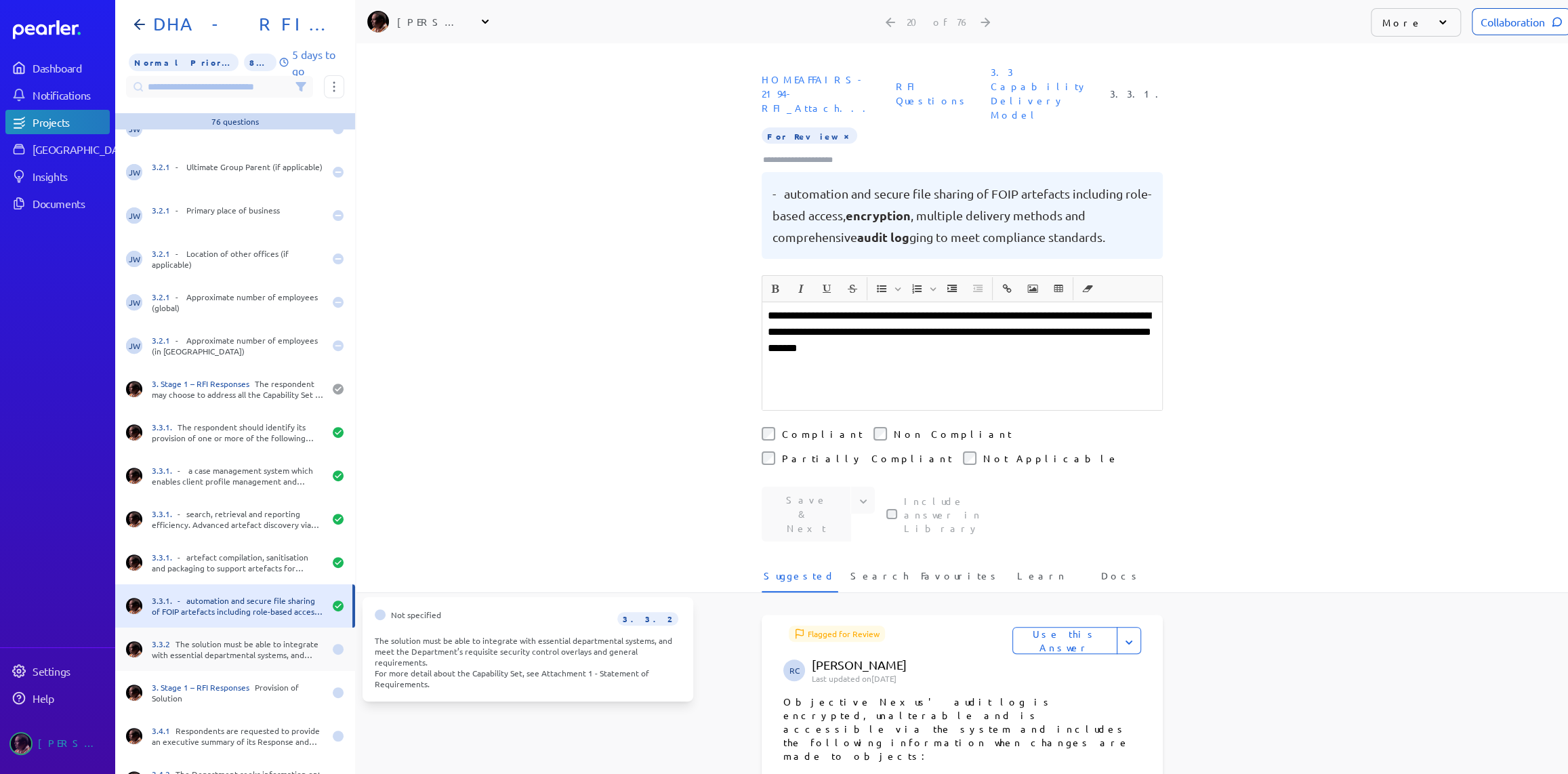
click at [246, 646] on div "3.3.2 The solution must be able to integrate with essential departmental system…" at bounding box center [238, 649] width 172 height 22
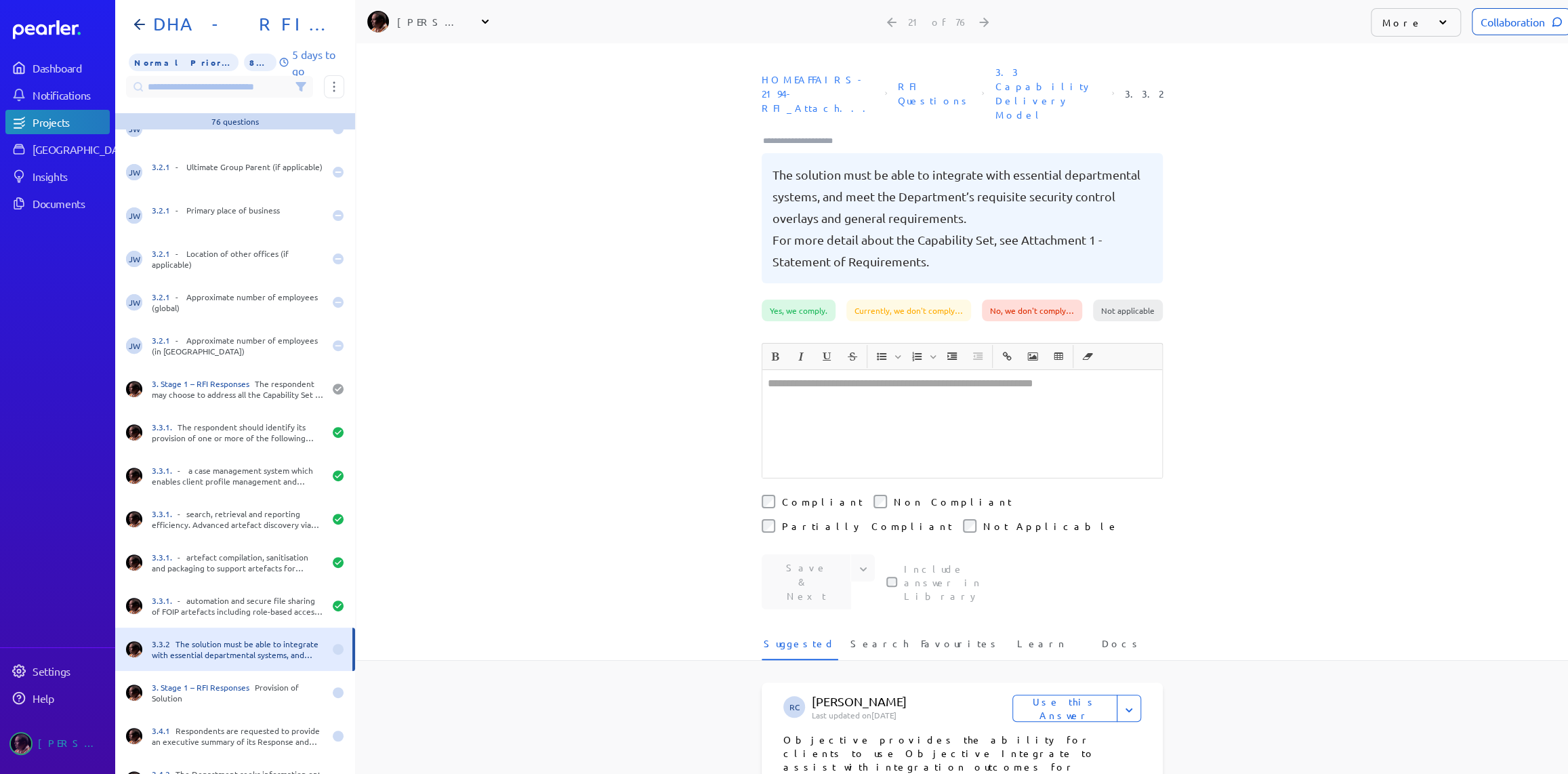
click at [872, 370] on div at bounding box center [962, 424] width 399 height 108
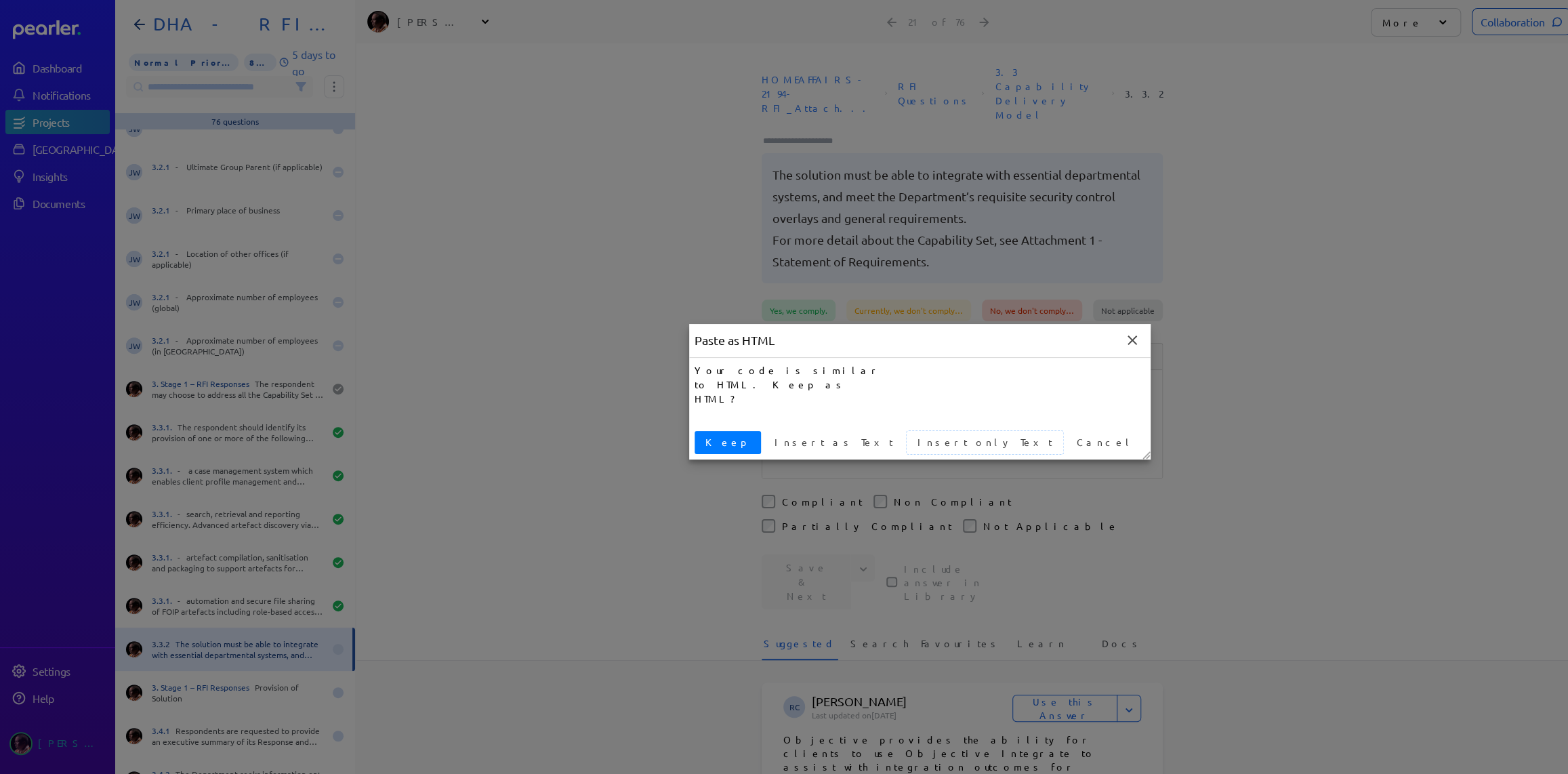
click at [912, 443] on span "Insert only Text" at bounding box center [984, 442] width 145 height 14
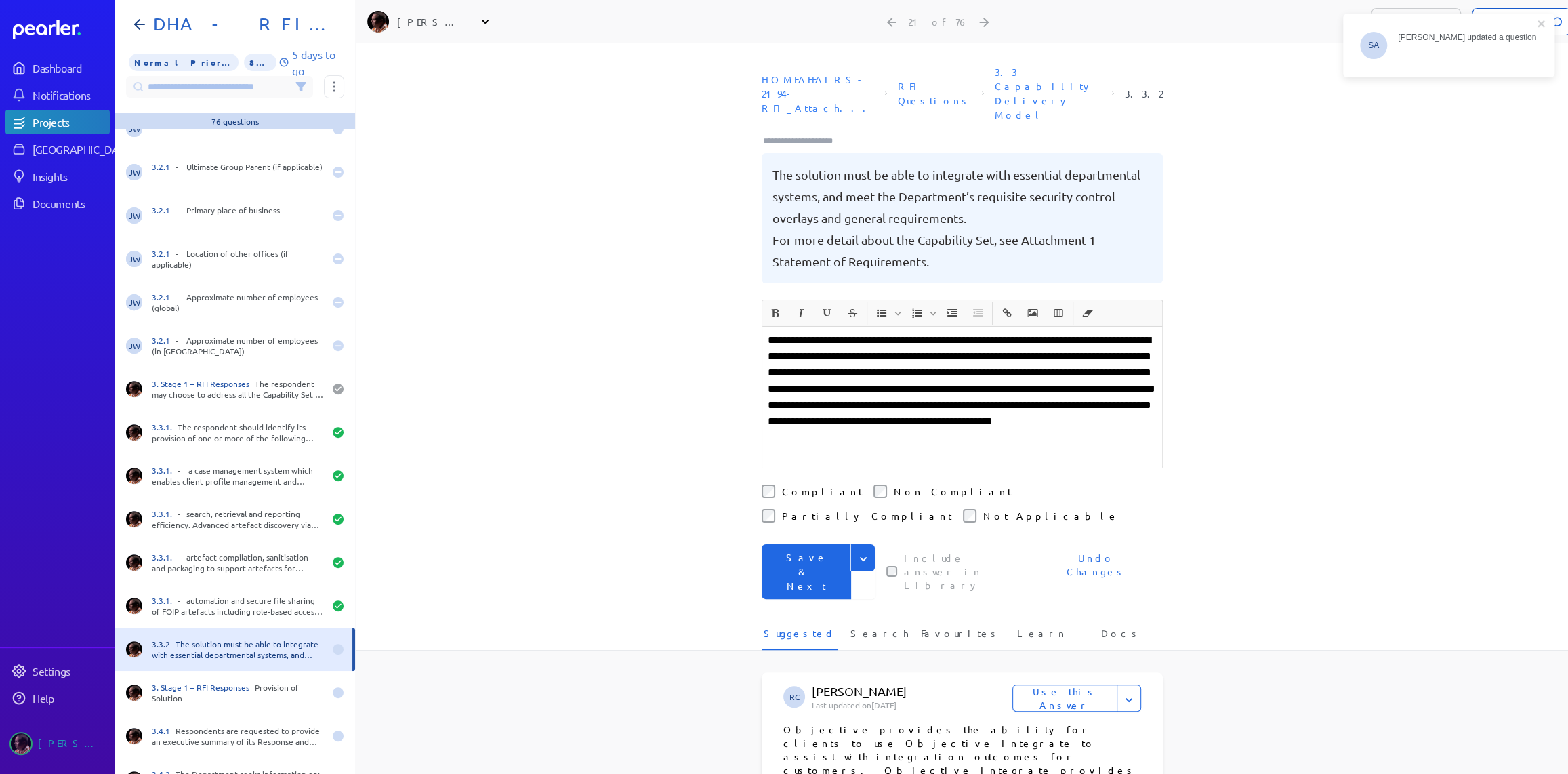
click at [998, 377] on p "**********" at bounding box center [962, 397] width 389 height 130
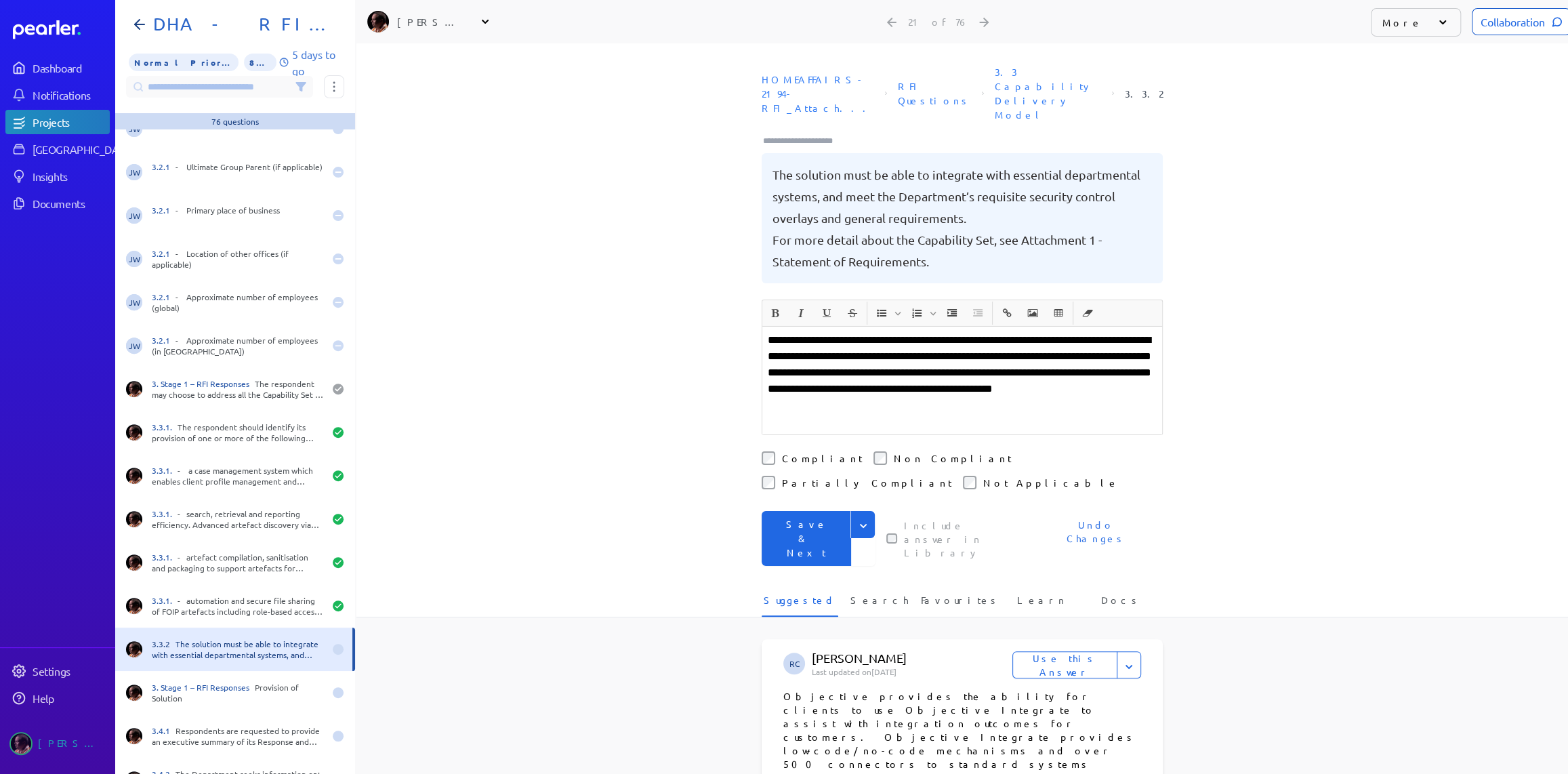
click at [857, 519] on icon "Expand" at bounding box center [863, 526] width 13 height 13
drag, startPoint x: 798, startPoint y: 497, endPoint x: 812, endPoint y: 424, distance: 74.3
click at [797, 541] on button "Save" at bounding box center [818, 554] width 114 height 27
click at [815, 130] on div at bounding box center [803, 139] width 84 height 18
click at [810, 134] on input "Type here to add tags" at bounding box center [803, 141] width 84 height 13
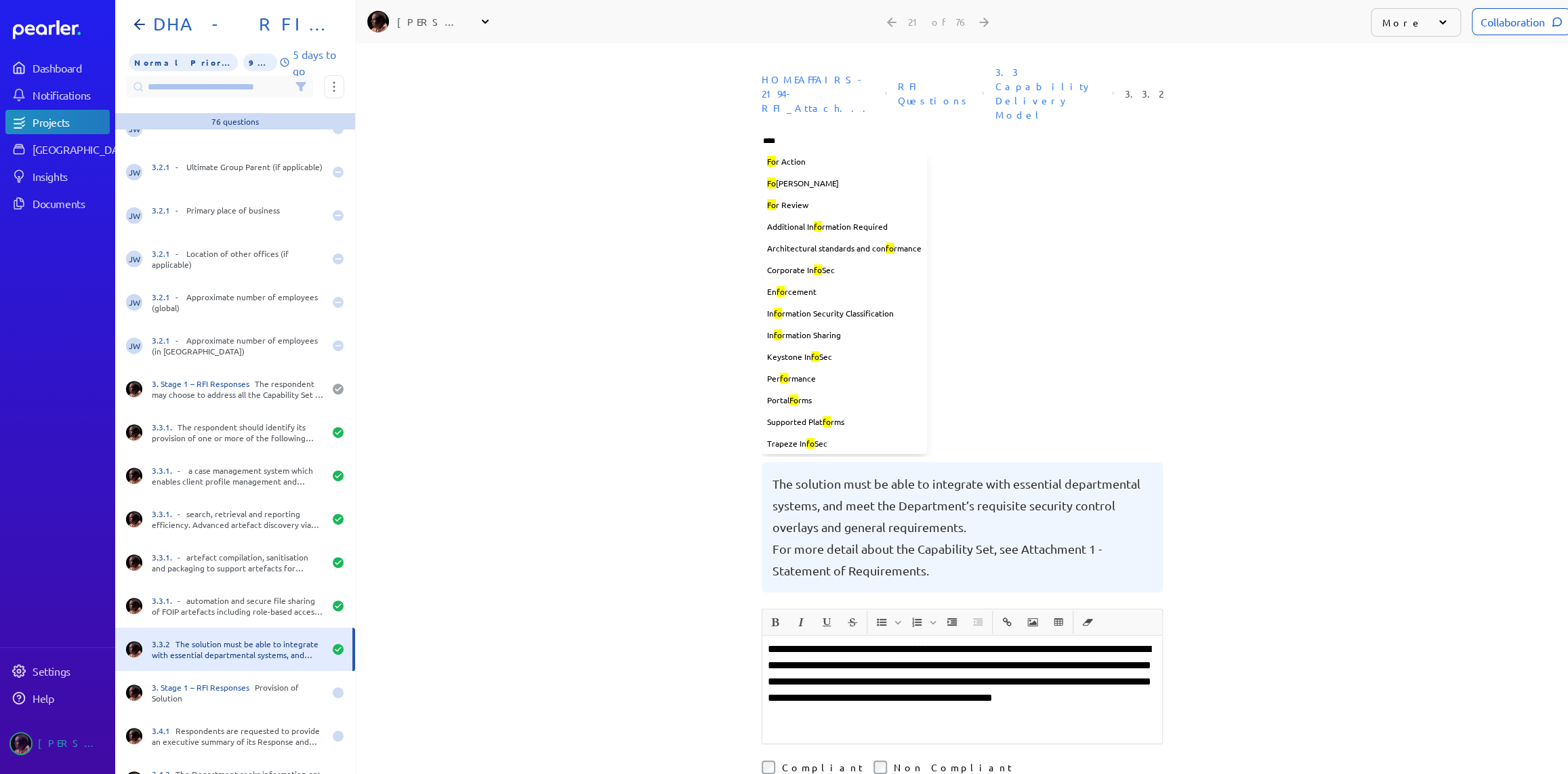
type input "*****"
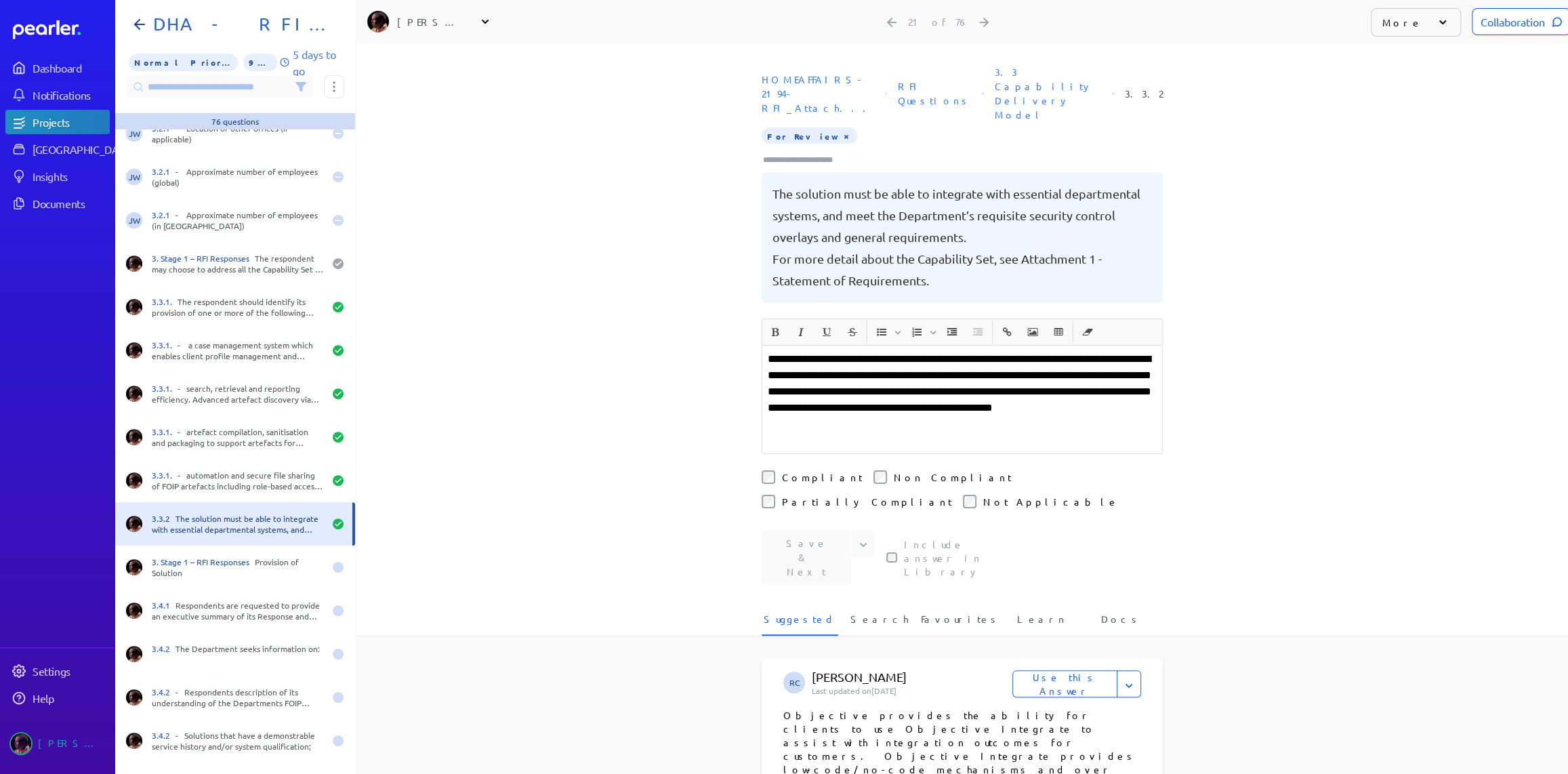
scroll to position [555, 0]
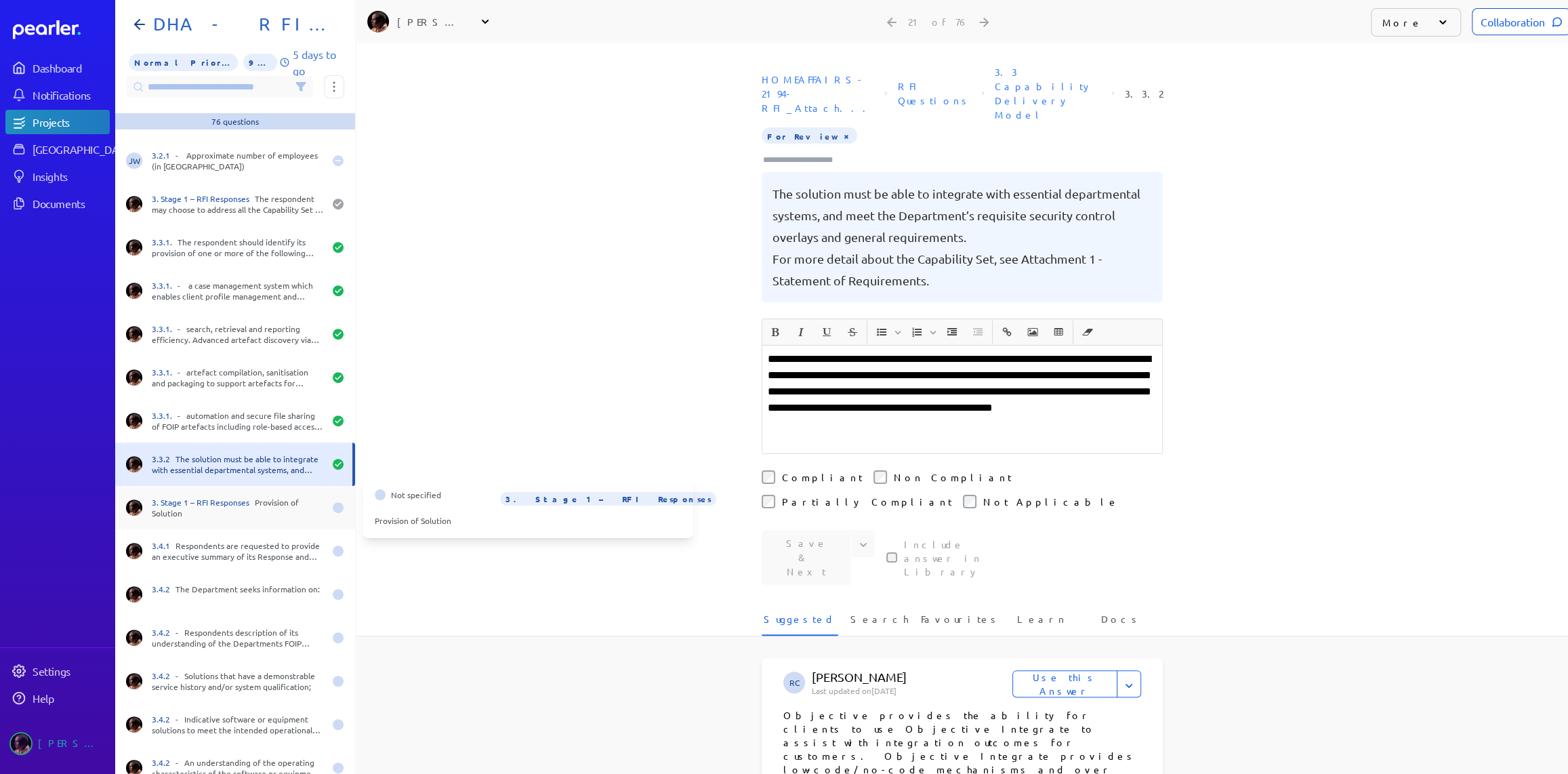
click at [274, 511] on div "3. Stage 1 – RFI Responses Provision of Solution" at bounding box center [238, 507] width 172 height 22
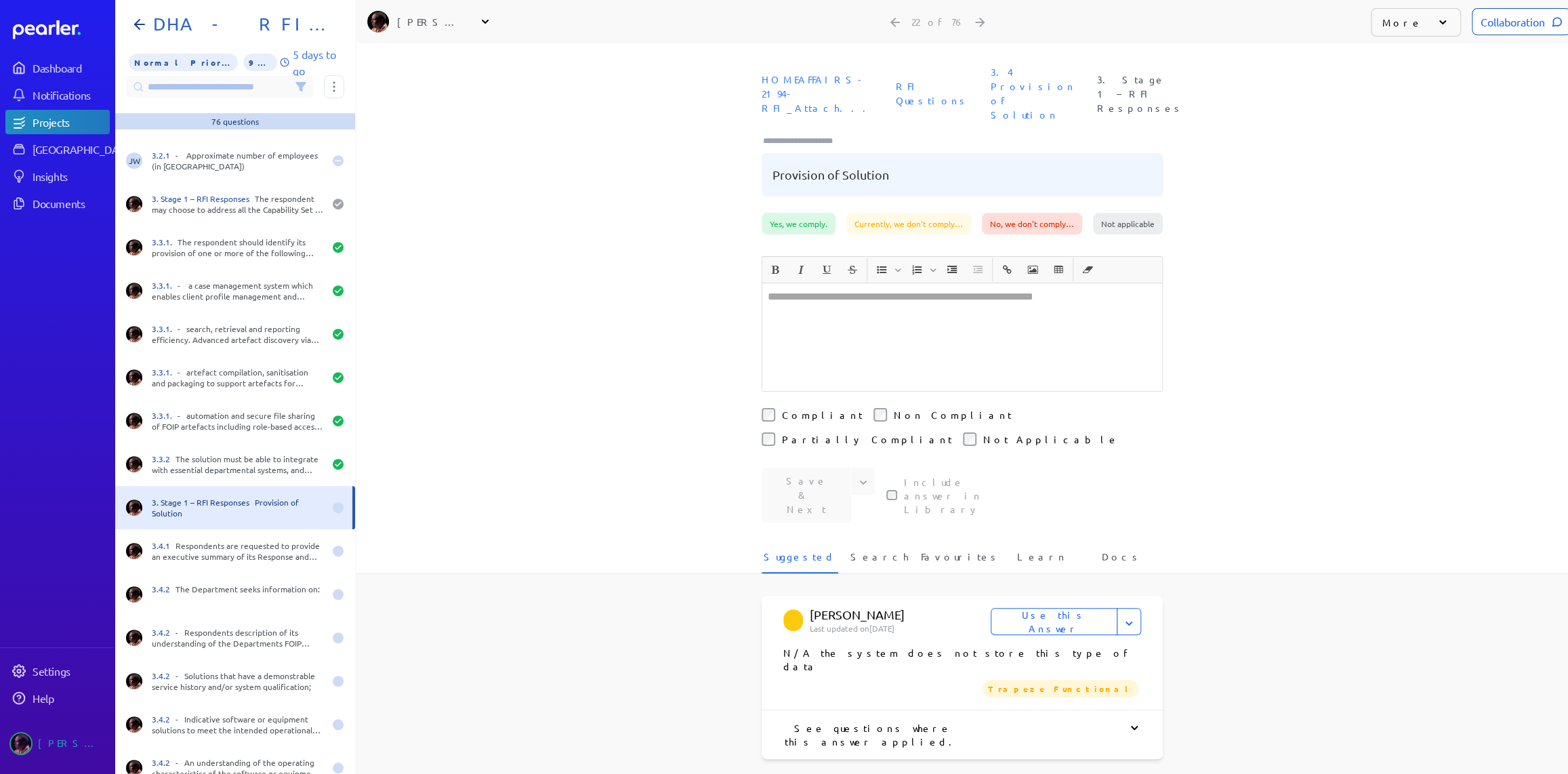
click at [919, 327] on div at bounding box center [962, 337] width 399 height 108
click at [861, 310] on div at bounding box center [962, 337] width 399 height 108
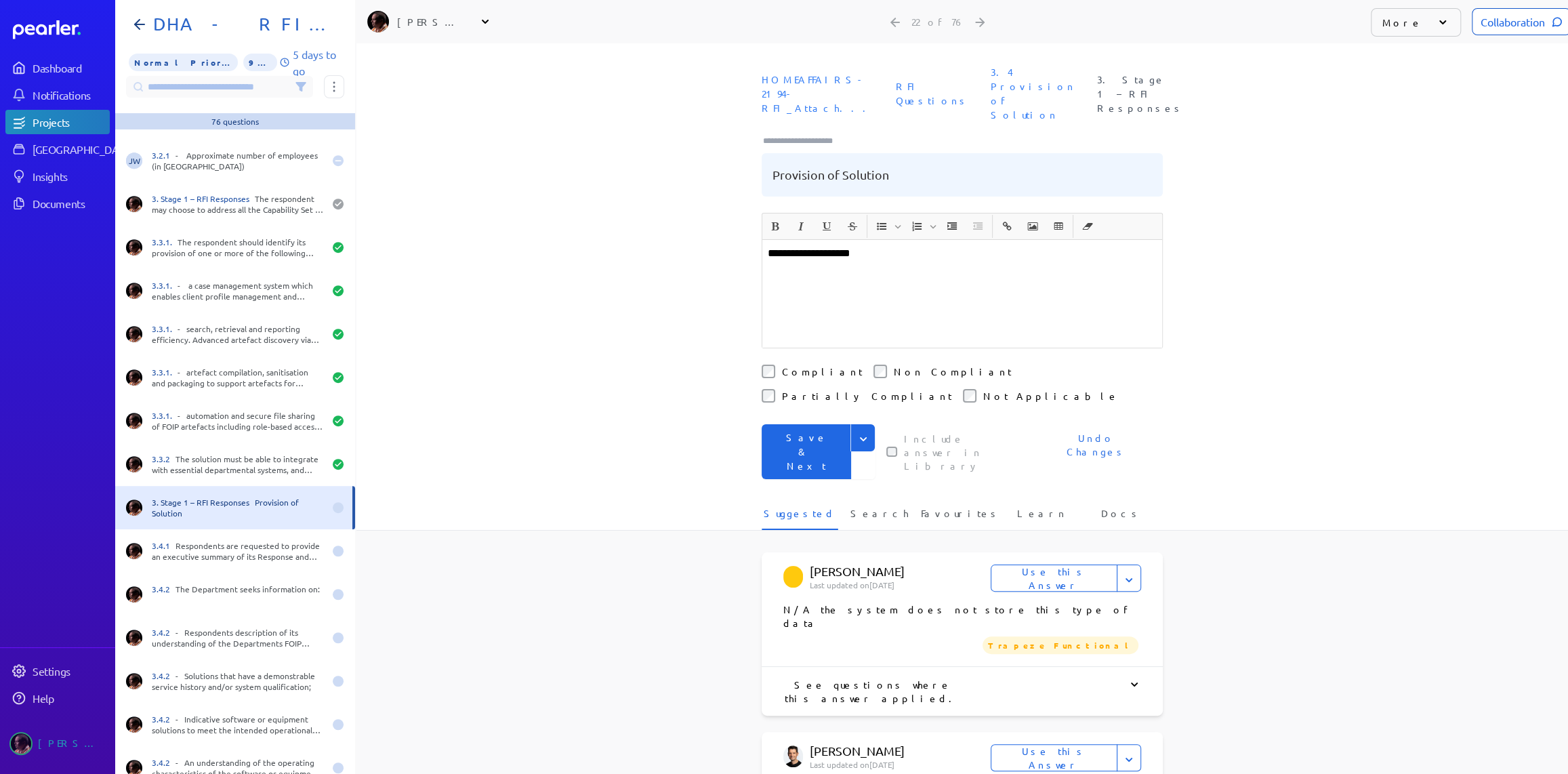
click at [814, 424] on button "Save & Next" at bounding box center [806, 452] width 89 height 55
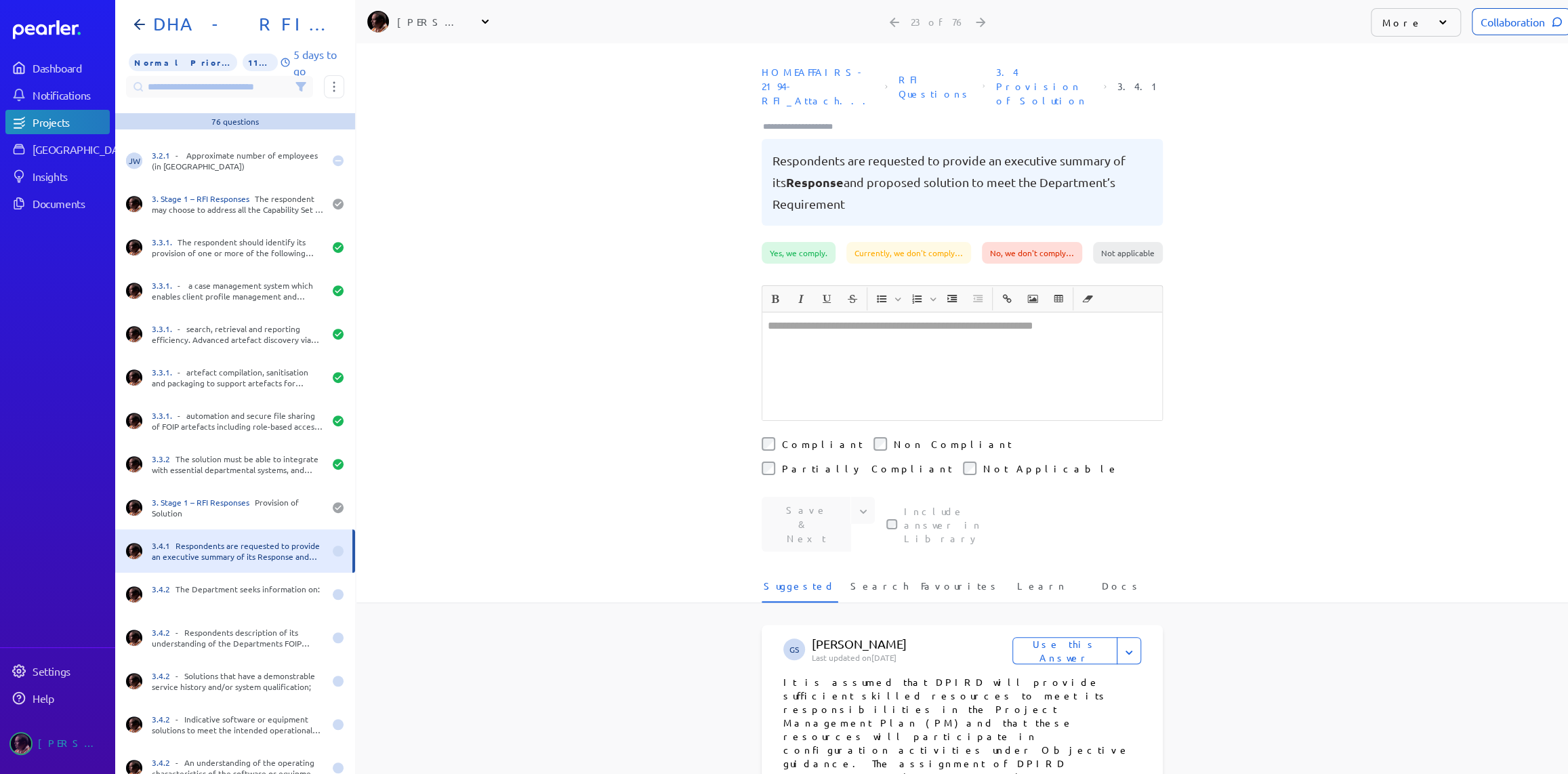
click at [828, 366] on div at bounding box center [962, 366] width 399 height 108
click at [841, 345] on div "﻿" at bounding box center [962, 366] width 399 height 108
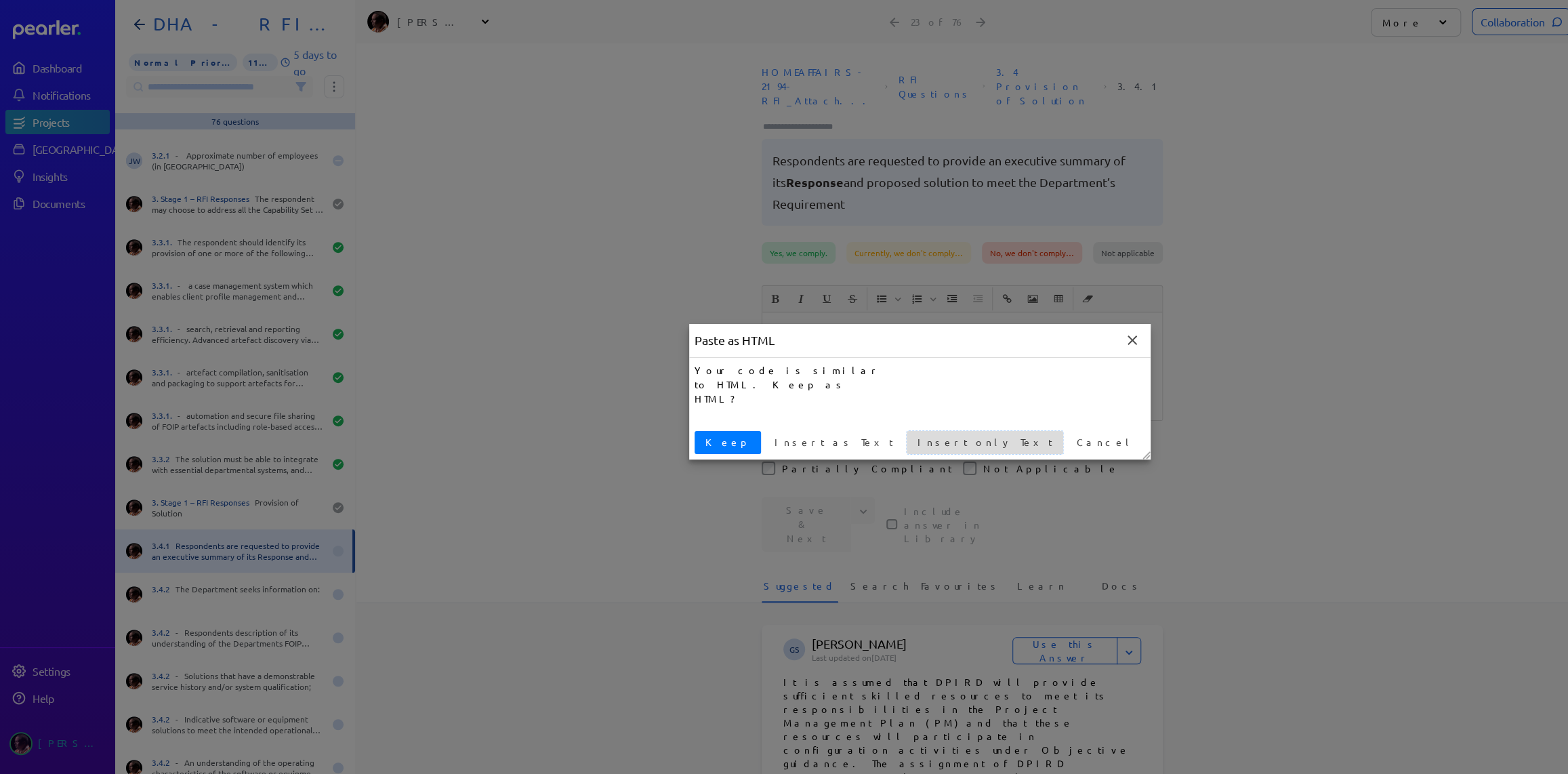
click at [912, 441] on span "Insert only Text" at bounding box center [984, 442] width 145 height 14
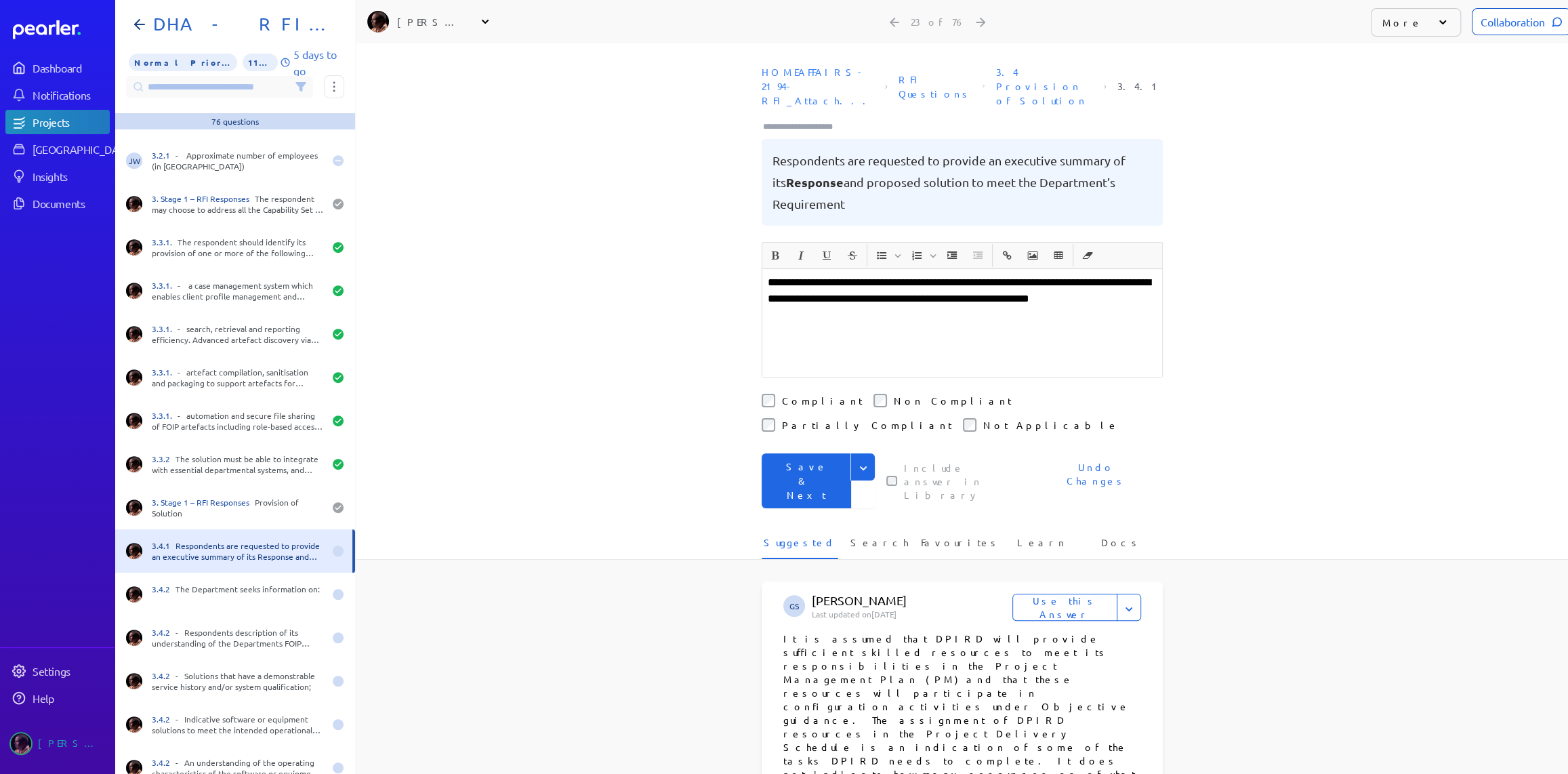
click at [795, 453] on button "Save & Next" at bounding box center [806, 481] width 89 height 55
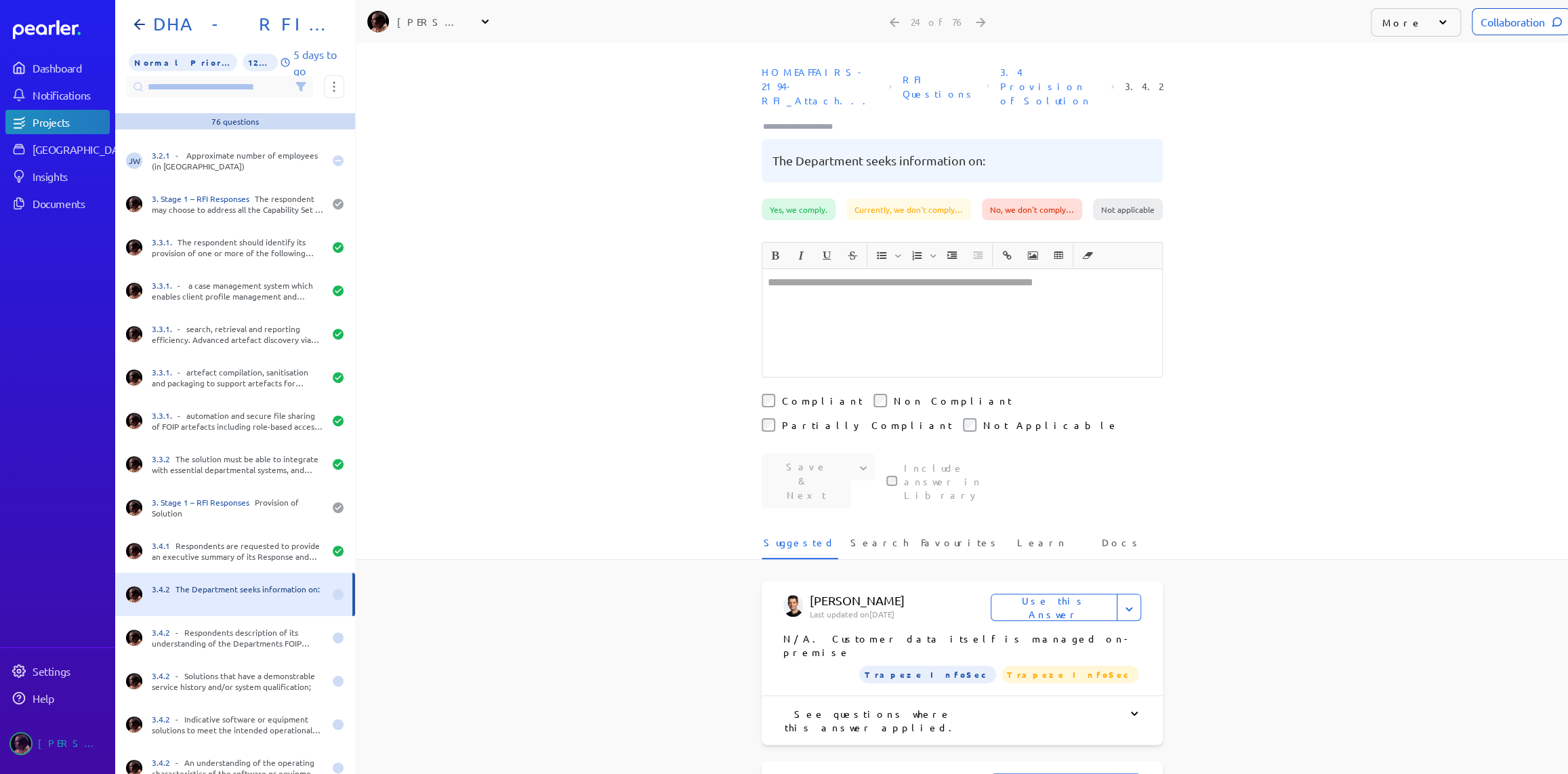
click at [885, 301] on div at bounding box center [962, 323] width 399 height 108
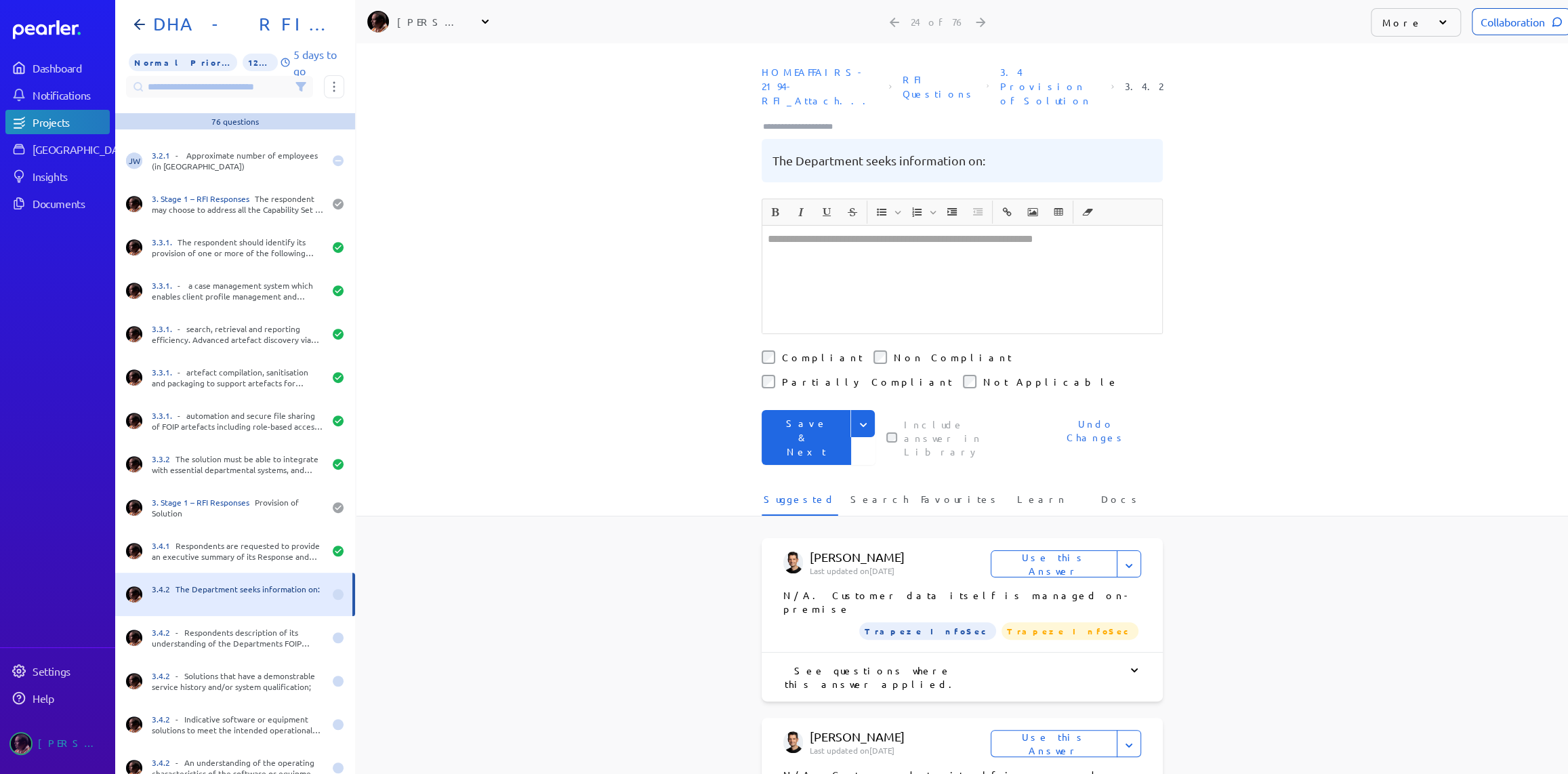
click at [805, 410] on button "Save & Next" at bounding box center [806, 438] width 89 height 55
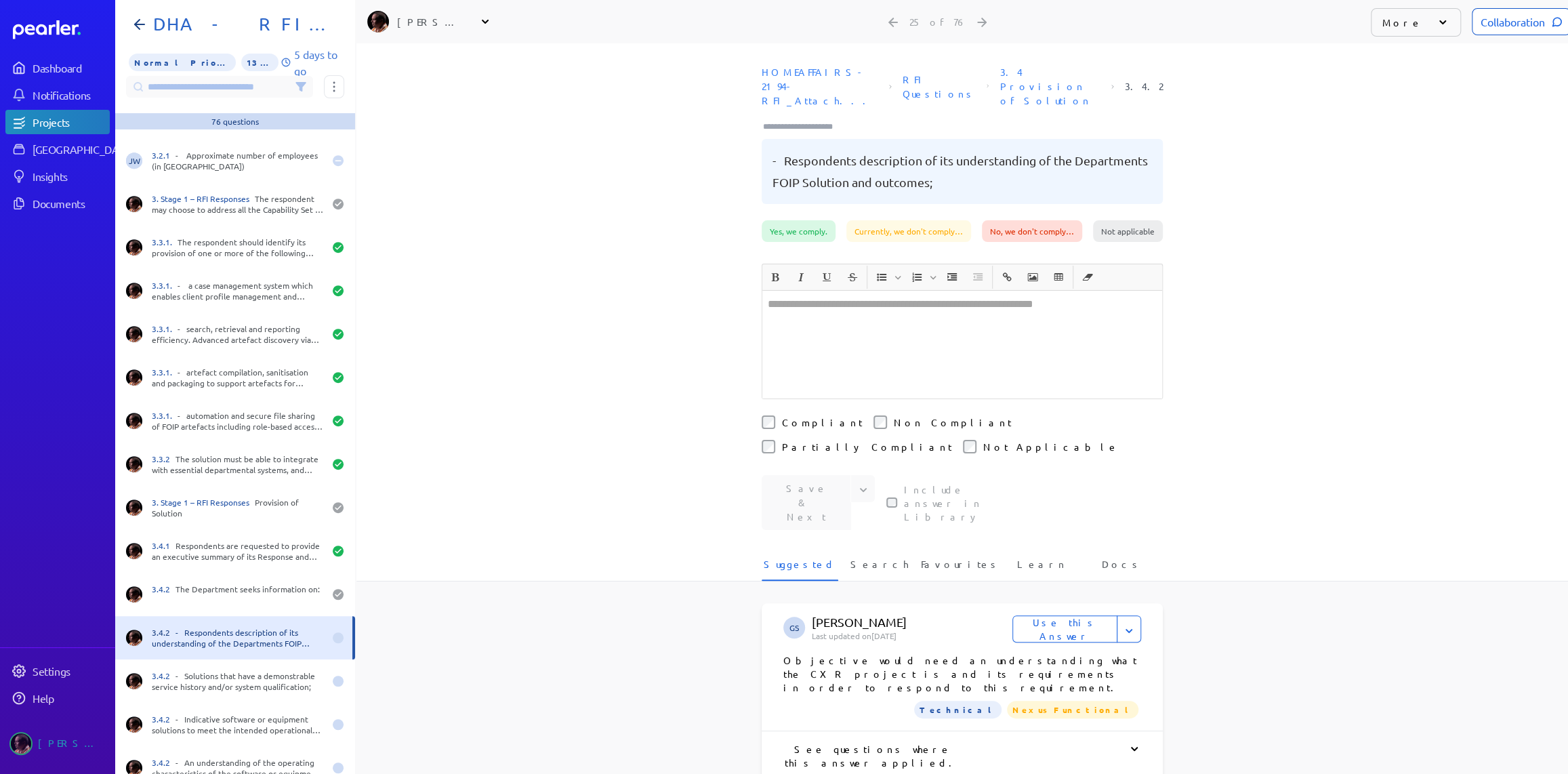
click at [659, 315] on div "**********" at bounding box center [961, 409] width 1211 height 731
